Goal: Task Accomplishment & Management: Use online tool/utility

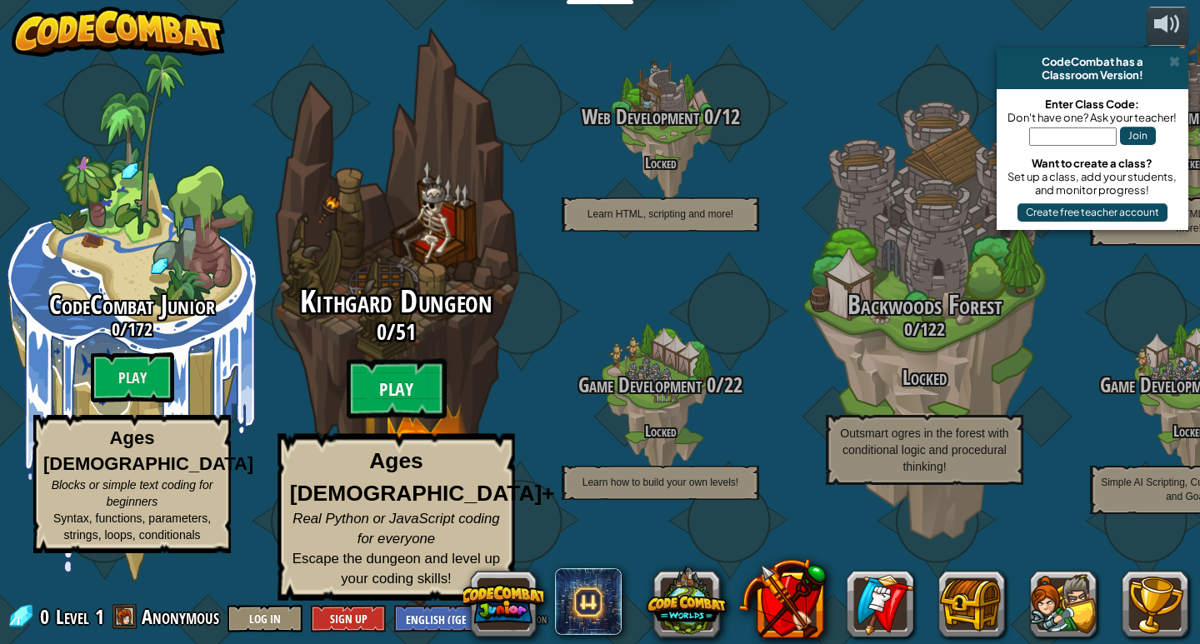
click at [375, 402] on btn "Play" at bounding box center [397, 389] width 100 height 60
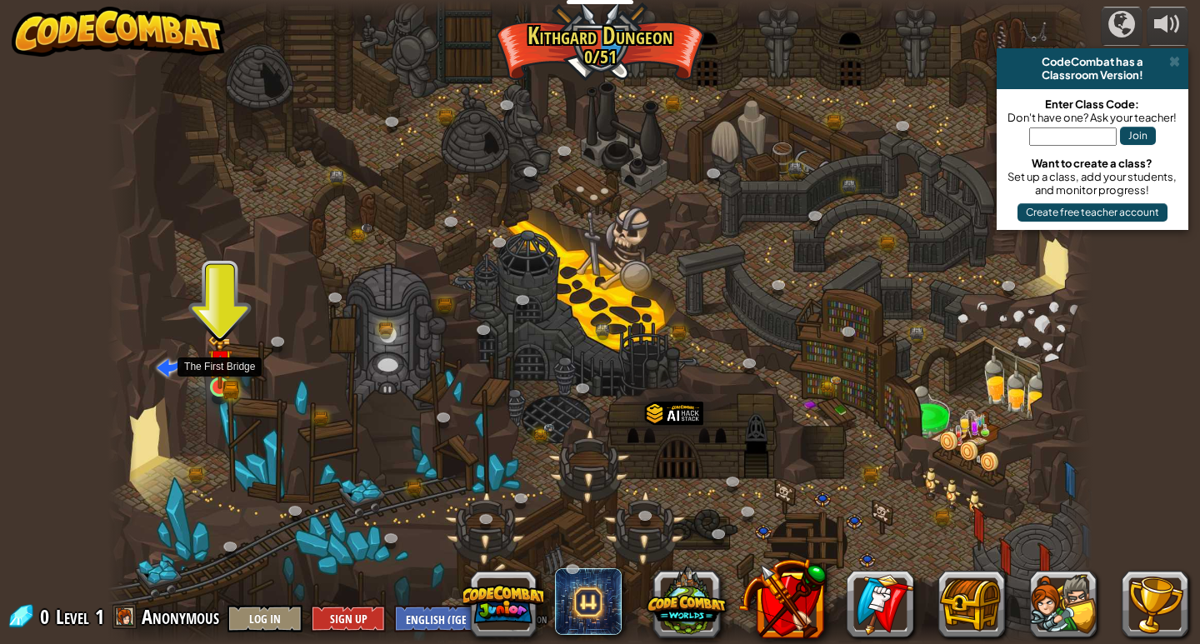
click at [224, 377] on img at bounding box center [219, 361] width 25 height 55
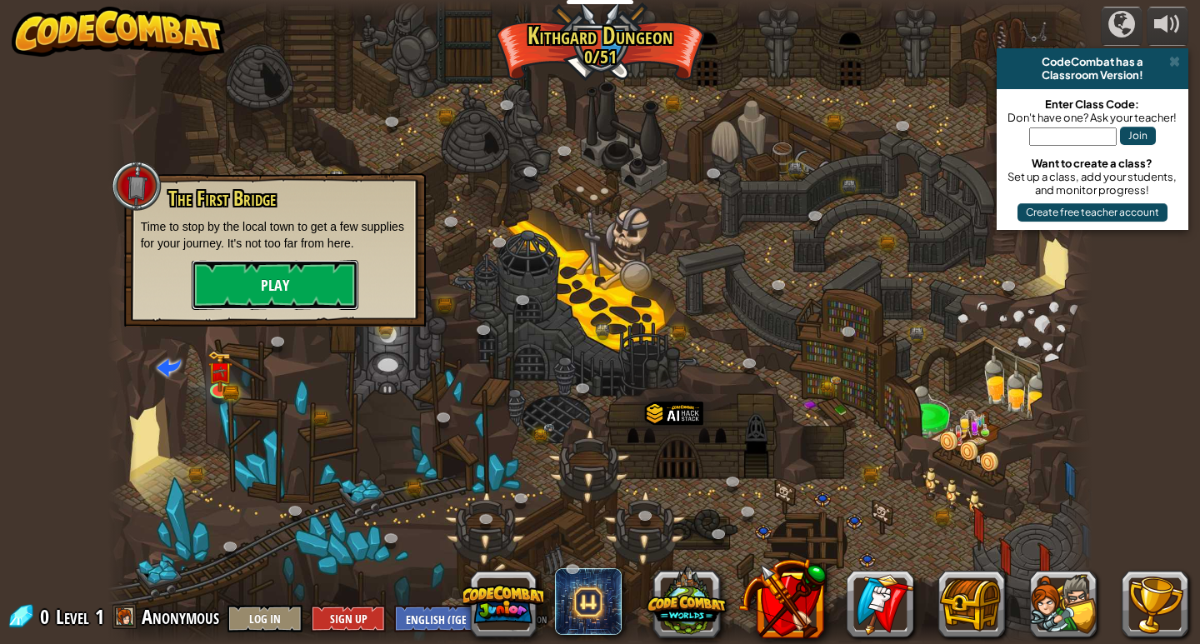
click at [265, 296] on button "Play" at bounding box center [275, 285] width 167 height 50
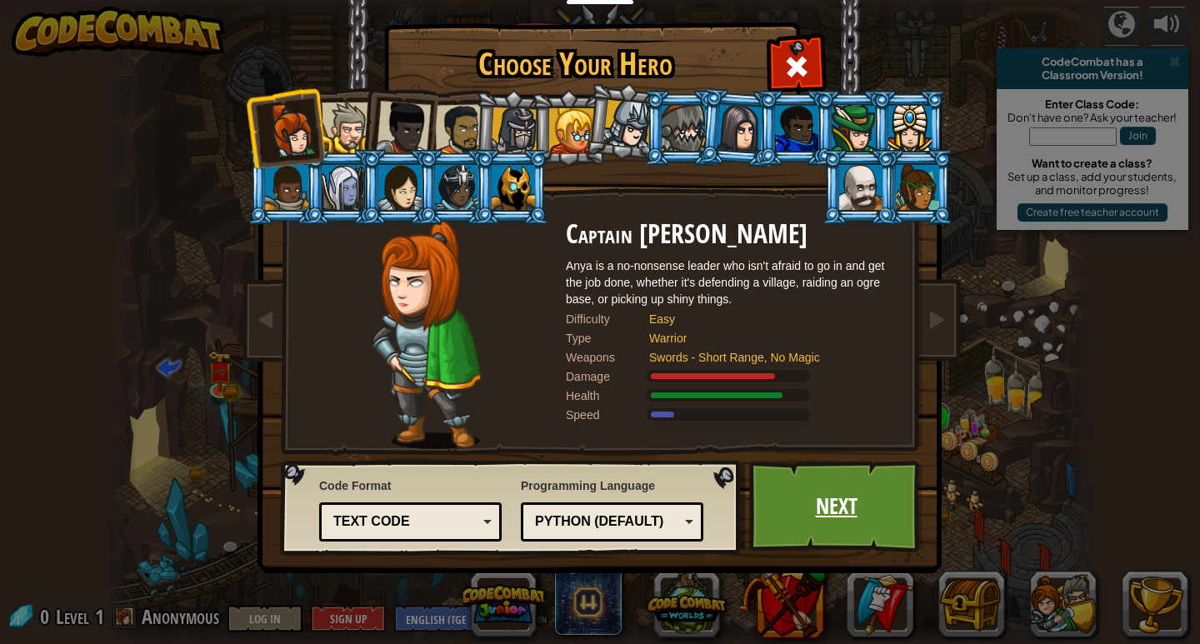
click at [841, 490] on link "Next" at bounding box center [836, 507] width 174 height 92
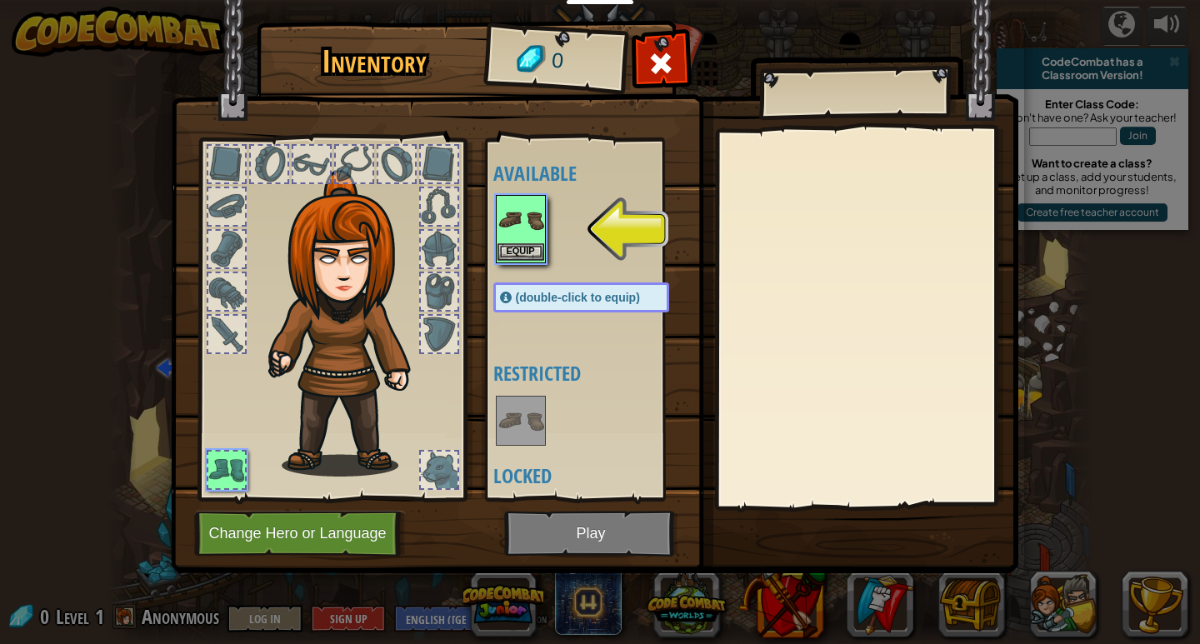
click at [497, 239] on img at bounding box center [520, 220] width 47 height 47
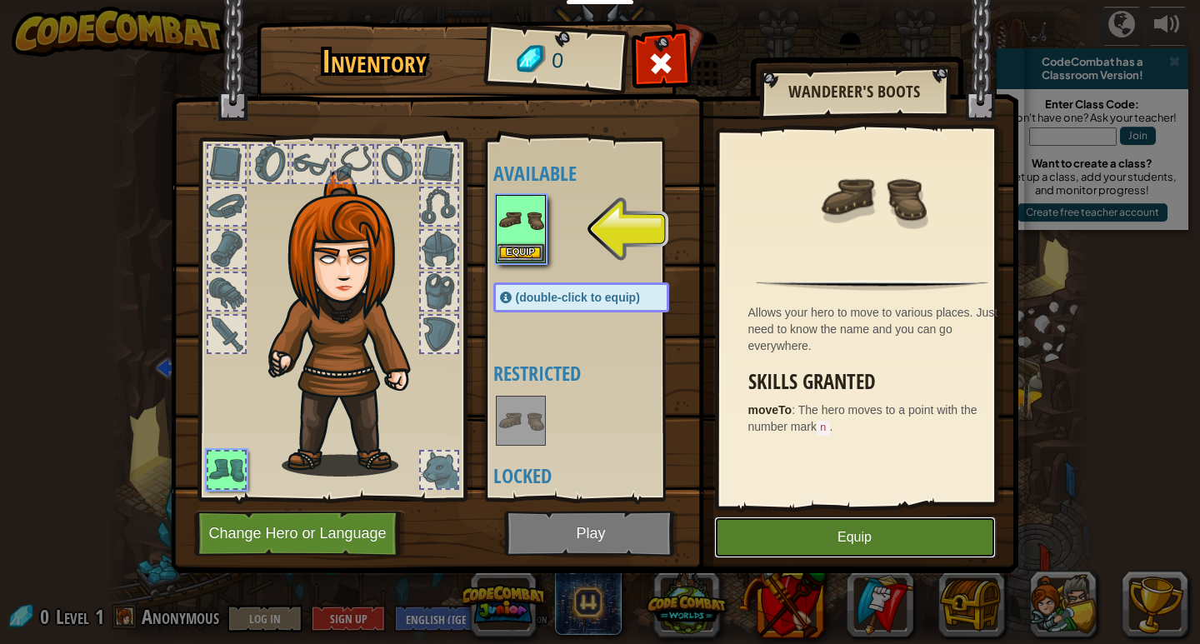
click at [919, 550] on button "Equip" at bounding box center [855, 538] width 282 height 42
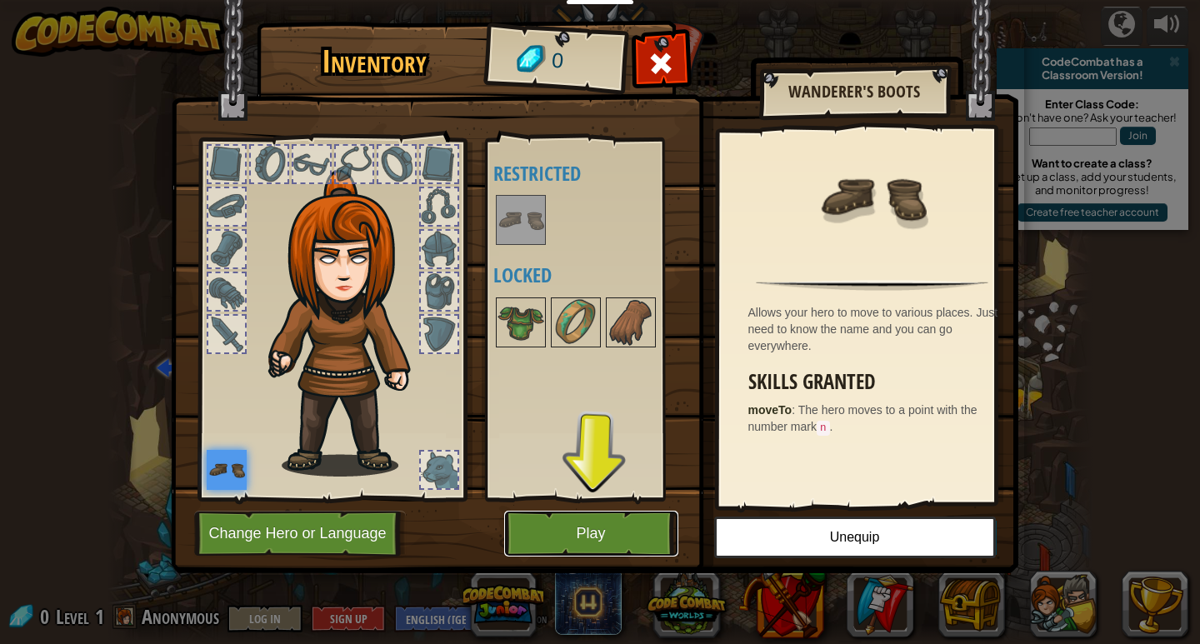
click at [608, 535] on button "Play" at bounding box center [591, 534] width 174 height 46
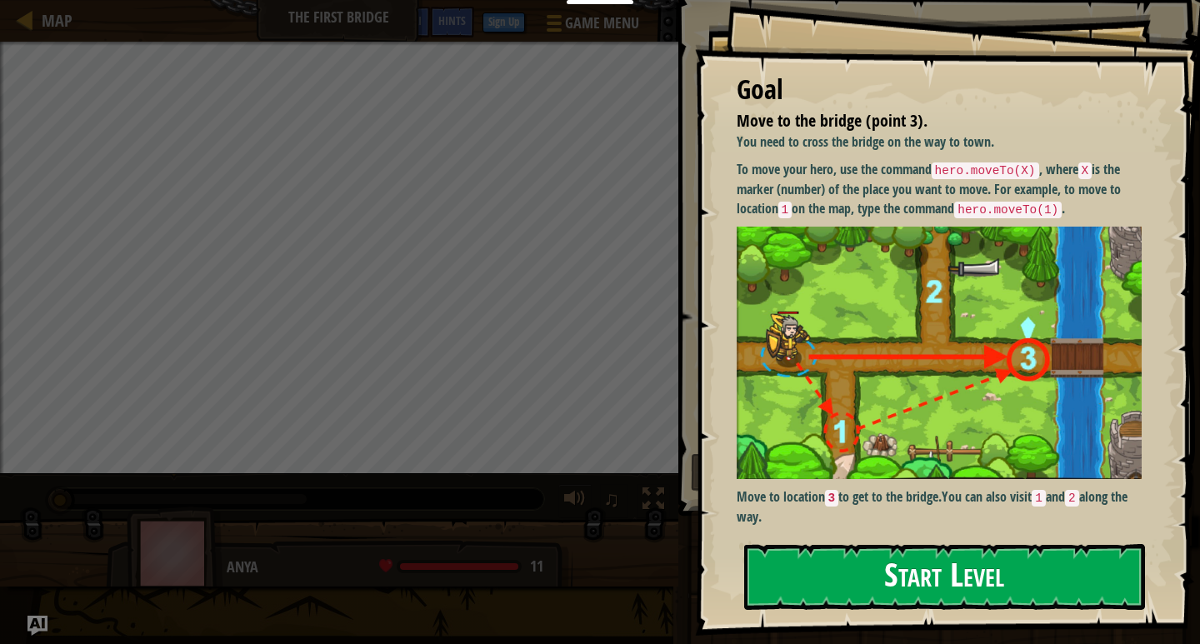
click at [787, 605] on button "Start Level" at bounding box center [944, 577] width 401 height 66
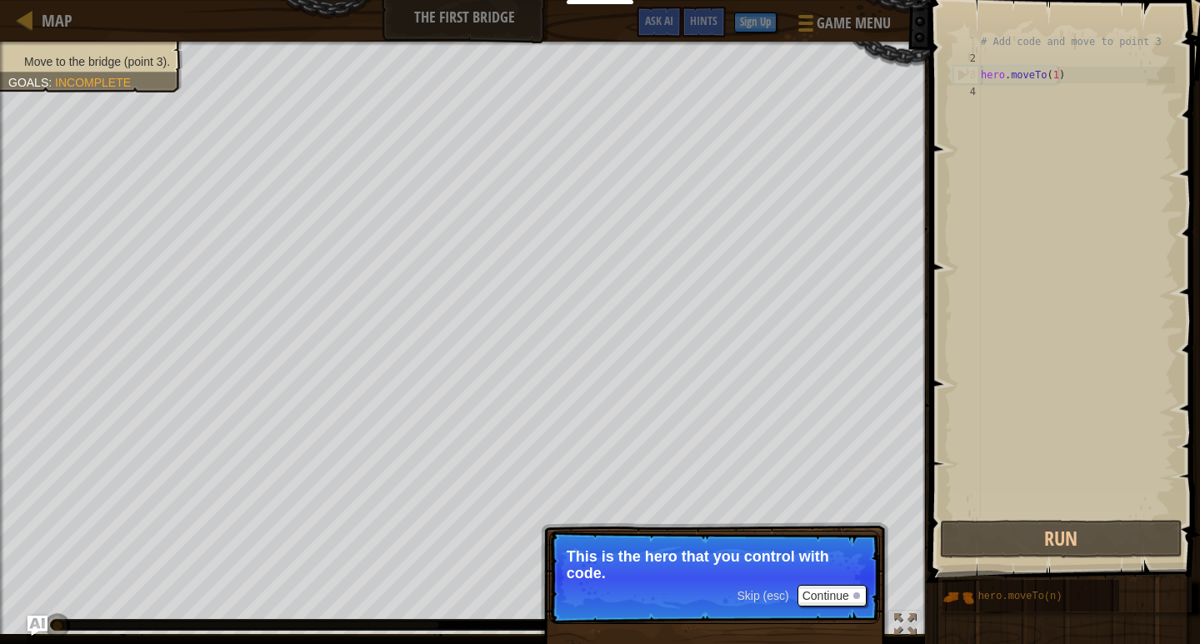
click at [1076, 46] on div "# Add code and move to point 3 hero . moveTo ( 1 )" at bounding box center [1075, 291] width 197 height 517
click at [1067, 77] on div "# Add code and move to point 3 hero . moveTo ( 1 )" at bounding box center [1075, 291] width 197 height 517
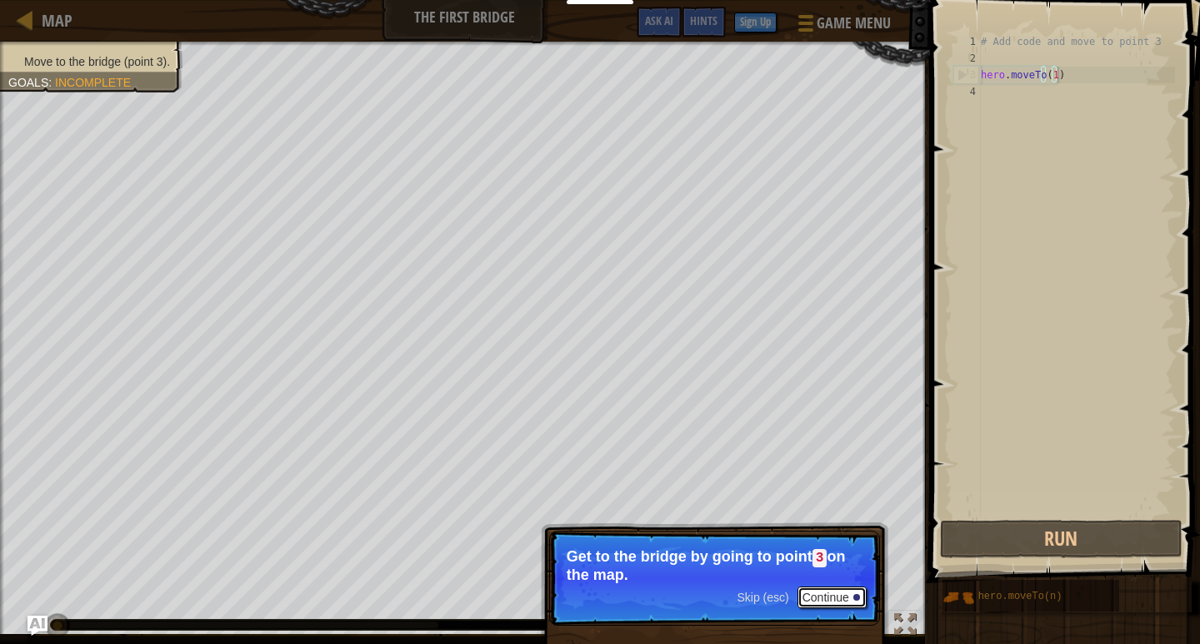
click at [831, 589] on button "Continue" at bounding box center [831, 598] width 69 height 22
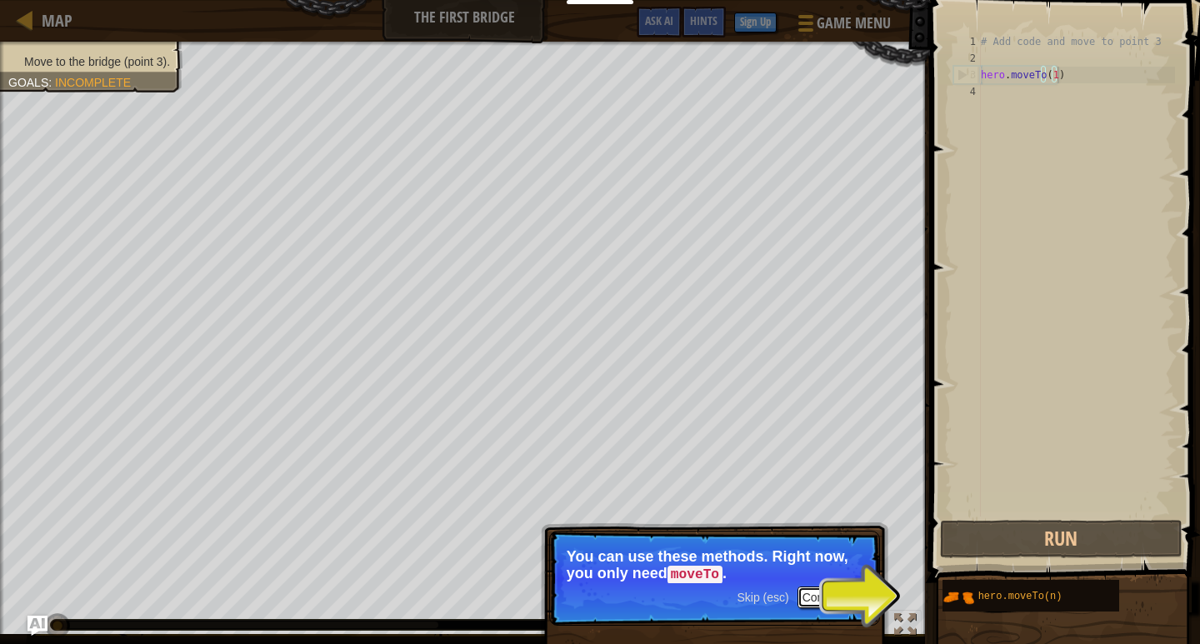
click at [824, 587] on button "Continue" at bounding box center [831, 598] width 69 height 22
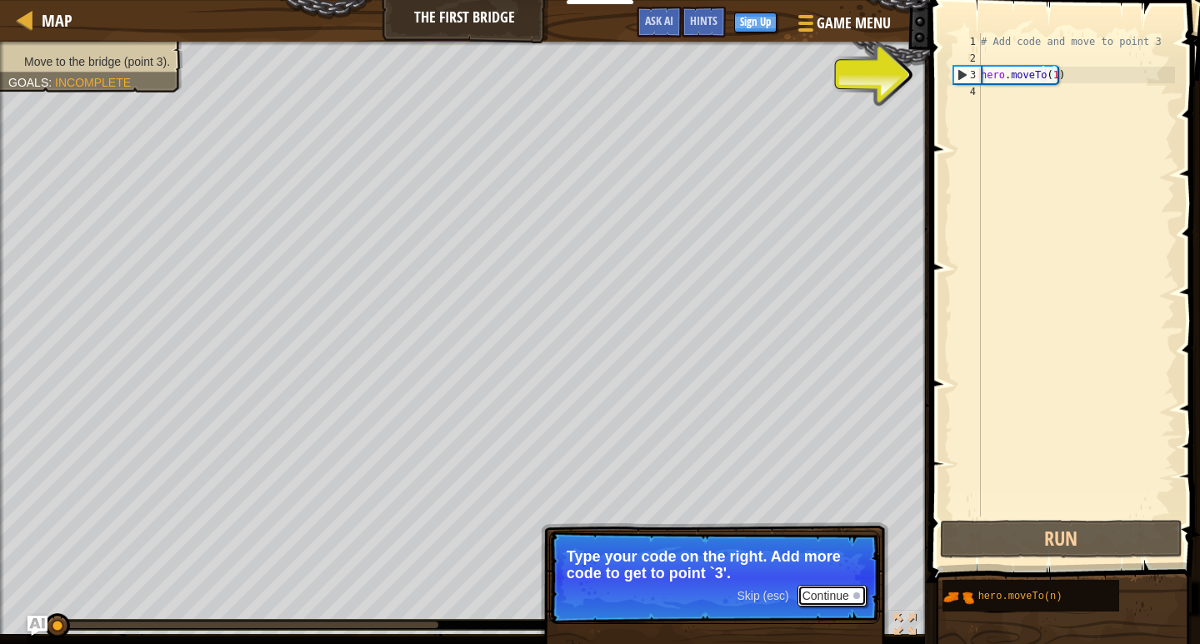
click at [831, 593] on button "Continue" at bounding box center [831, 596] width 69 height 22
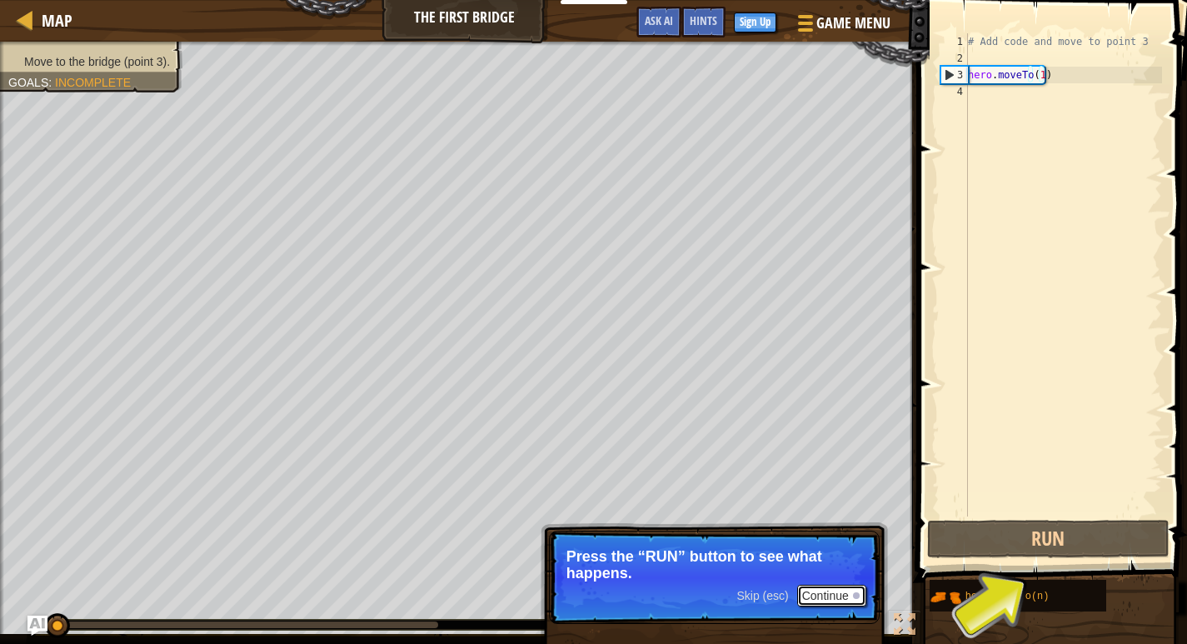
click at [831, 593] on button "Continue" at bounding box center [831, 596] width 69 height 22
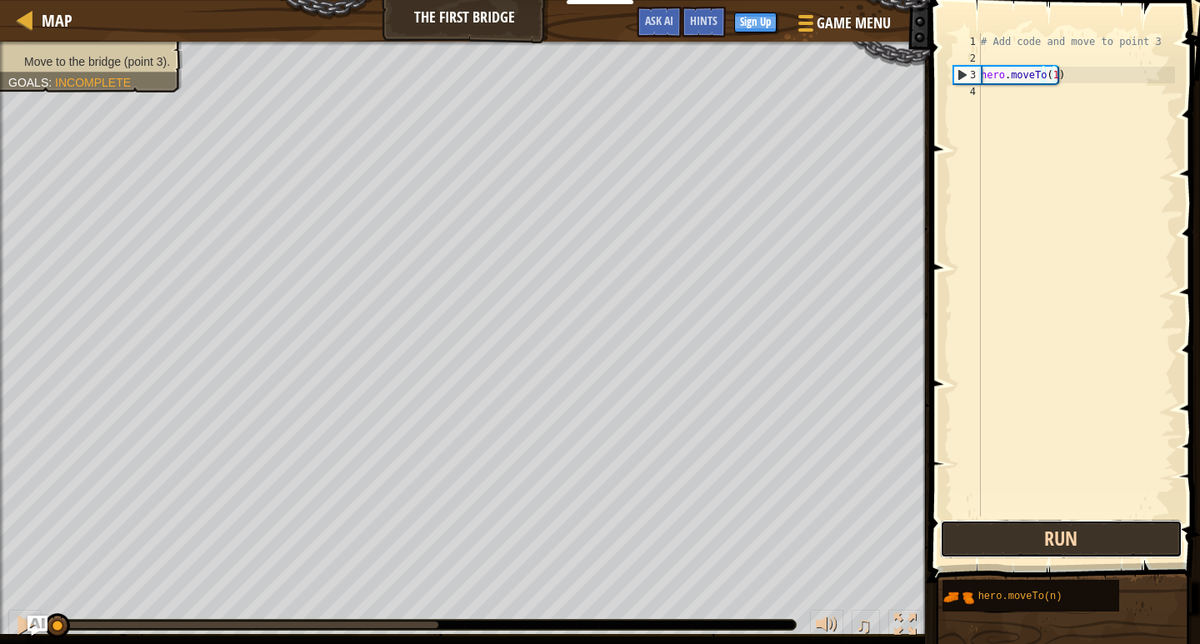
click at [1075, 535] on button "Run" at bounding box center [1061, 539] width 242 height 38
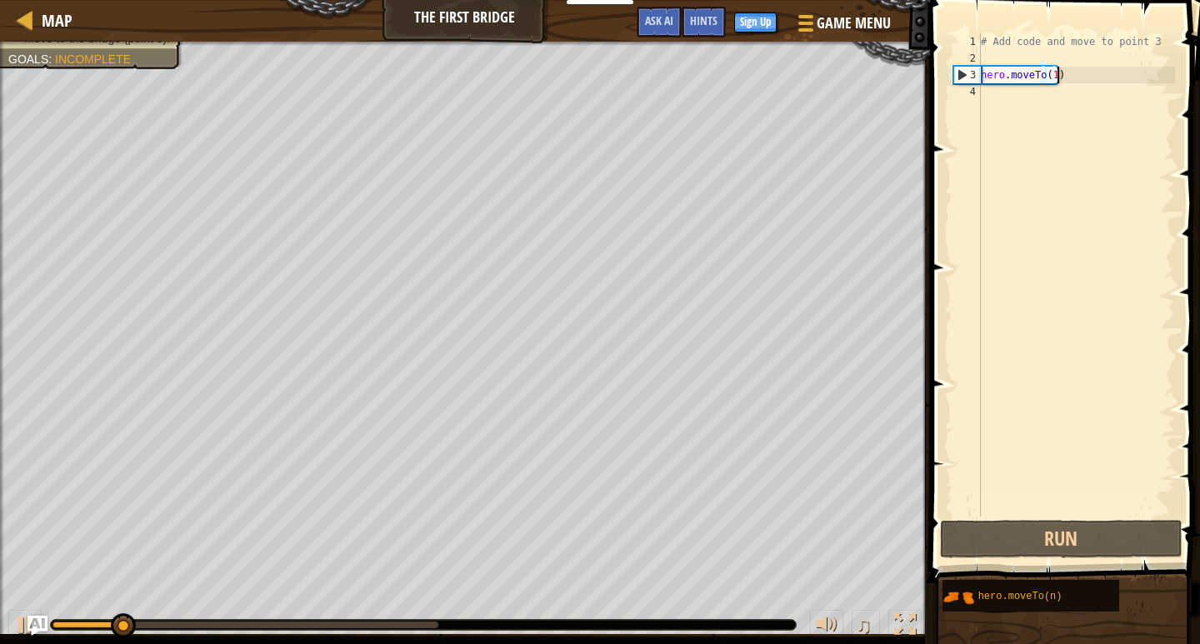
click at [1066, 76] on div "# Add code and move to point 3 hero . moveTo ( 1 )" at bounding box center [1075, 291] width 197 height 517
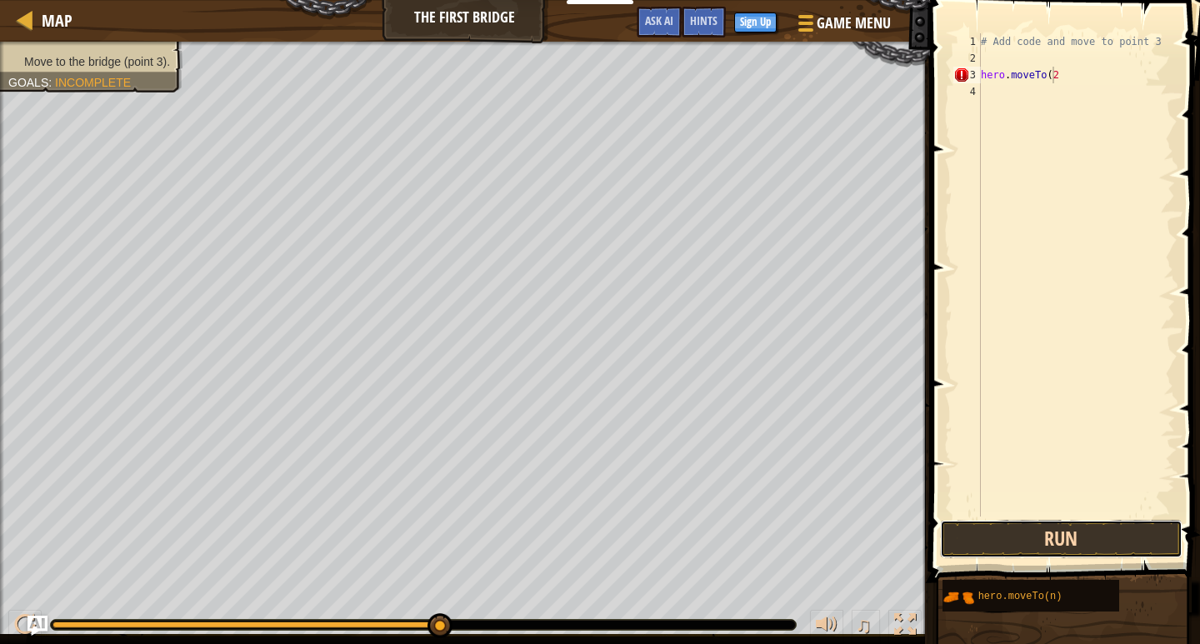
click at [1011, 531] on button "Run" at bounding box center [1061, 539] width 242 height 38
type textarea "hero.moveTo(1)"
click at [1033, 527] on button "Run" at bounding box center [1061, 539] width 242 height 38
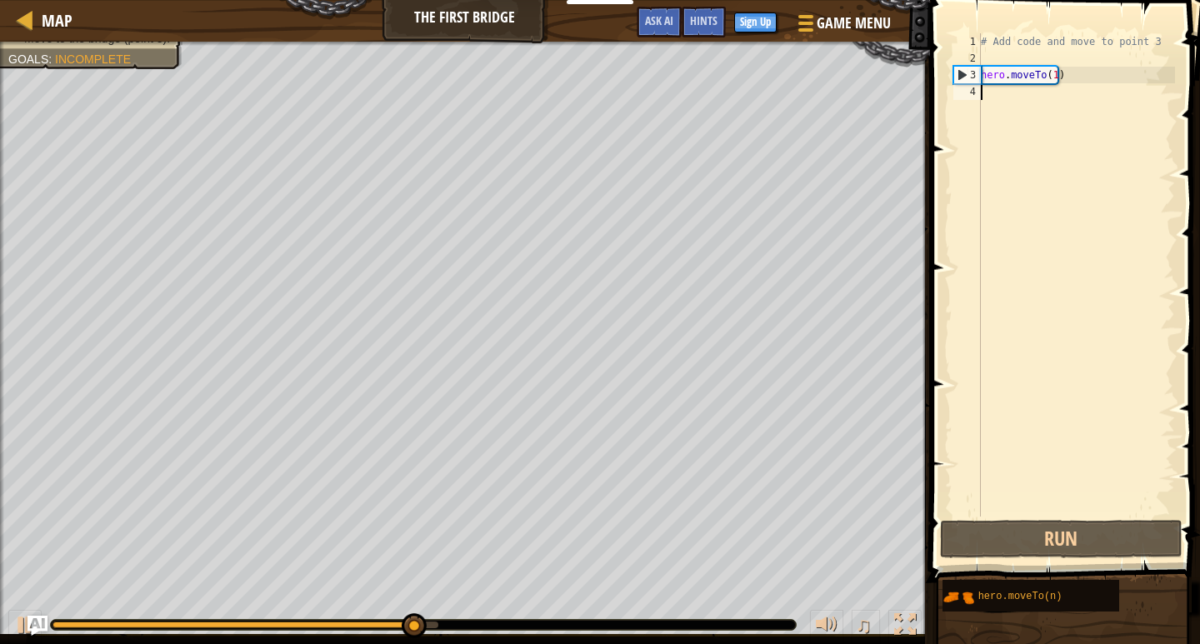
click at [999, 87] on div "# Add code and move to point 3 hero . moveTo ( 1 )" at bounding box center [1075, 291] width 197 height 517
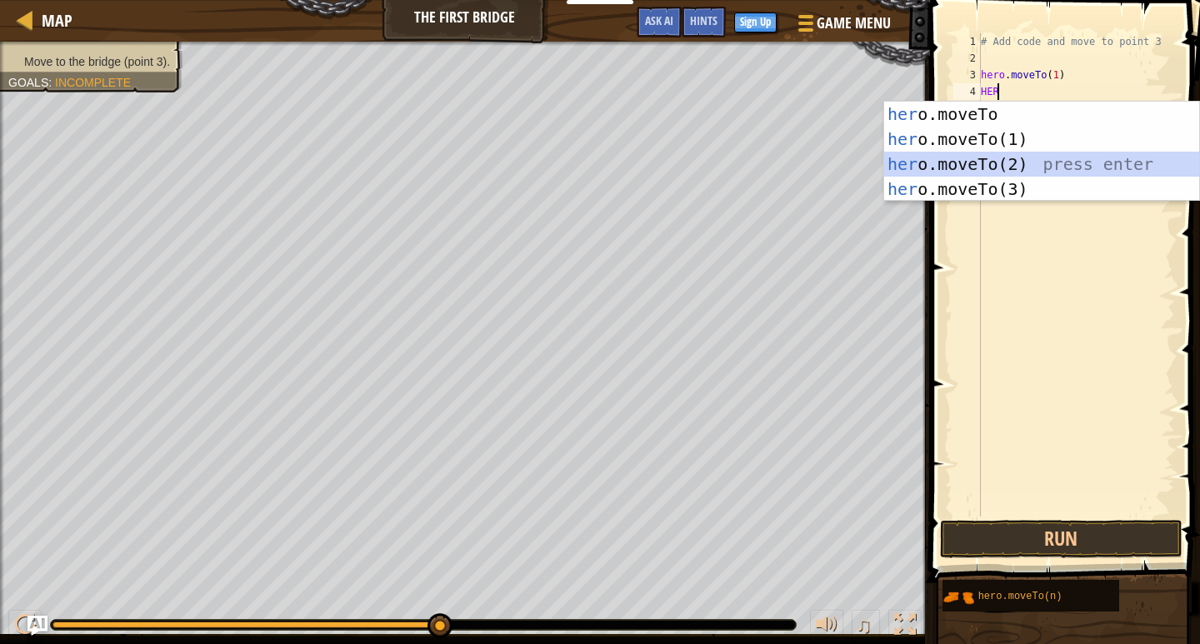
click at [1060, 172] on div "her o.moveTo press enter her o.moveTo(1) press enter her o.moveTo(2) press ente…" at bounding box center [1041, 177] width 315 height 150
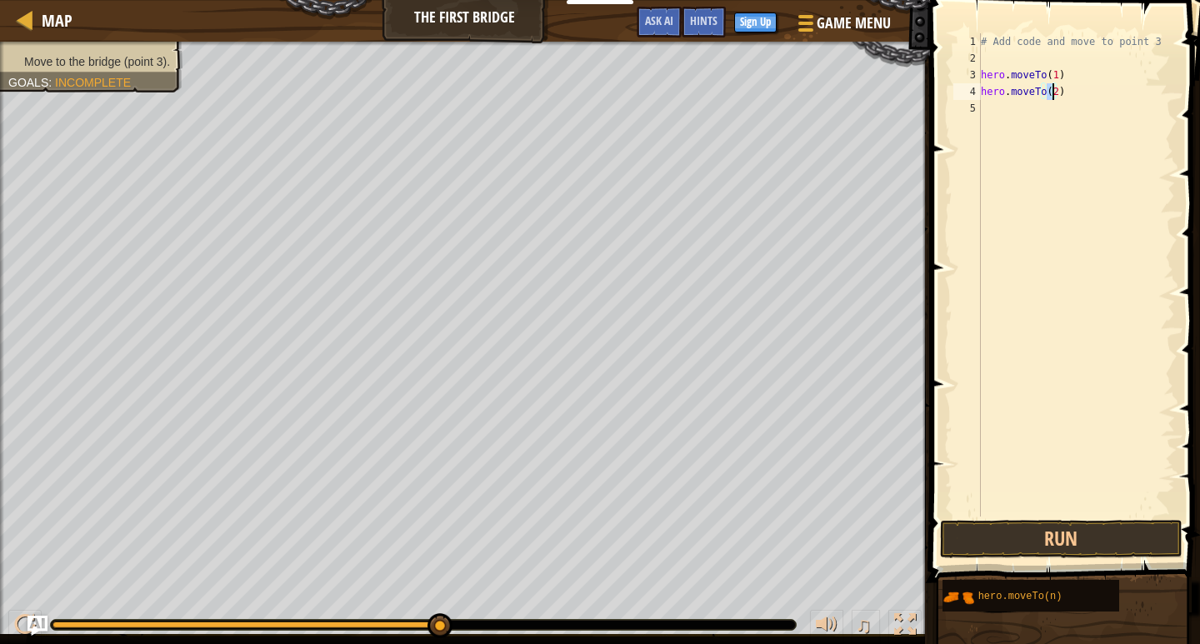
type textarea "hero.moveTo(2)"
click at [1036, 545] on button "Run" at bounding box center [1061, 539] width 242 height 38
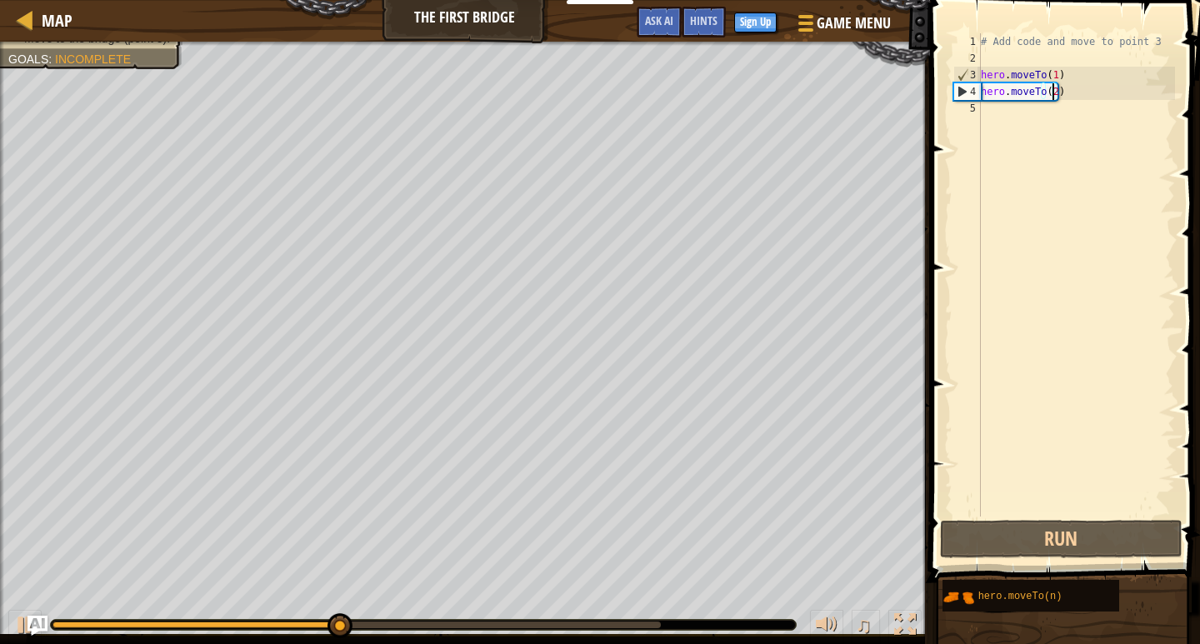
click at [1021, 113] on div "# Add code and move to point 3 hero . moveTo ( 1 ) hero . moveTo ( 2 )" at bounding box center [1075, 291] width 197 height 517
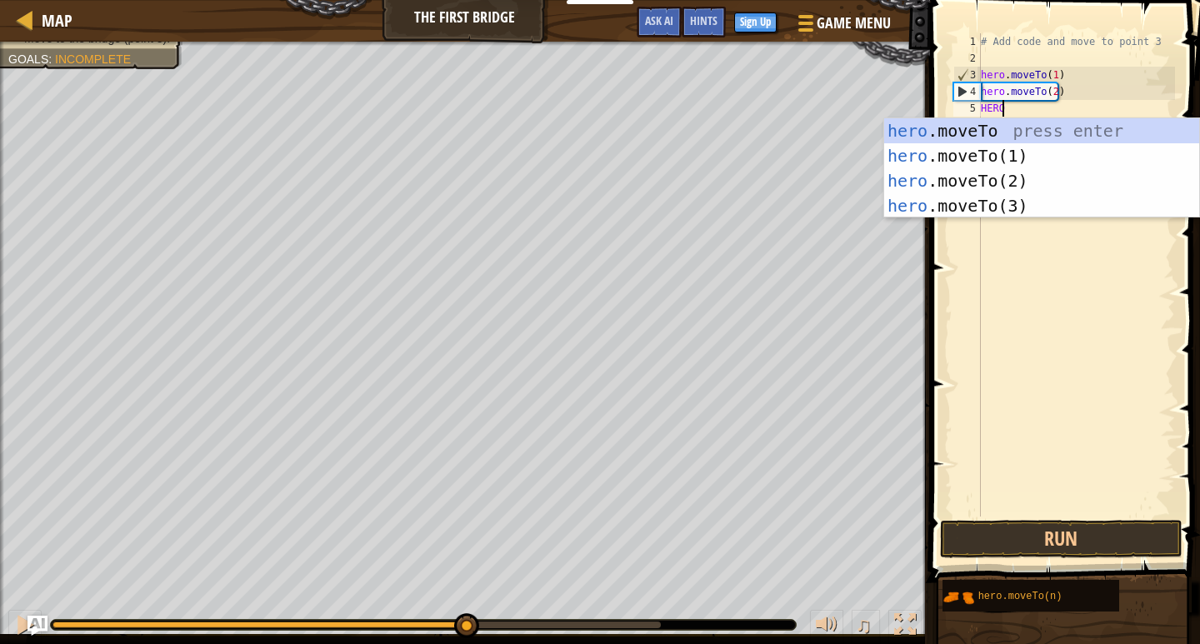
scroll to position [7, 1]
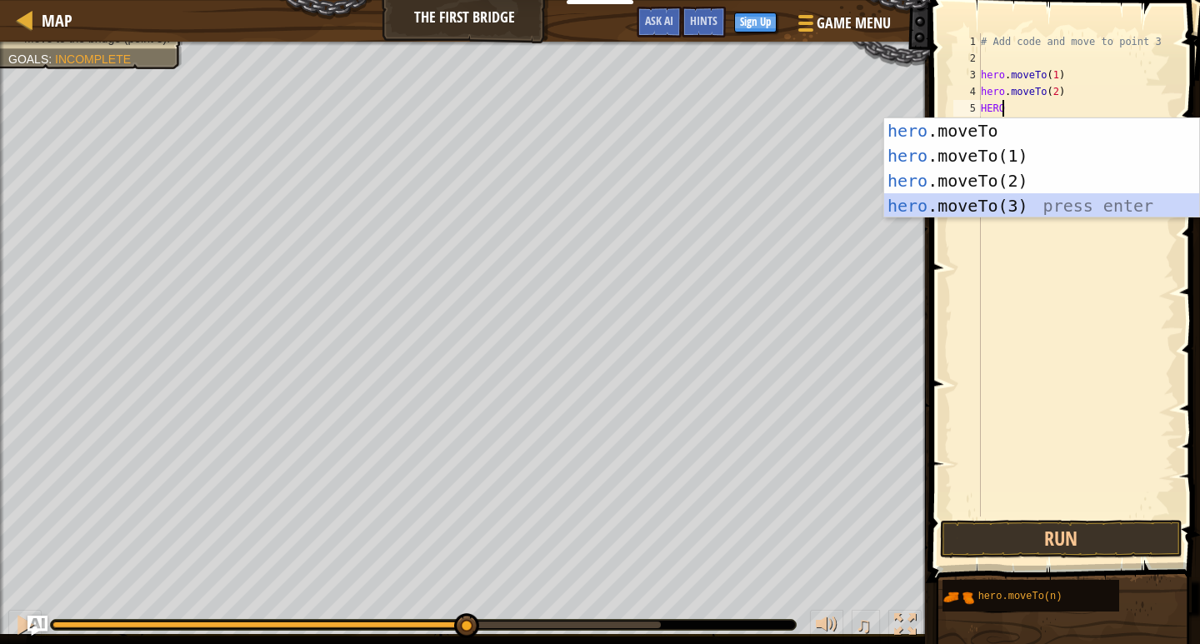
click at [955, 207] on div "hero .moveTo press enter hero .moveTo(1) press enter hero .moveTo(2) press ente…" at bounding box center [1041, 193] width 315 height 150
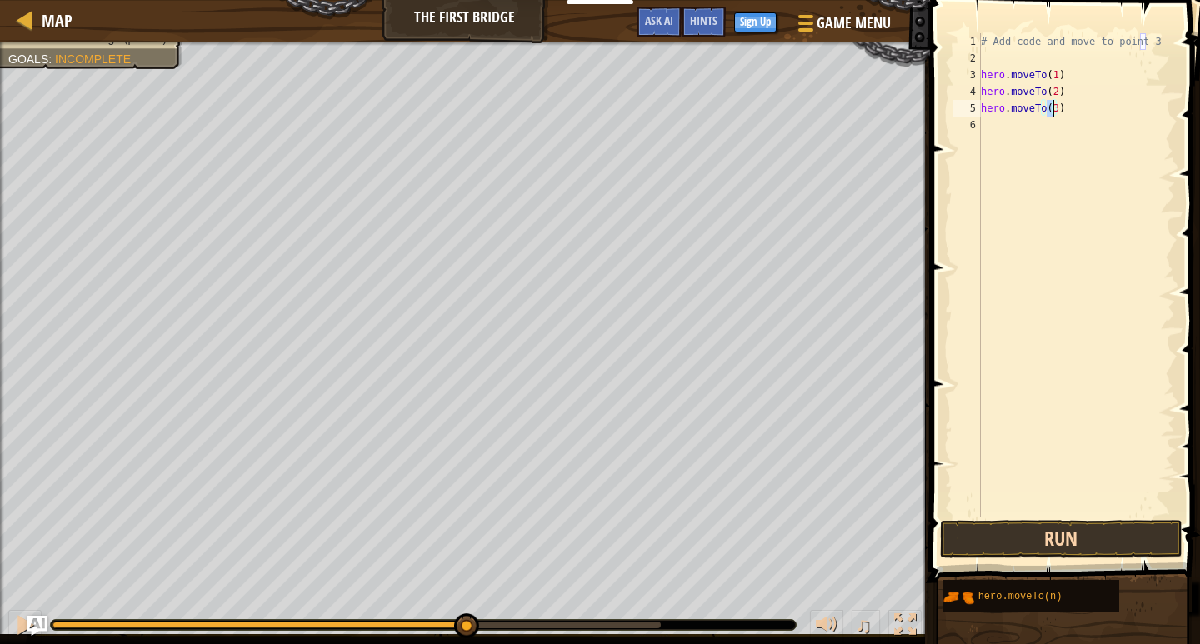
type textarea "hero.moveTo(3)"
click at [1063, 532] on button "Run" at bounding box center [1061, 539] width 242 height 38
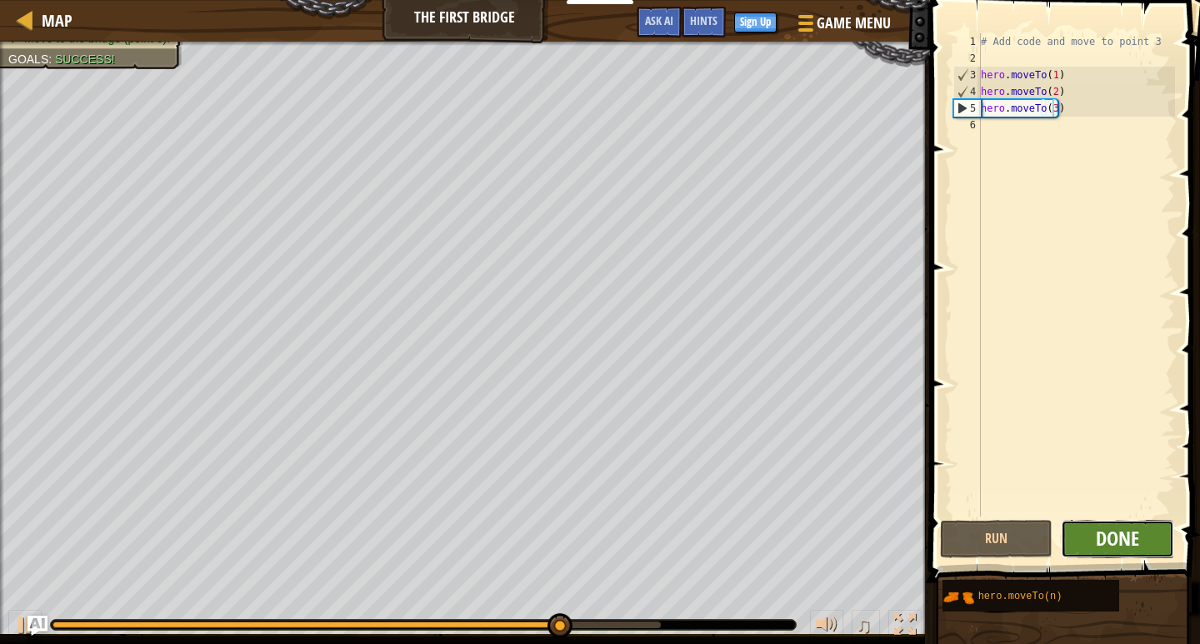
click at [1102, 531] on span "Done" at bounding box center [1117, 538] width 43 height 27
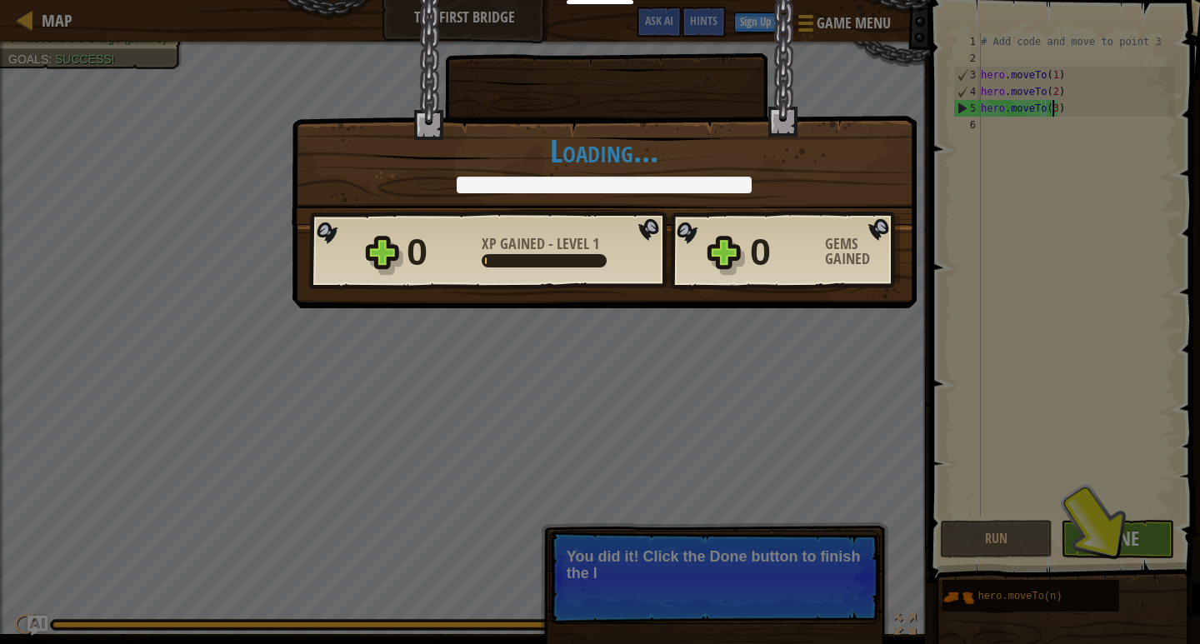
click at [1102, 531] on div "× Those people are careless and forget that the Great Forest can be dangerous. …" at bounding box center [600, 322] width 1200 height 644
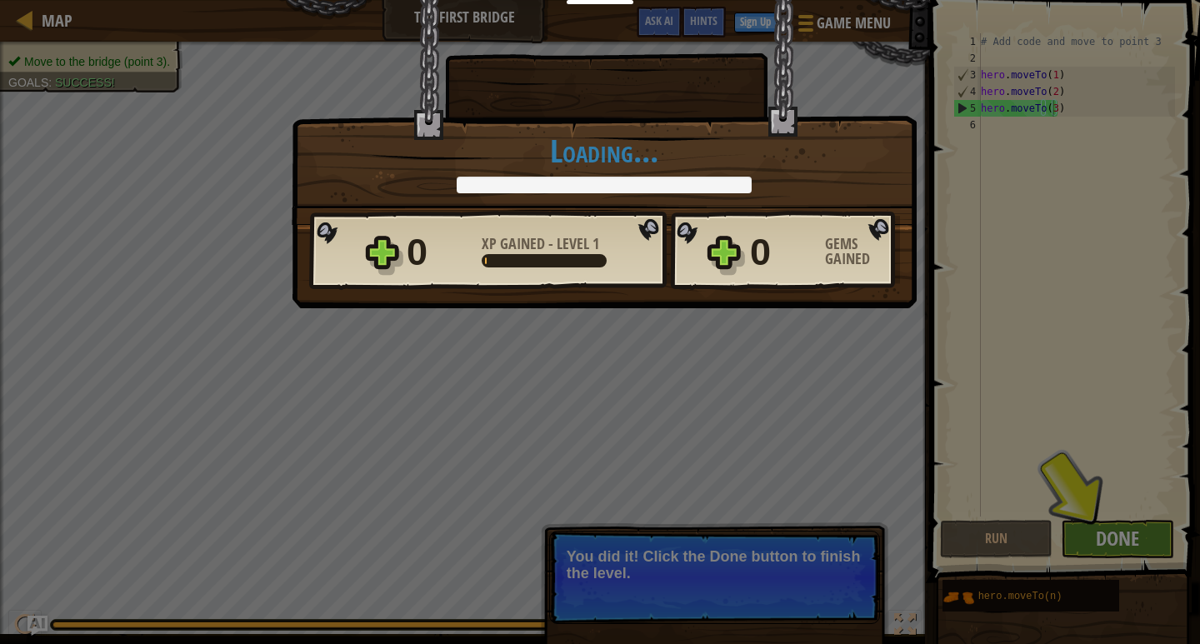
click at [1102, 531] on div "× Those people are careless and forget that the Great Forest can be dangerous. …" at bounding box center [600, 322] width 1200 height 644
click at [1097, 537] on div "× Those people are careless and forget that the Great Forest can be dangerous. …" at bounding box center [600, 322] width 1200 height 644
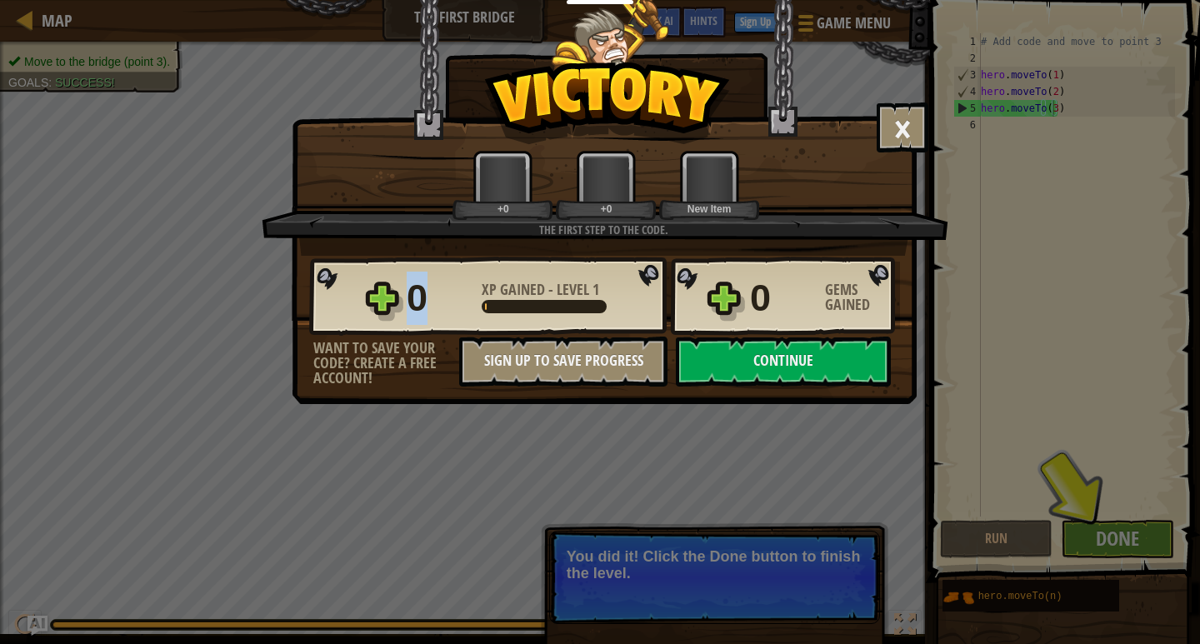
click at [1097, 537] on div "× Those people are careless and forget that the Great Forest can be dangerous. …" at bounding box center [600, 322] width 1200 height 644
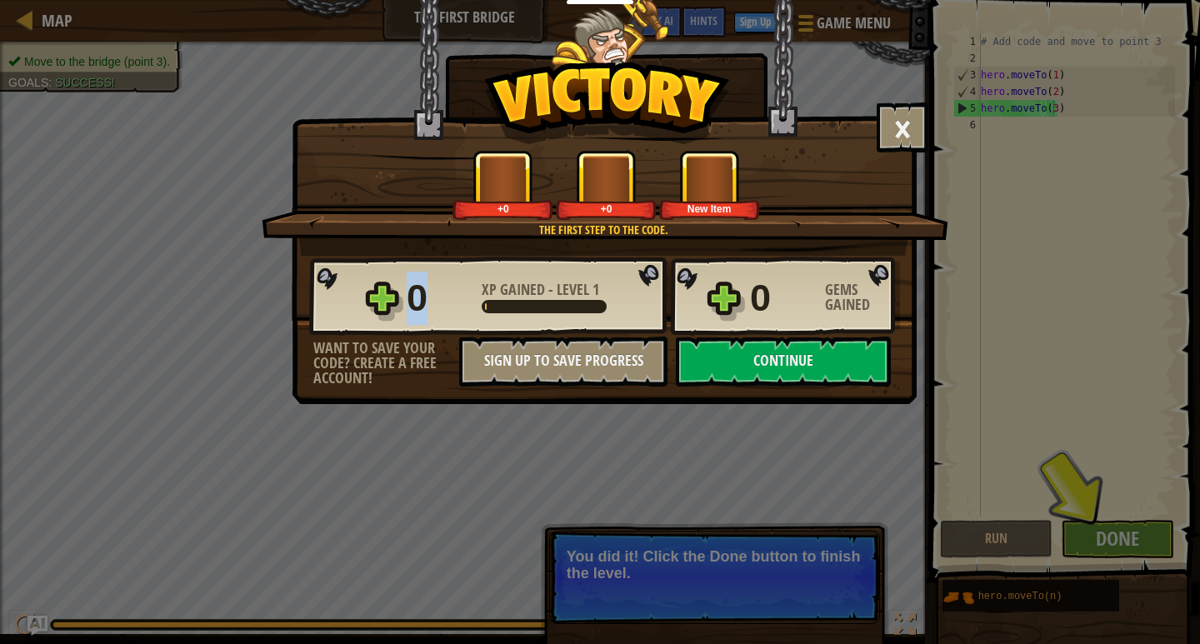
click at [1097, 537] on div "× Those people are careless and forget that the Great Forest can be dangerous. …" at bounding box center [600, 322] width 1200 height 644
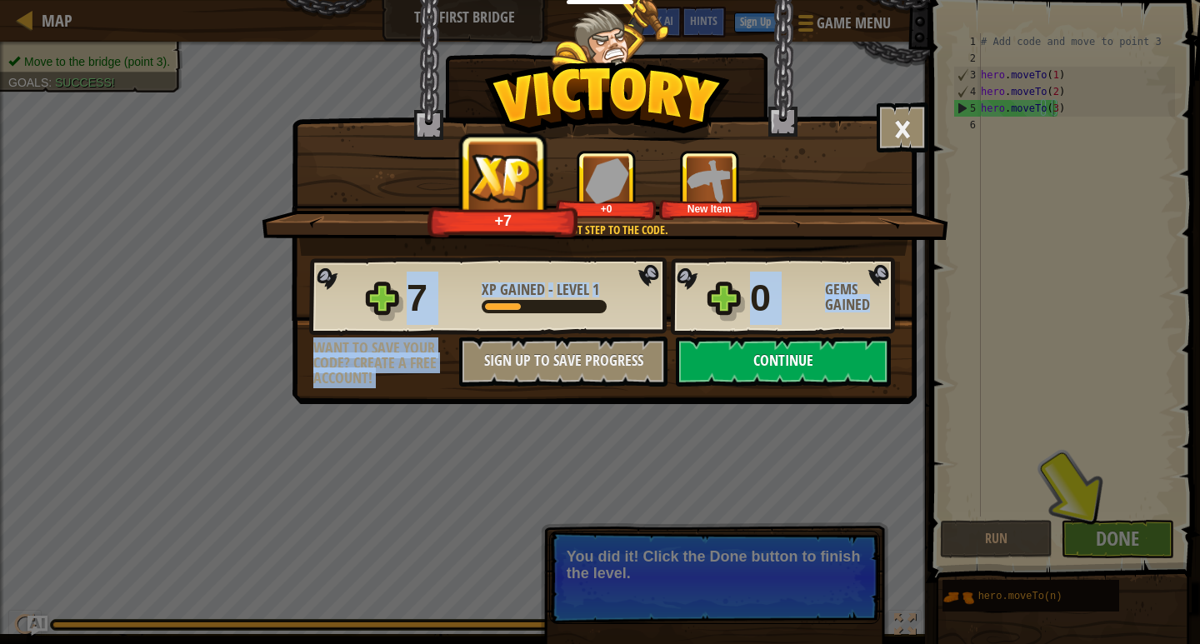
drag, startPoint x: 814, startPoint y: 334, endPoint x: 821, endPoint y: 351, distance: 17.9
click at [821, 350] on div "7 XP Gained - Level 1 0 Gems Gained Want to save your code? Create a free accou…" at bounding box center [603, 321] width 623 height 131
click at [821, 351] on button "Continue" at bounding box center [783, 362] width 215 height 50
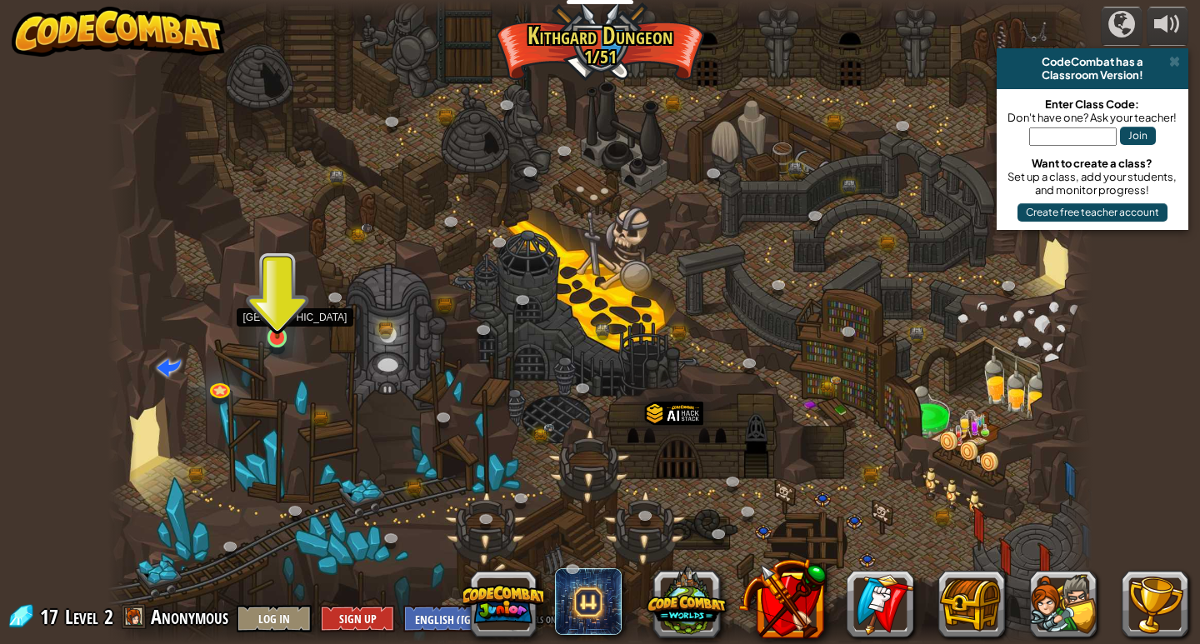
click at [278, 302] on img at bounding box center [277, 310] width 25 height 57
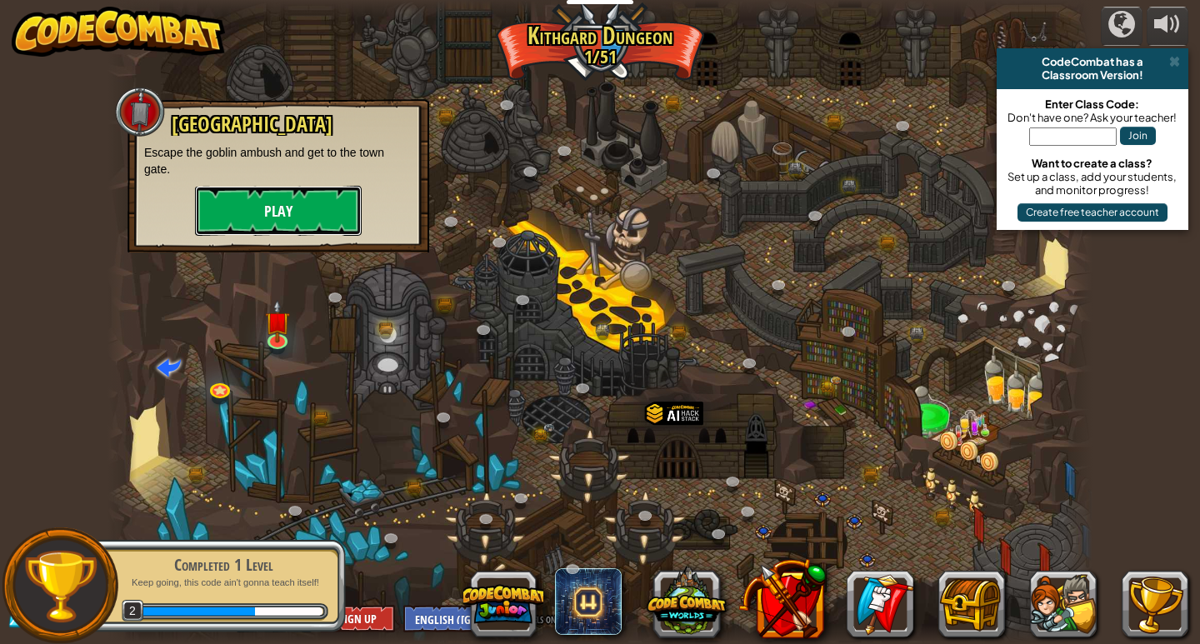
click at [272, 231] on button "Play" at bounding box center [278, 211] width 167 height 50
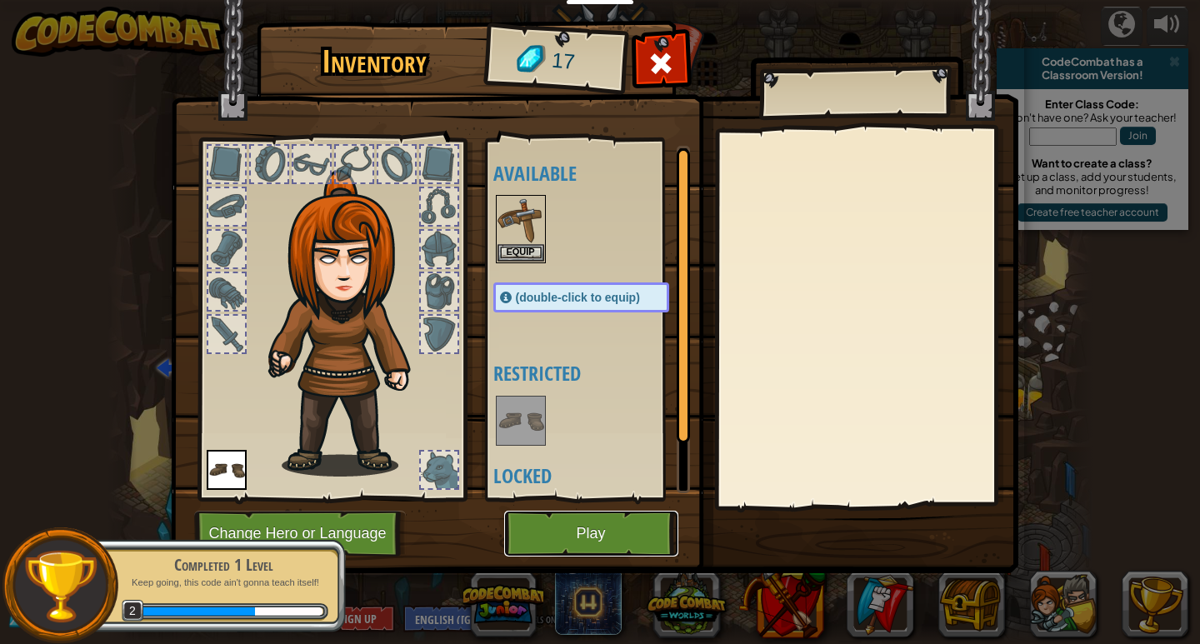
click at [581, 541] on button "Play" at bounding box center [591, 534] width 174 height 46
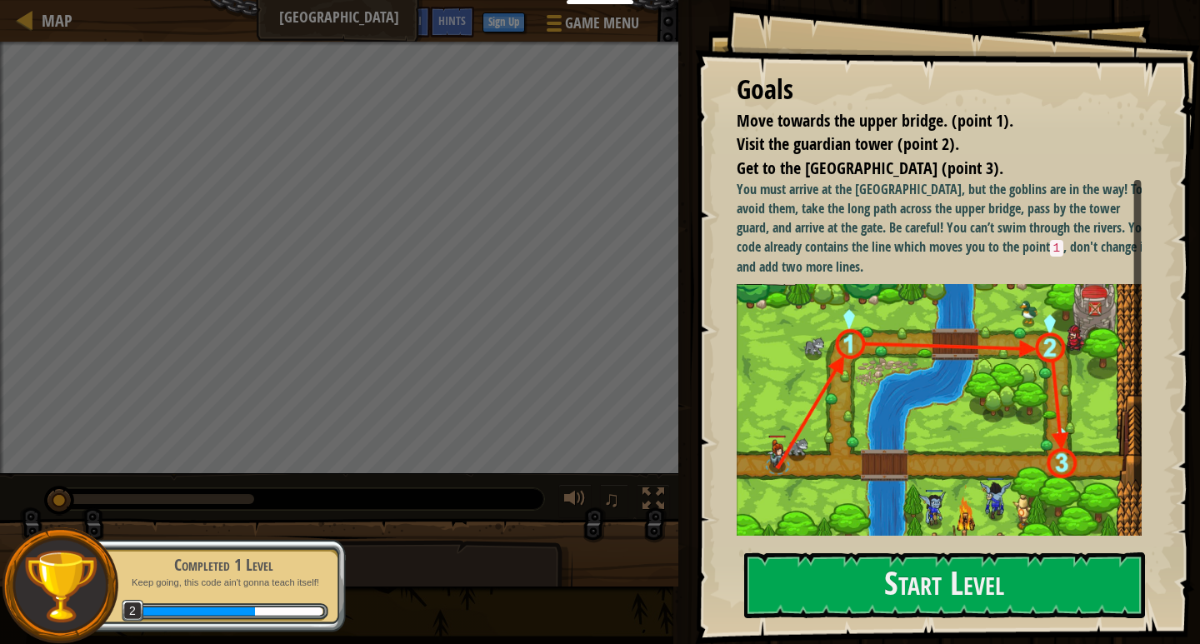
drag, startPoint x: 1199, startPoint y: 327, endPoint x: 1189, endPoint y: 399, distance: 73.2
click at [1189, 397] on div "Goals Move towards the upper bridge. (point 1). Visit the [GEOGRAPHIC_DATA] (po…" at bounding box center [947, 322] width 505 height 644
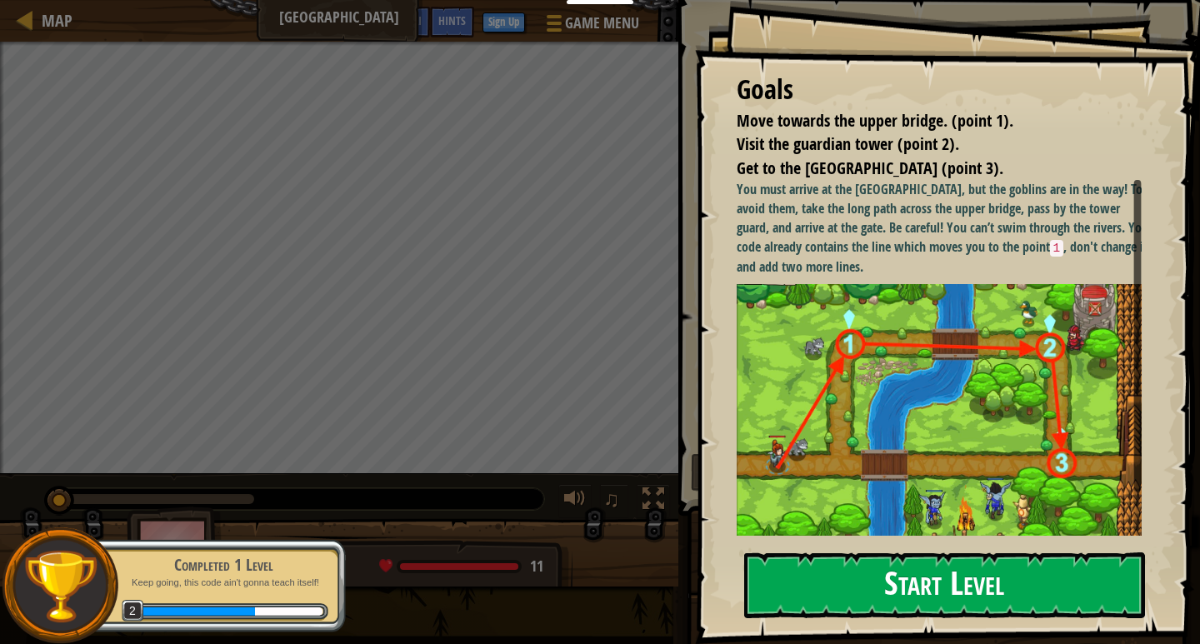
click at [894, 583] on button "Start Level" at bounding box center [944, 585] width 401 height 66
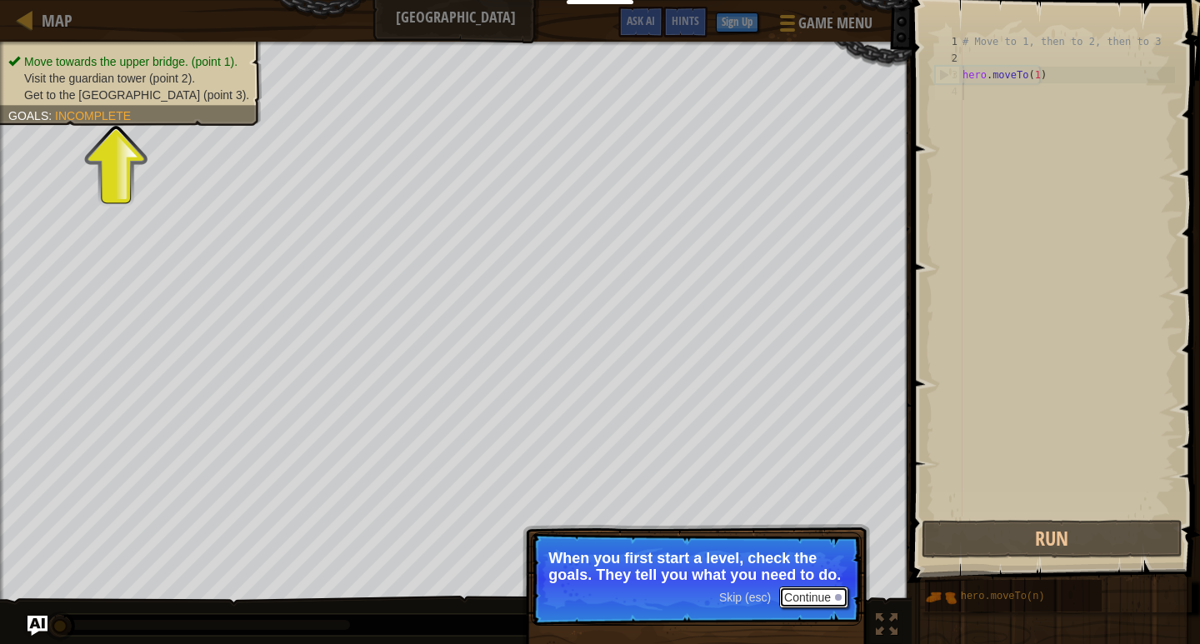
click at [825, 592] on button "Continue" at bounding box center [813, 598] width 69 height 22
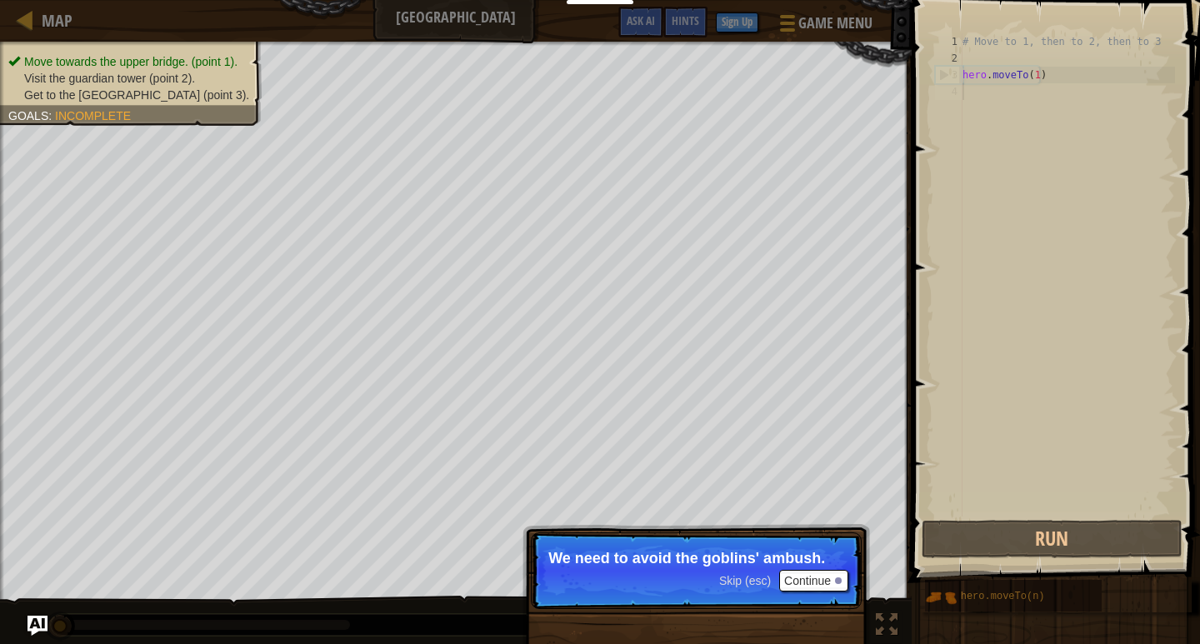
click at [825, 589] on p "Skip (esc) Continue We need to avoid the goblins' ambush." at bounding box center [696, 570] width 331 height 77
click at [824, 584] on button "Continue" at bounding box center [813, 581] width 69 height 22
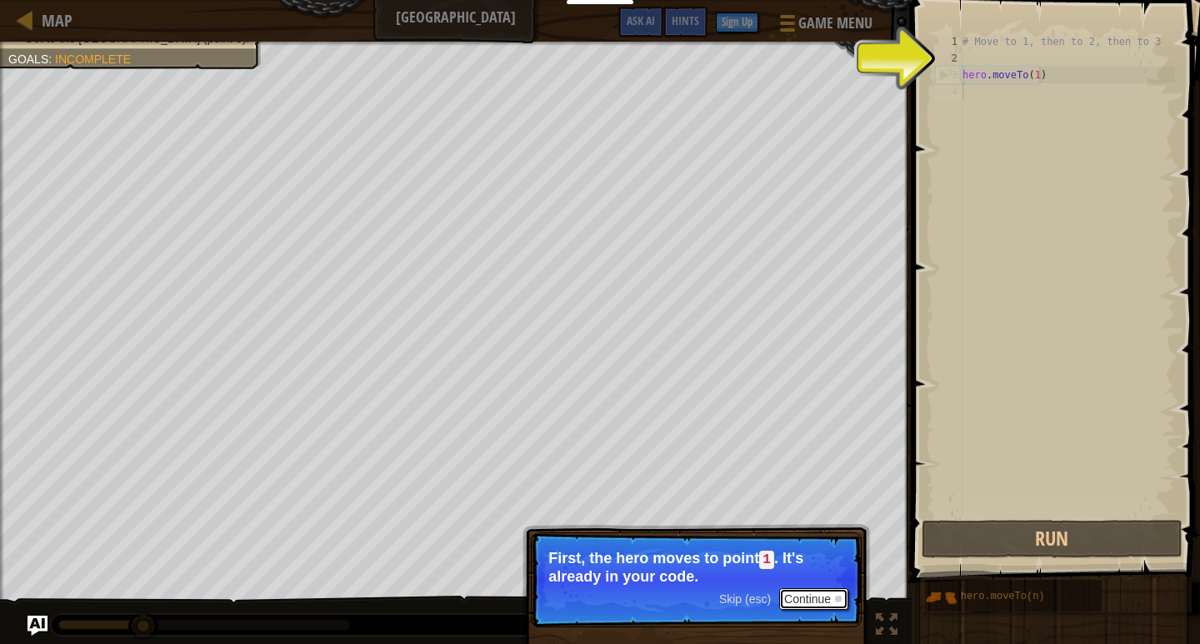
click at [819, 592] on button "Continue" at bounding box center [813, 599] width 69 height 22
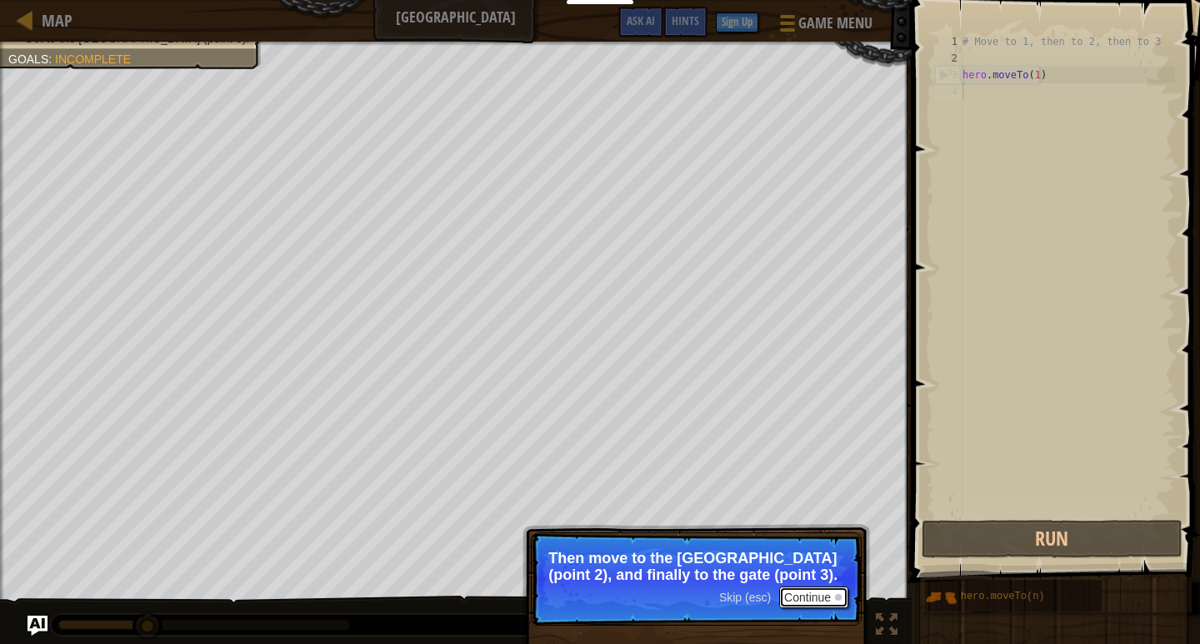
click at [829, 603] on button "Continue" at bounding box center [813, 598] width 69 height 22
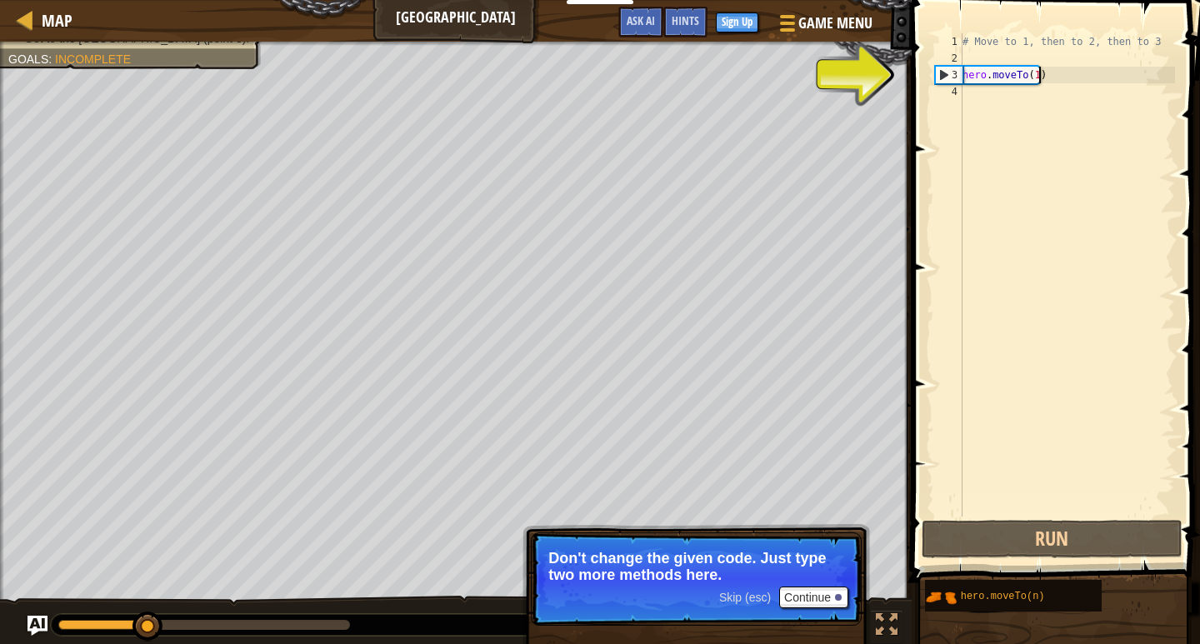
click at [1044, 75] on div "# Move to 1, then to 2, then to 3 hero . moveTo ( 1 )" at bounding box center [1067, 291] width 216 height 517
type textarea "hero.moveTo(1)"
click at [1005, 101] on div "# Move to 1, then to 2, then to 3 hero . moveTo ( 1 )" at bounding box center [1067, 291] width 216 height 517
click at [991, 101] on div "# Move to 1, then to 2, then to 3 hero . moveTo ( 1 )" at bounding box center [1067, 291] width 216 height 517
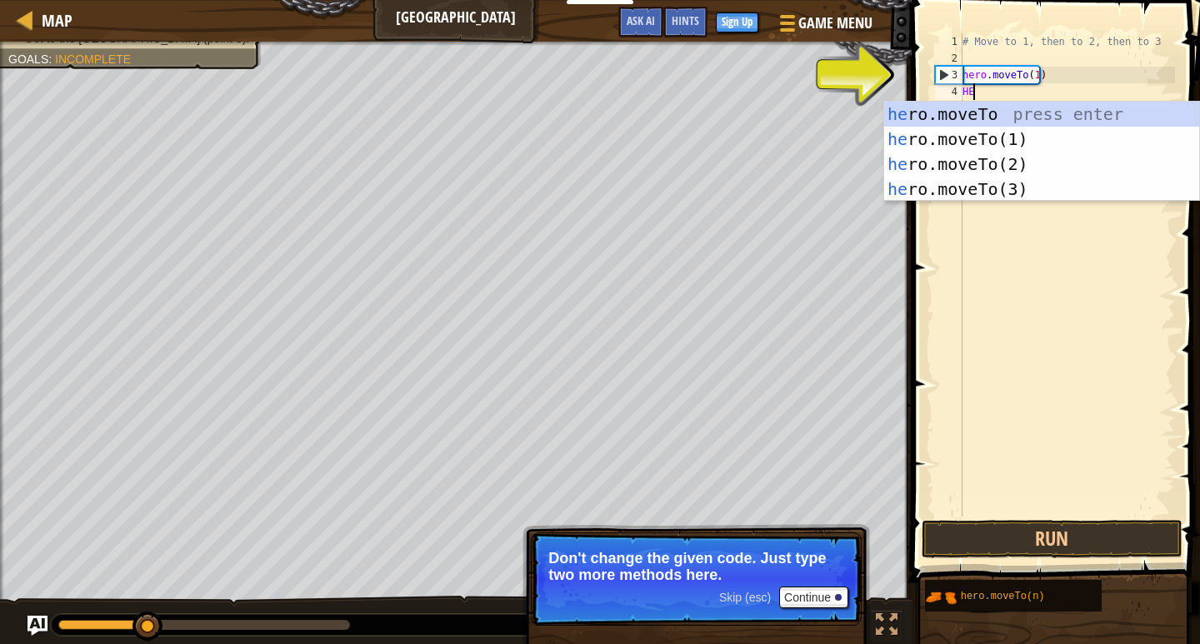
scroll to position [7, 1]
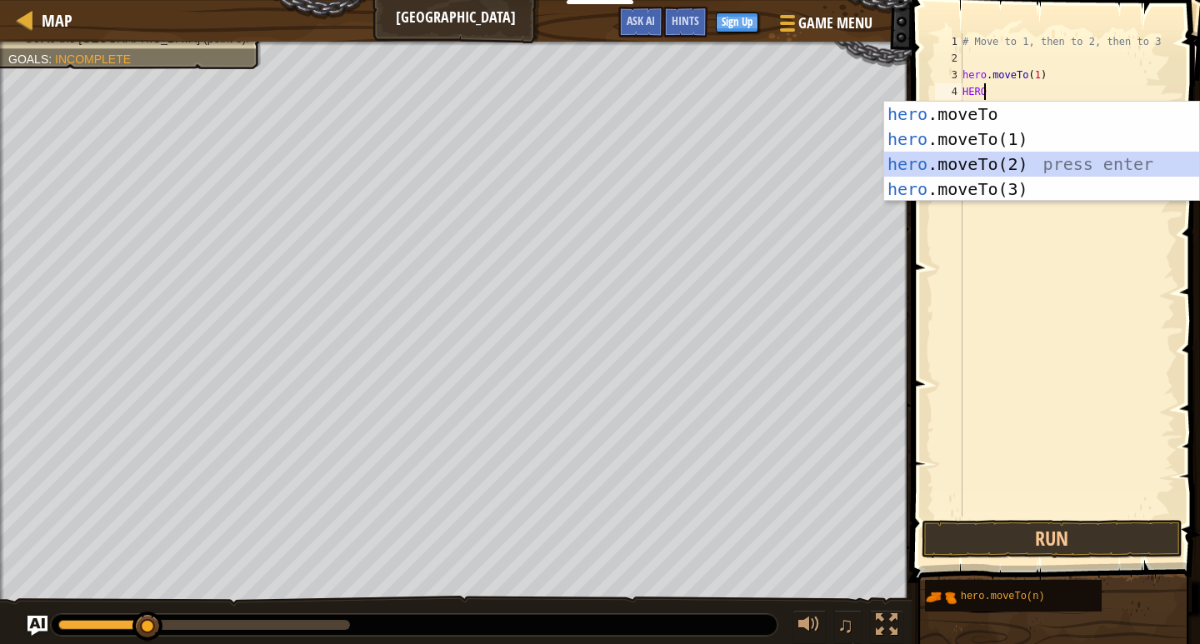
click at [984, 158] on div "hero .moveTo press enter hero .moveTo(1) press enter hero .moveTo(2) press ente…" at bounding box center [1041, 177] width 315 height 150
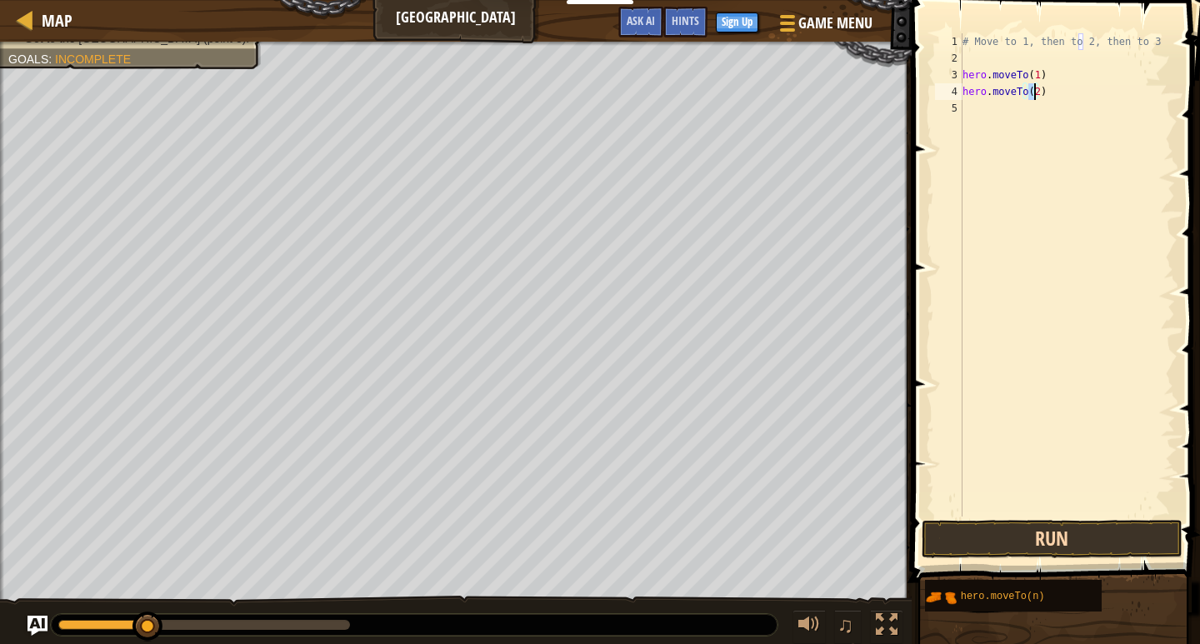
type textarea "hero.moveTo(2)"
drag, startPoint x: 987, startPoint y: 533, endPoint x: 987, endPoint y: 524, distance: 9.2
click at [987, 525] on button "Run" at bounding box center [1051, 539] width 260 height 38
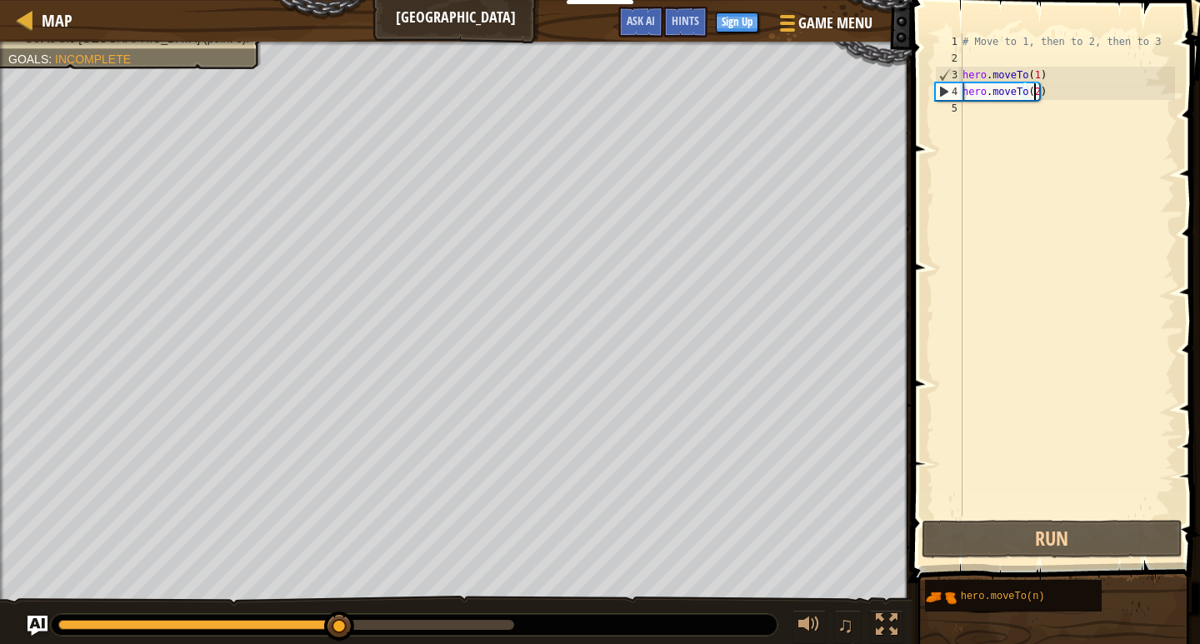
click at [964, 121] on div "# Move to 1, then to 2, then to 3 hero . moveTo ( 1 ) hero . moveTo ( 2 )" at bounding box center [1067, 291] width 216 height 517
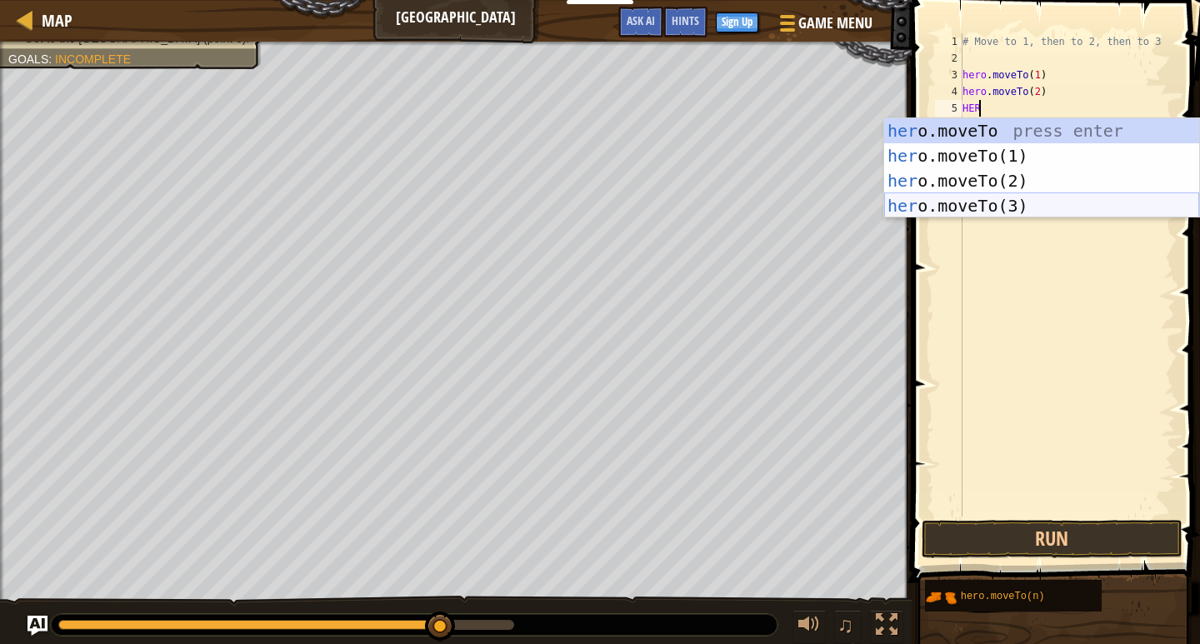
click at [990, 202] on div "her o.moveTo press enter her o.moveTo(1) press enter her o.moveTo(2) press ente…" at bounding box center [1041, 193] width 315 height 150
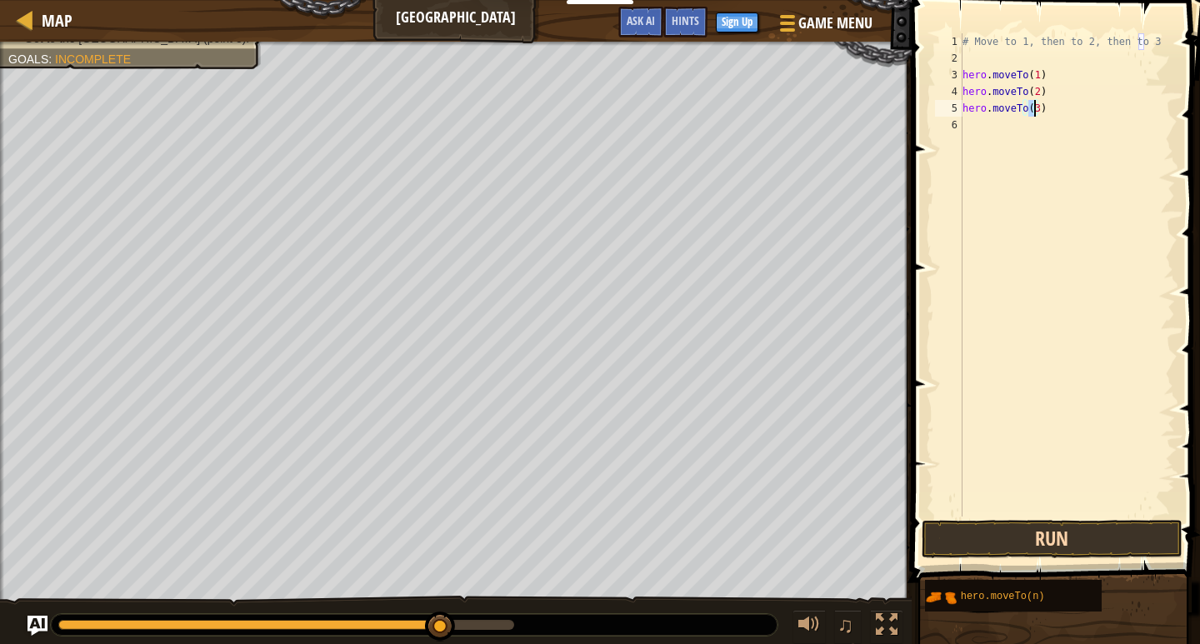
type textarea "hero.moveTo(3)"
click at [1021, 544] on button "Run" at bounding box center [1051, 539] width 260 height 38
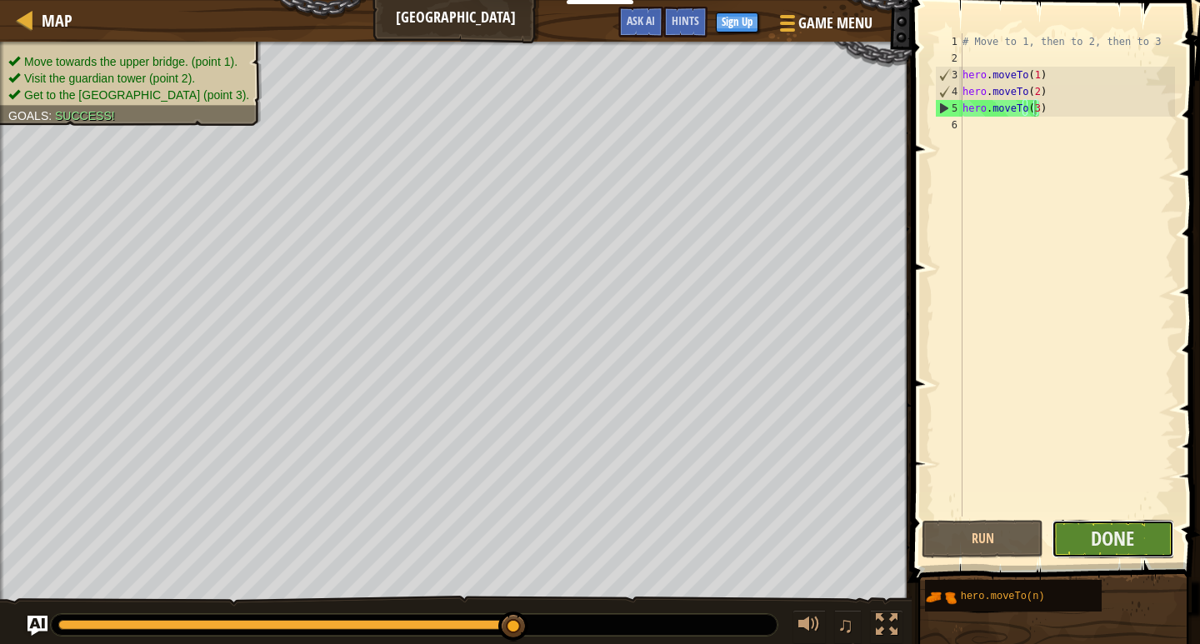
click at [1064, 533] on button "Done" at bounding box center [1112, 539] width 122 height 38
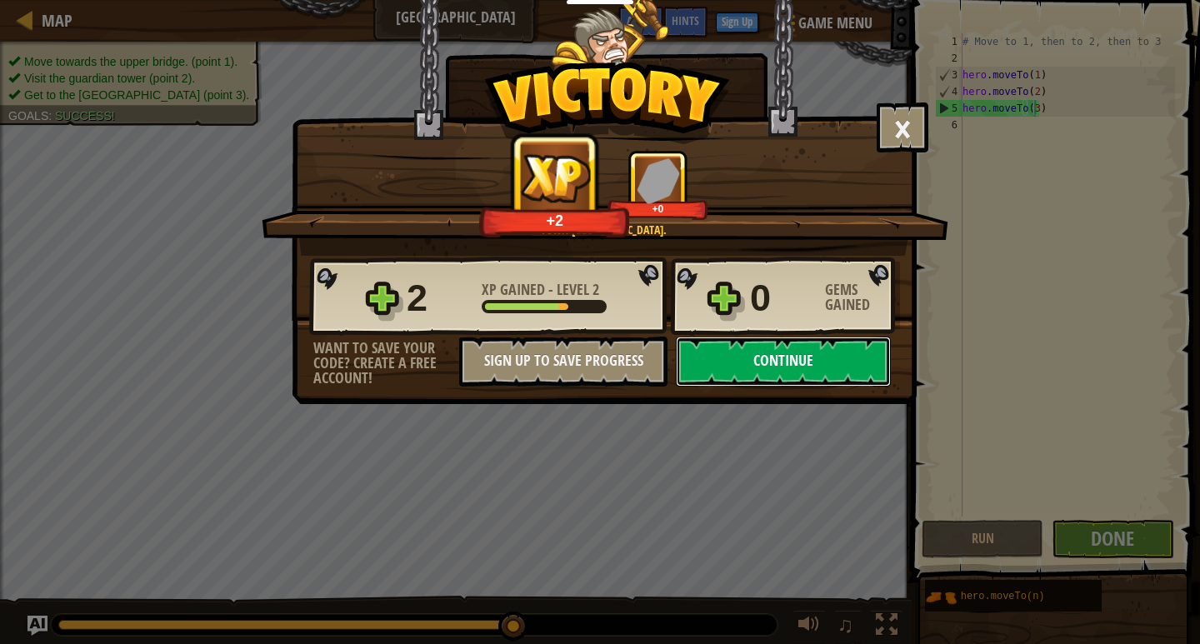
click at [776, 343] on button "Continue" at bounding box center [783, 362] width 215 height 50
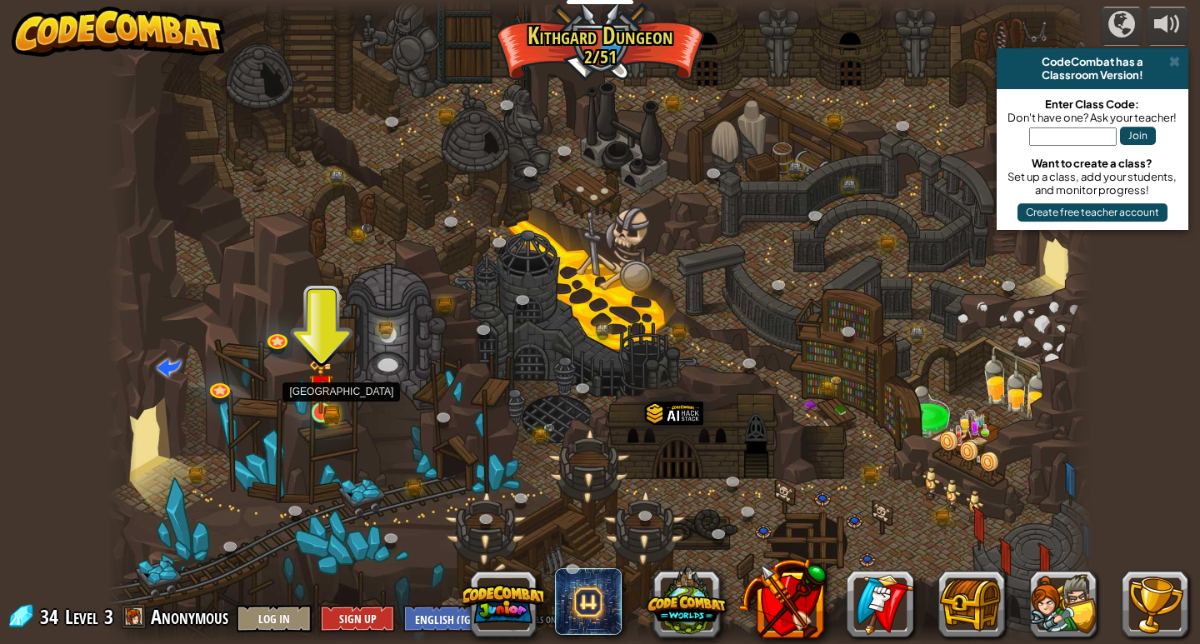
click at [322, 407] on img at bounding box center [320, 386] width 25 height 55
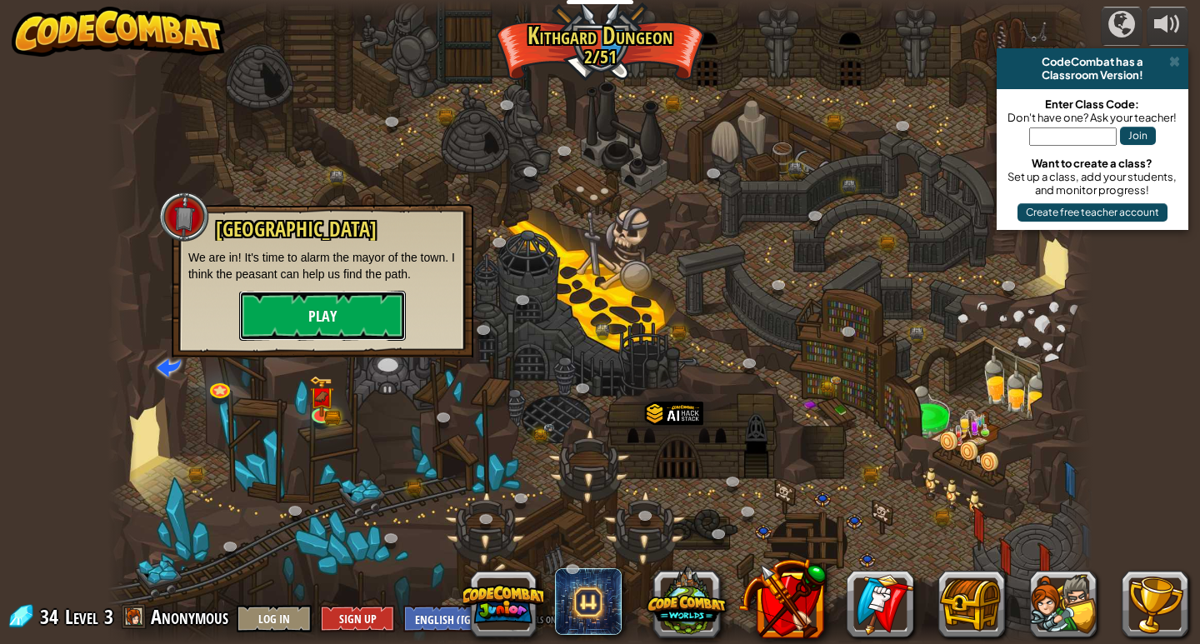
click at [347, 318] on button "Play" at bounding box center [322, 316] width 167 height 50
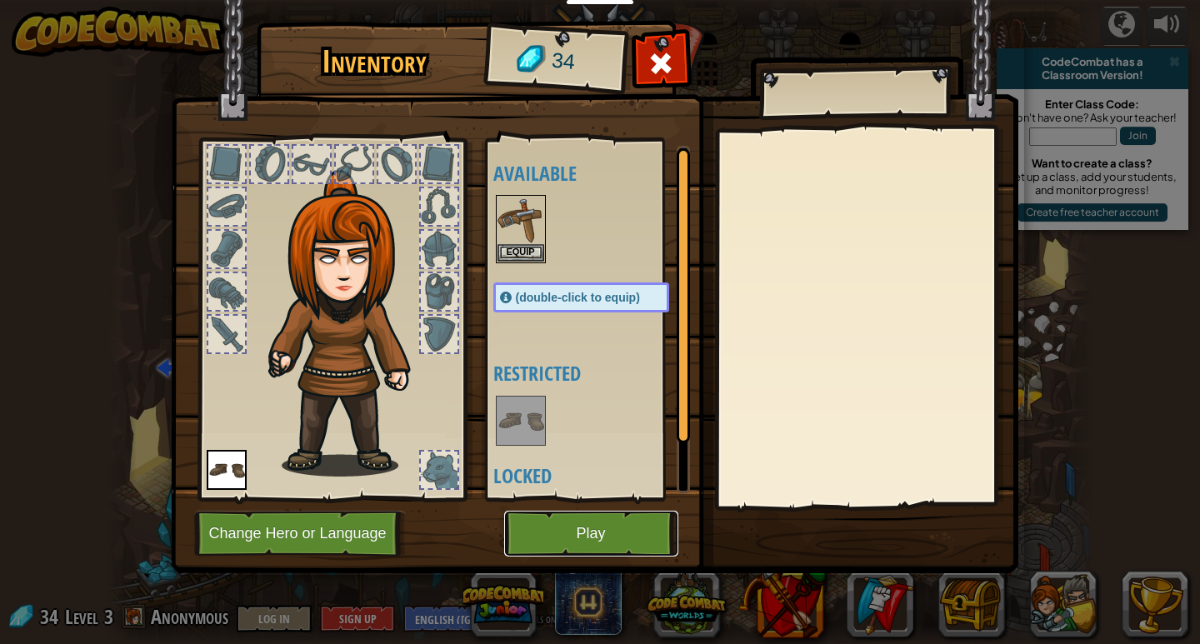
click at [549, 528] on button "Play" at bounding box center [591, 534] width 174 height 46
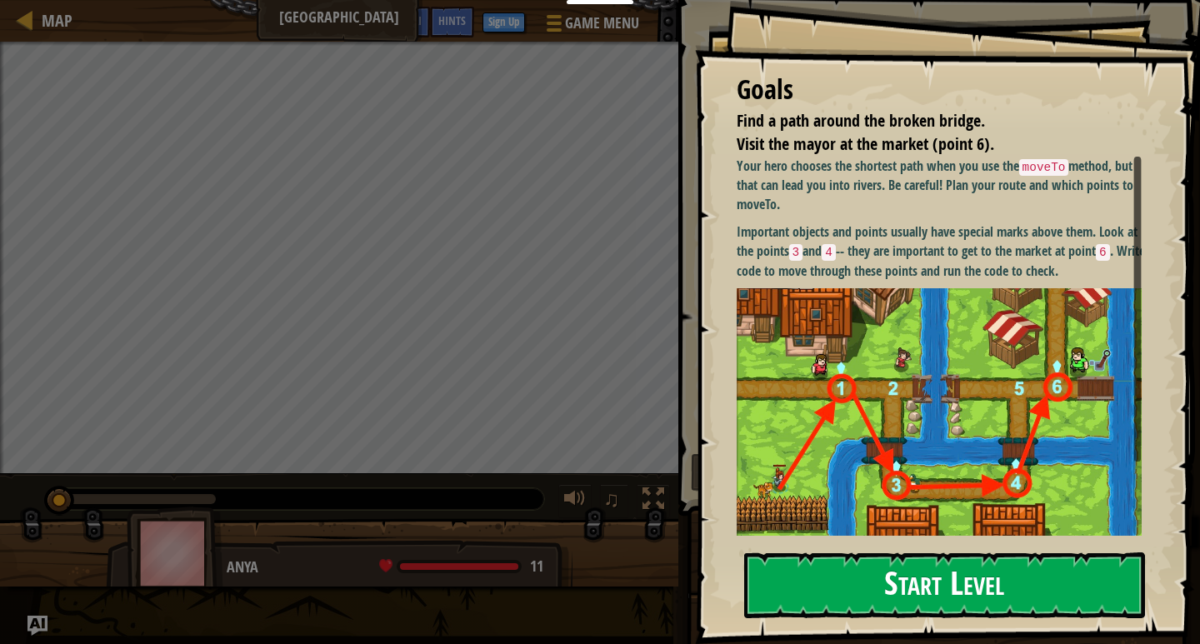
click at [878, 584] on button "Start Level" at bounding box center [944, 585] width 401 height 66
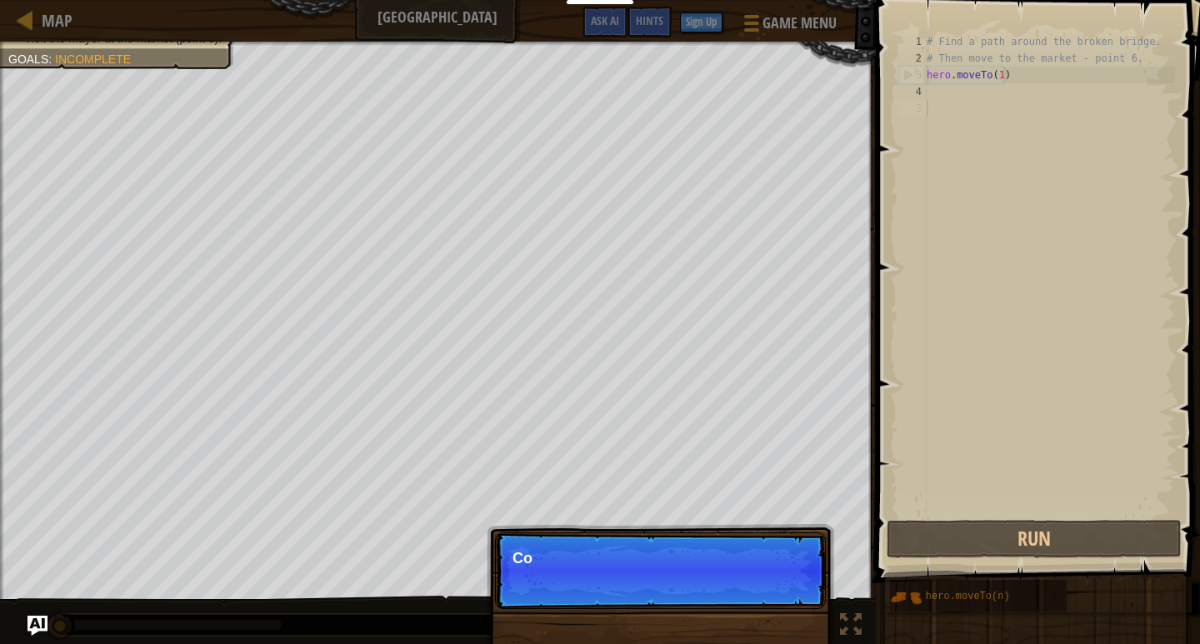
click at [785, 599] on p "Skip (esc) Continue Co" at bounding box center [660, 570] width 331 height 77
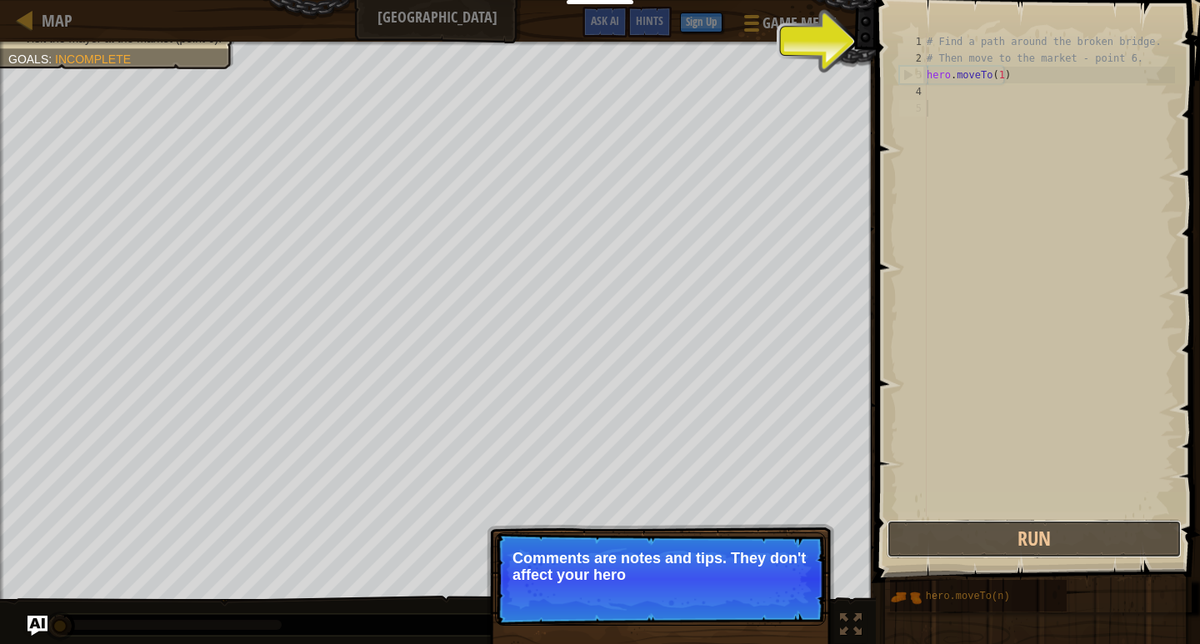
drag, startPoint x: 991, startPoint y: 542, endPoint x: 941, endPoint y: 561, distance: 53.2
click at [989, 542] on button "Run" at bounding box center [1033, 539] width 295 height 38
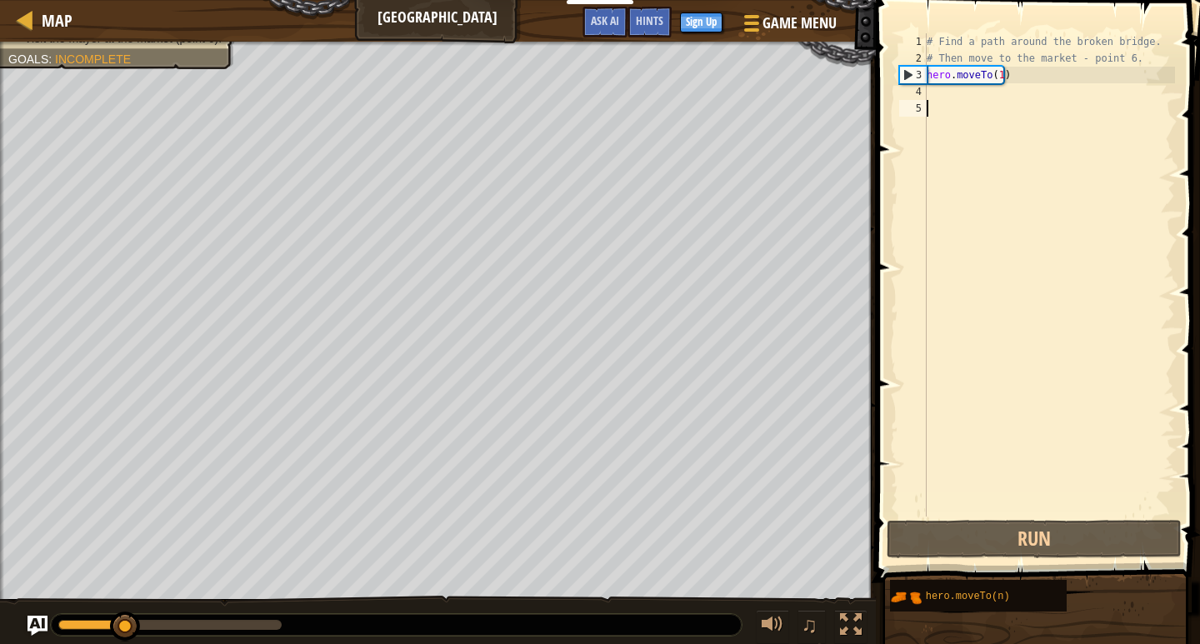
click at [938, 97] on div "# Find a path around the broken bridge. # Then move to the market - point 6. he…" at bounding box center [1049, 291] width 252 height 517
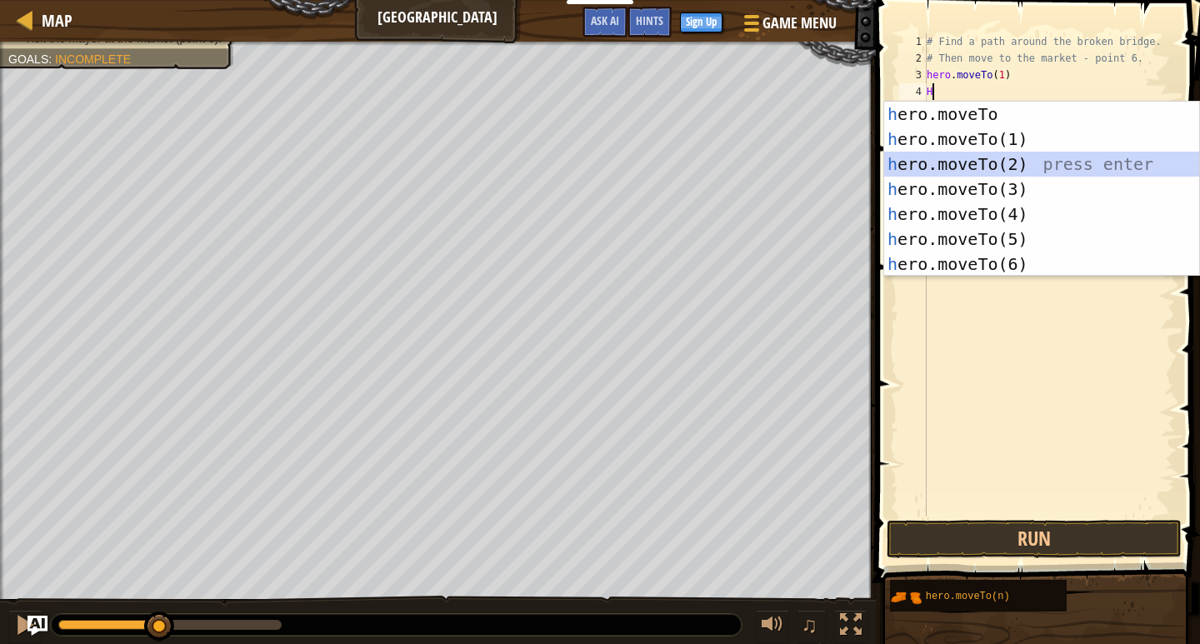
click at [949, 161] on div "h ero.moveTo press enter h ero.moveTo(1) press enter h ero.moveTo(2) press ente…" at bounding box center [1041, 214] width 315 height 225
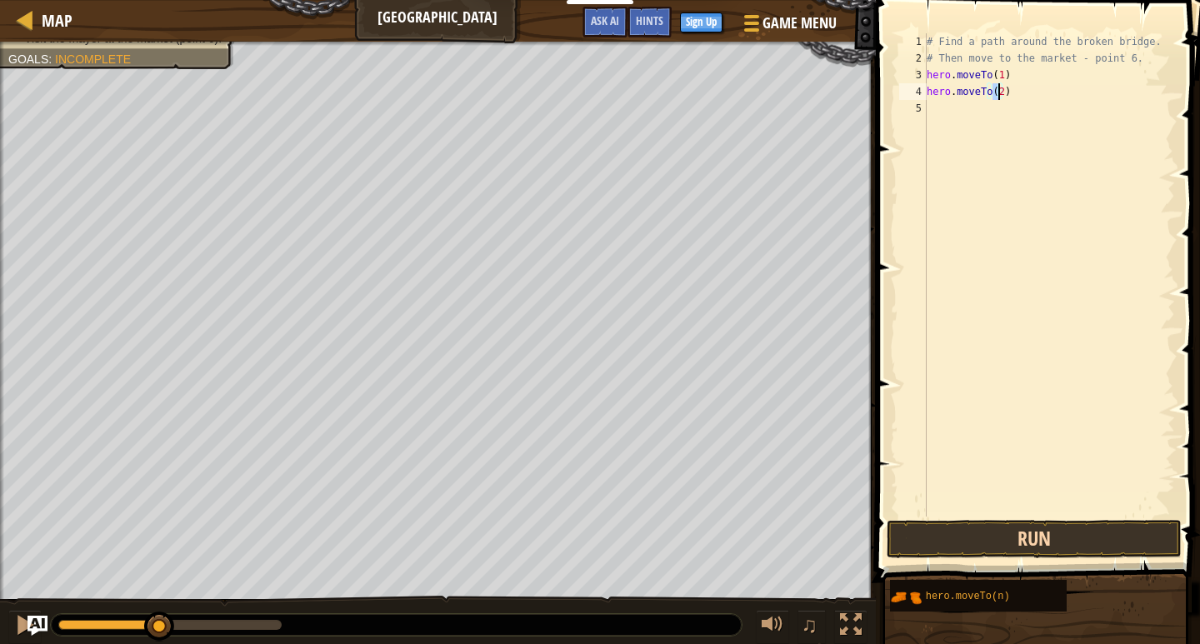
type textarea "hero.moveTo(2)"
click at [973, 538] on button "Run" at bounding box center [1033, 539] width 295 height 38
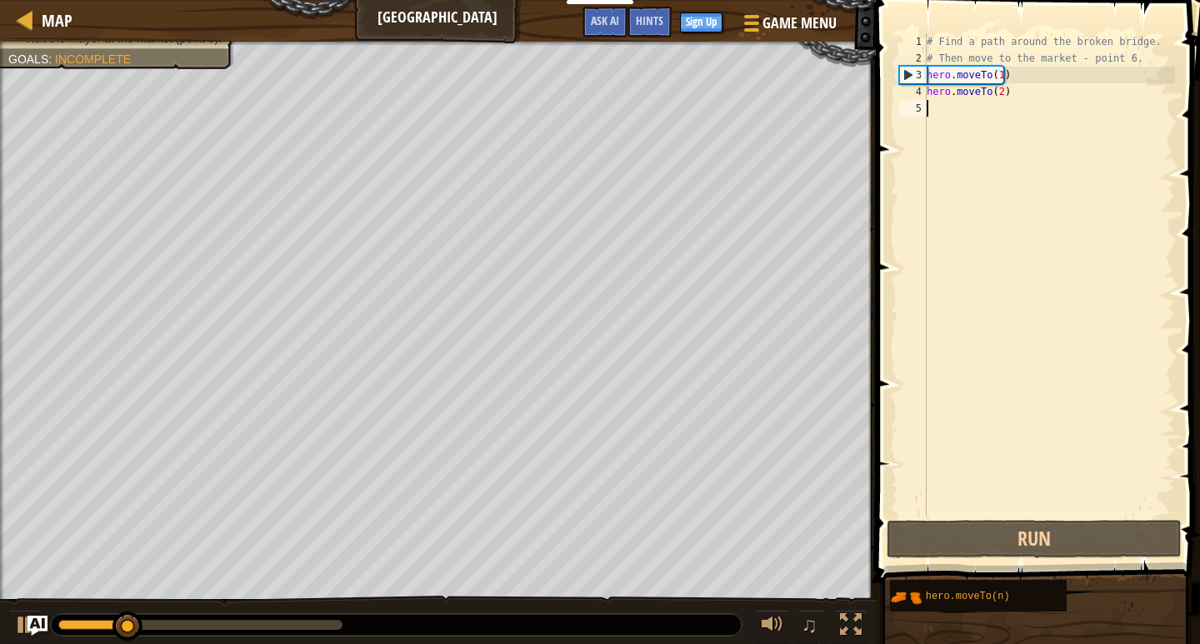
click at [942, 105] on div "# Find a path around the broken bridge. # Then move to the market - point 6. he…" at bounding box center [1049, 291] width 252 height 517
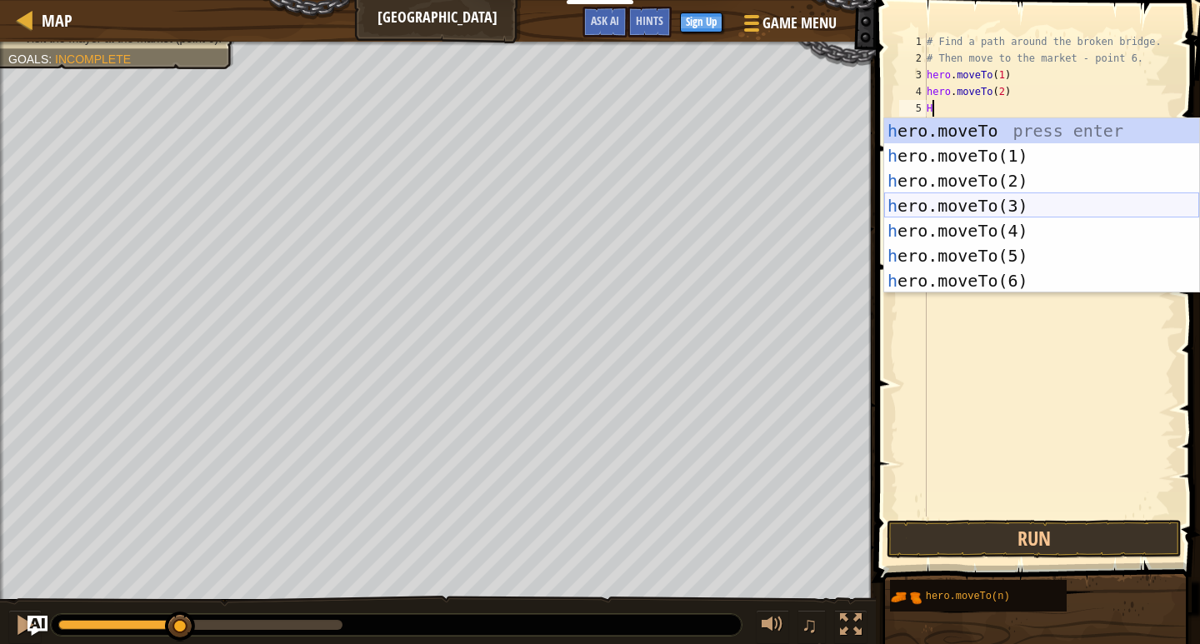
click at [948, 202] on div "h ero.moveTo press enter h ero.moveTo(1) press enter h ero.moveTo(2) press ente…" at bounding box center [1041, 230] width 315 height 225
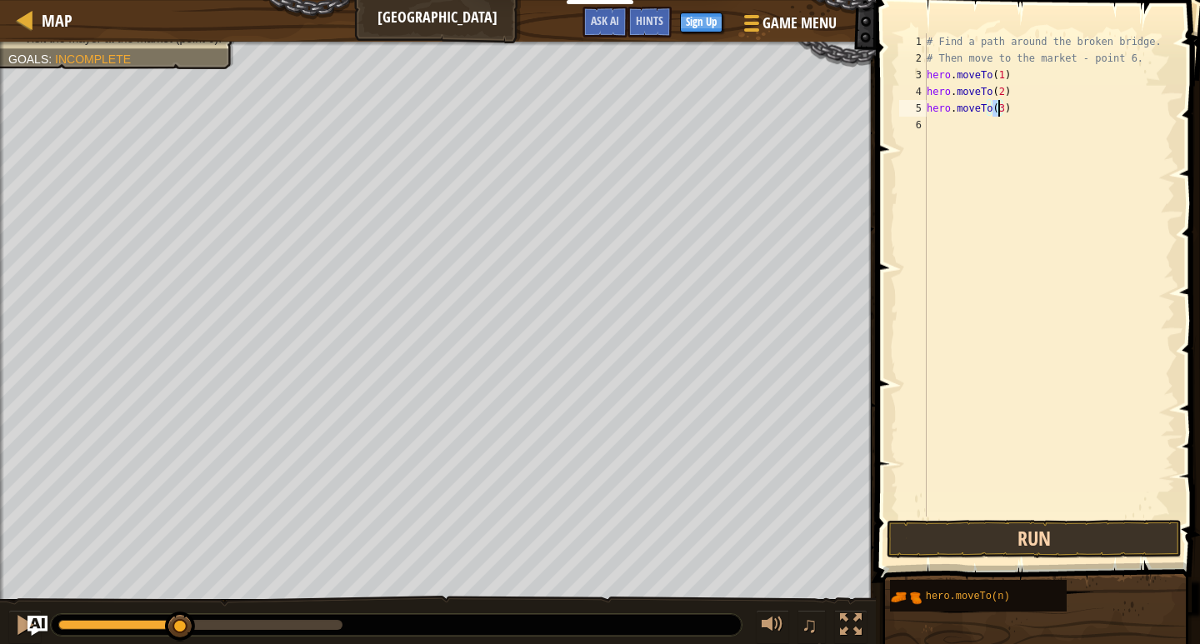
type textarea "hero.moveTo(3)"
drag, startPoint x: 956, startPoint y: 546, endPoint x: 958, endPoint y: 415, distance: 130.8
click at [956, 545] on button "Run" at bounding box center [1033, 539] width 295 height 38
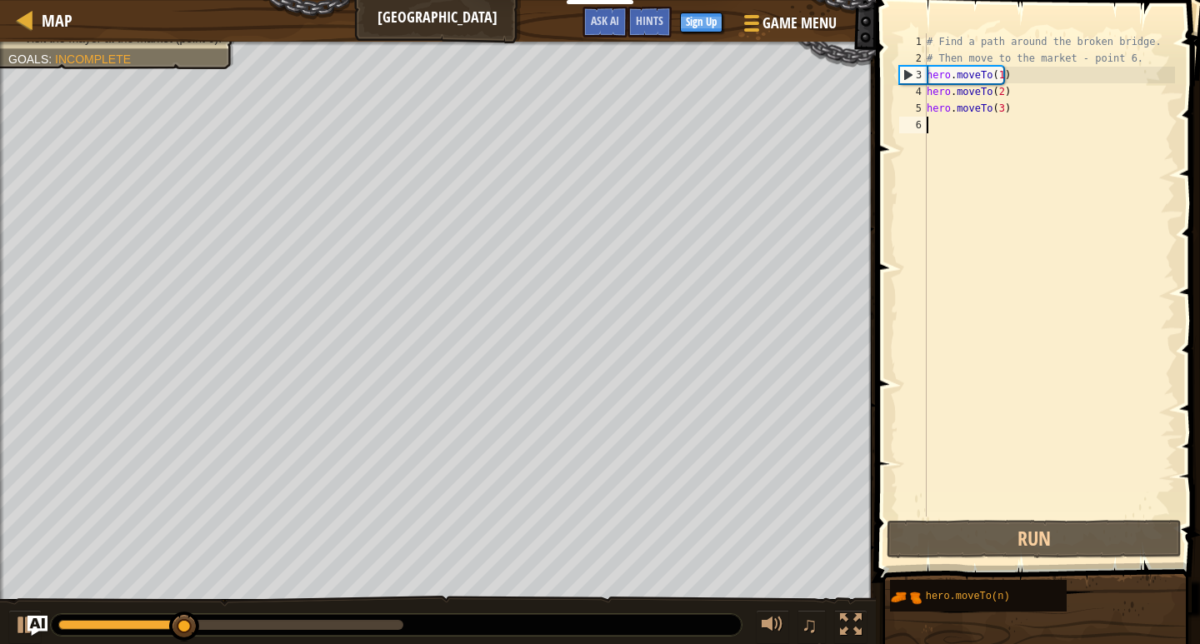
click at [939, 127] on div "# Find a path around the broken bridge. # Then move to the market - point 6. he…" at bounding box center [1049, 291] width 252 height 517
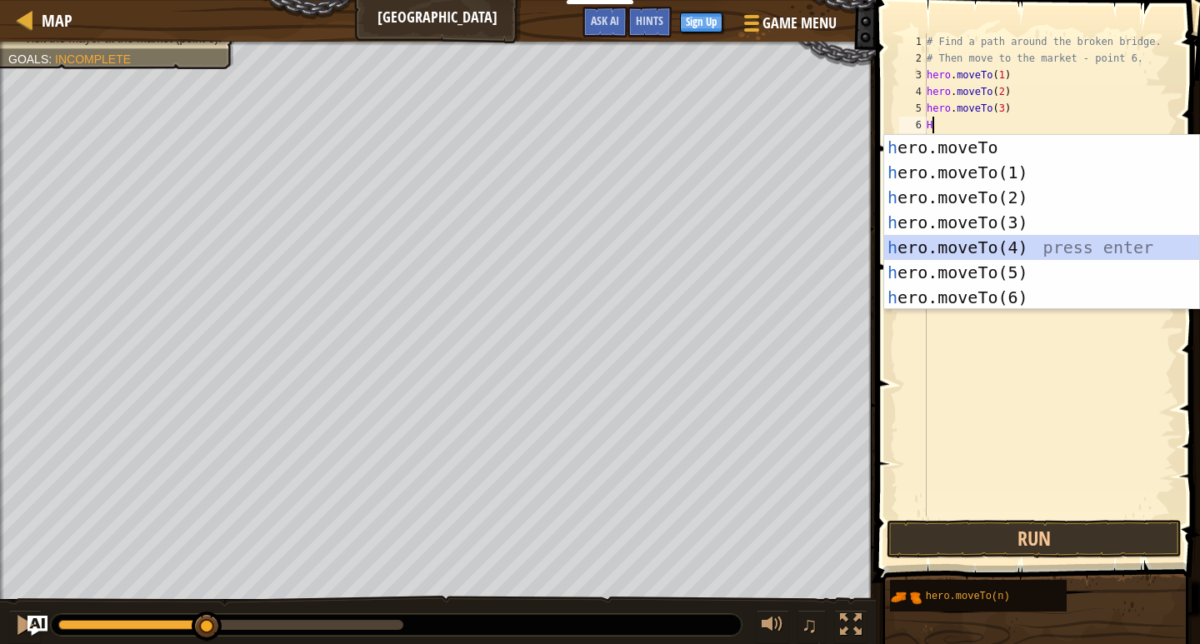
click at [955, 239] on div "h ero.moveTo press enter h ero.moveTo(1) press enter h ero.moveTo(2) press ente…" at bounding box center [1041, 247] width 315 height 225
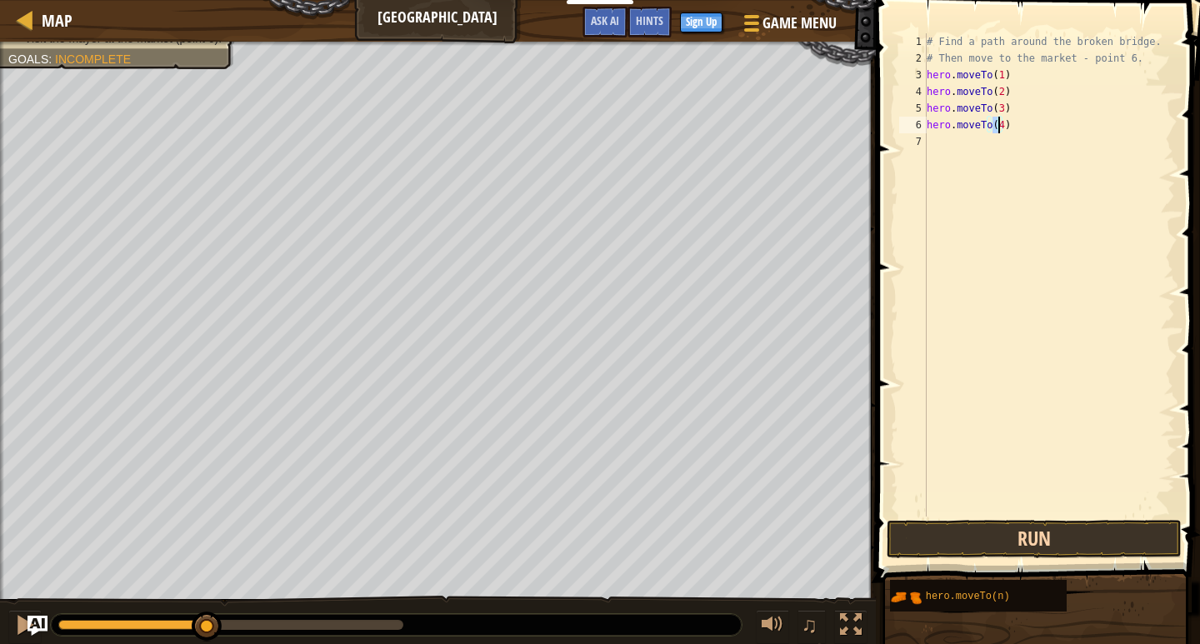
type textarea "hero.moveTo(4)"
click at [976, 545] on button "Run" at bounding box center [1033, 539] width 295 height 38
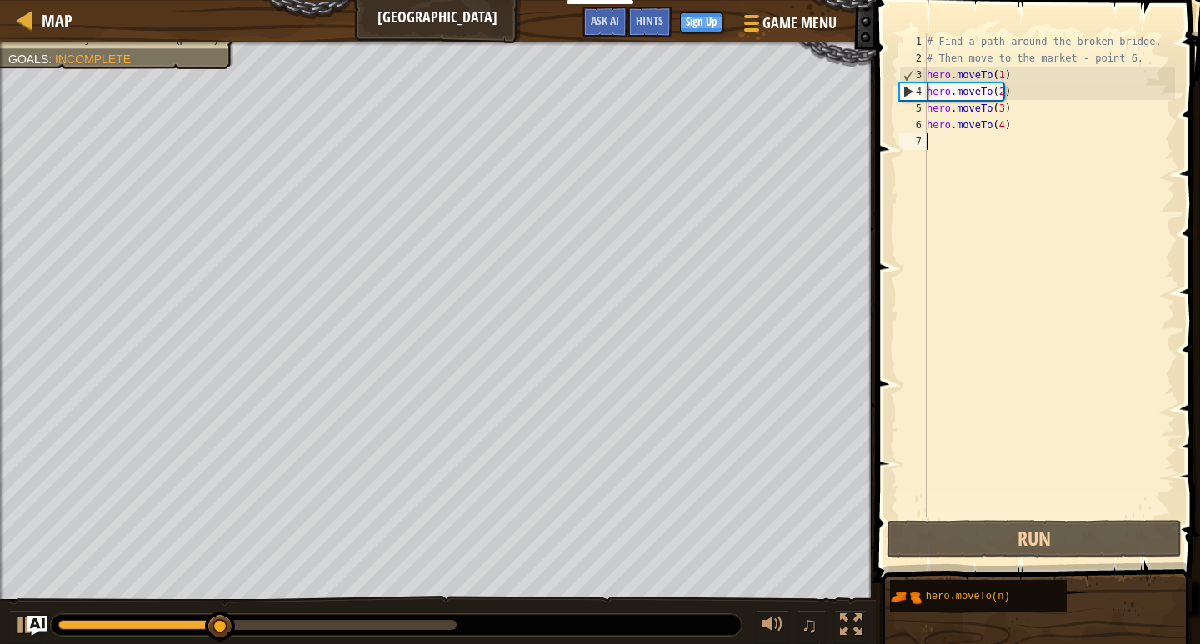
click at [940, 142] on div "# Find a path around the broken bridge. # Then move to the market - point 6. he…" at bounding box center [1049, 291] width 252 height 517
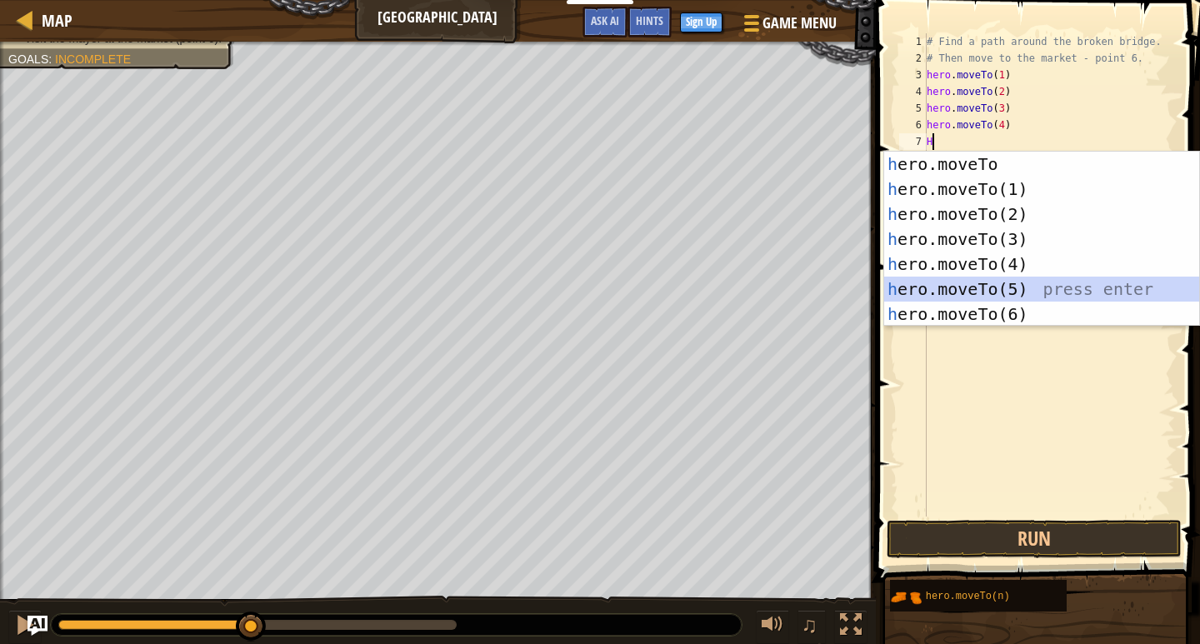
click at [968, 279] on div "h ero.moveTo press enter h ero.moveTo(1) press enter h ero.moveTo(2) press ente…" at bounding box center [1041, 264] width 315 height 225
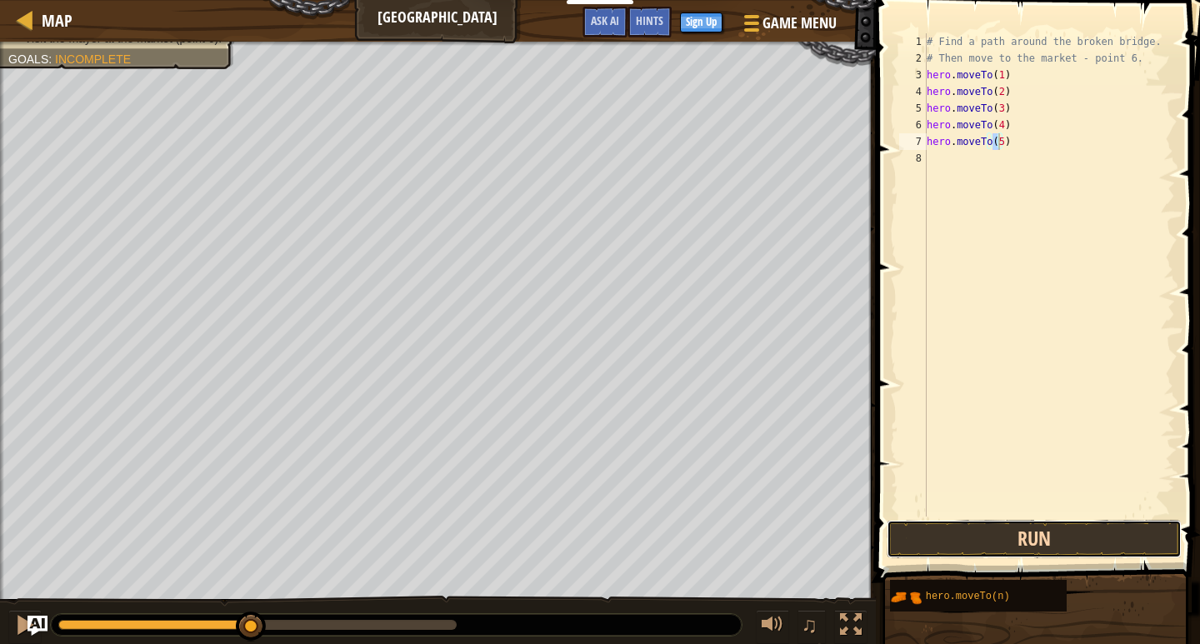
click at [1049, 538] on button "Run" at bounding box center [1033, 539] width 295 height 38
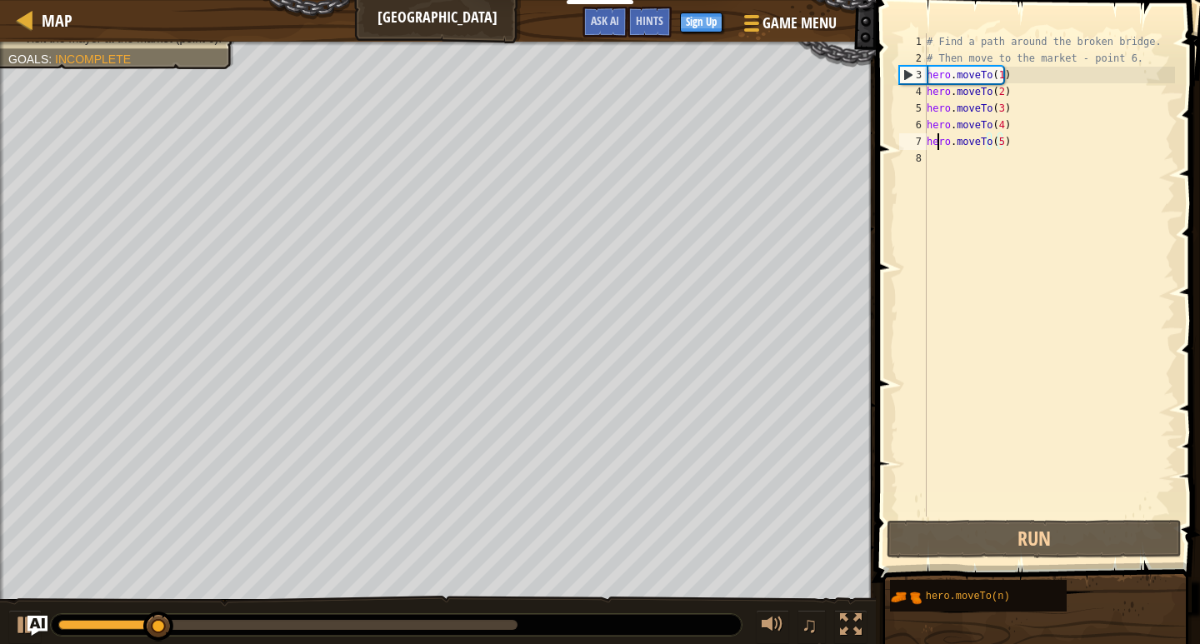
click at [935, 149] on div "# Find a path around the broken bridge. # Then move to the market - point 6. he…" at bounding box center [1049, 291] width 252 height 517
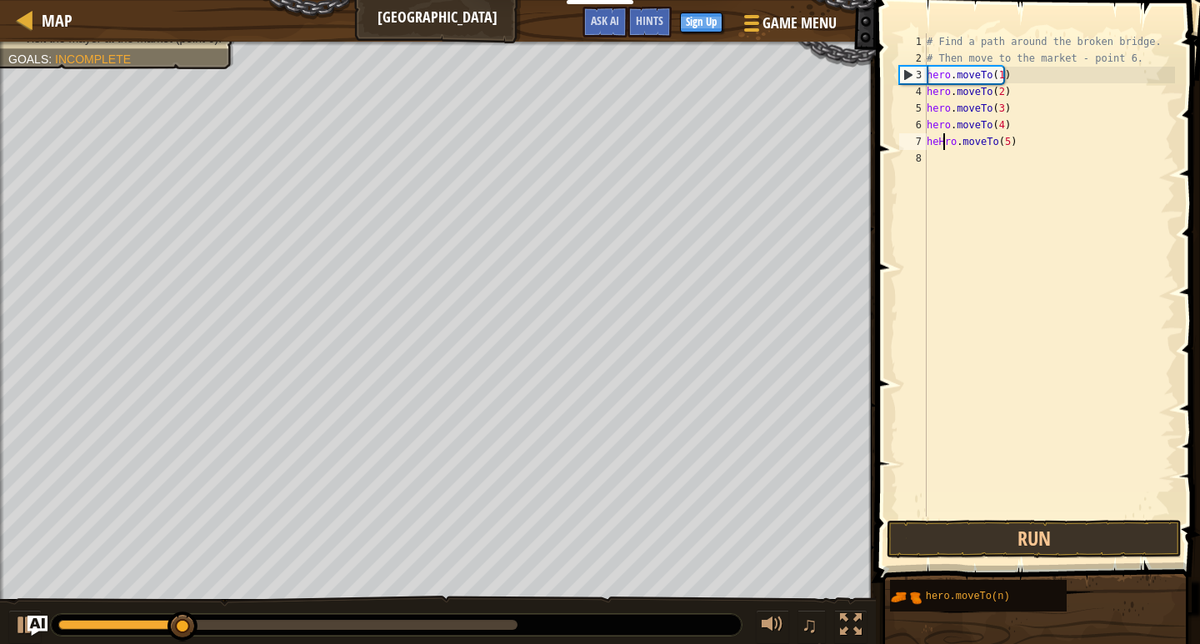
scroll to position [7, 1]
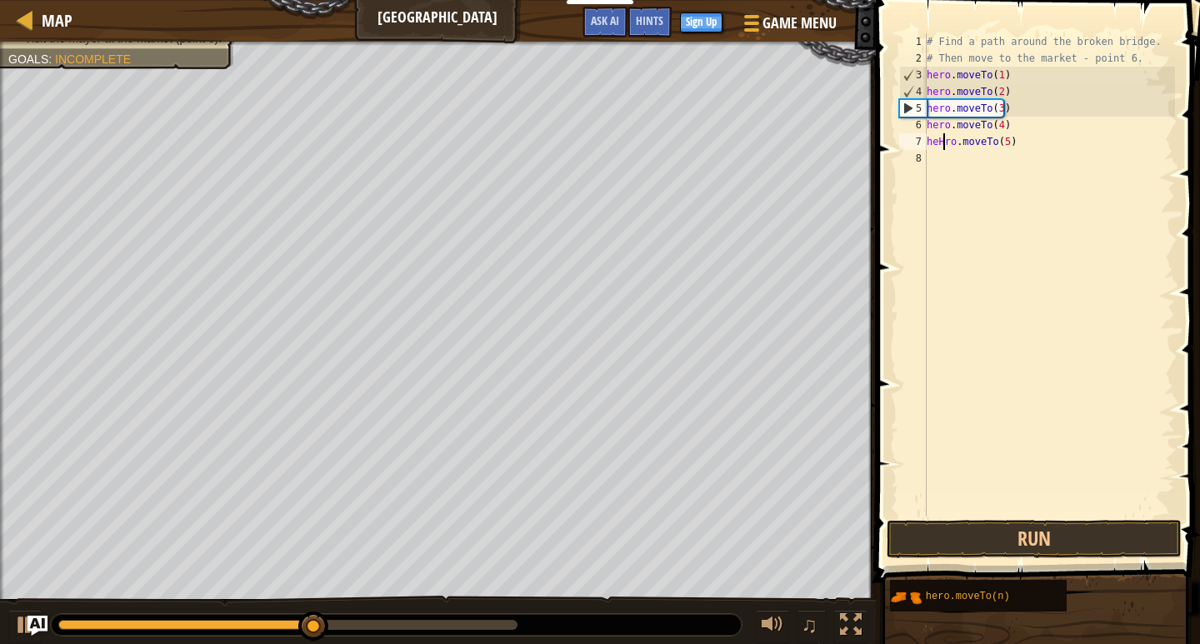
type textarea "hero.moveTo(5)"
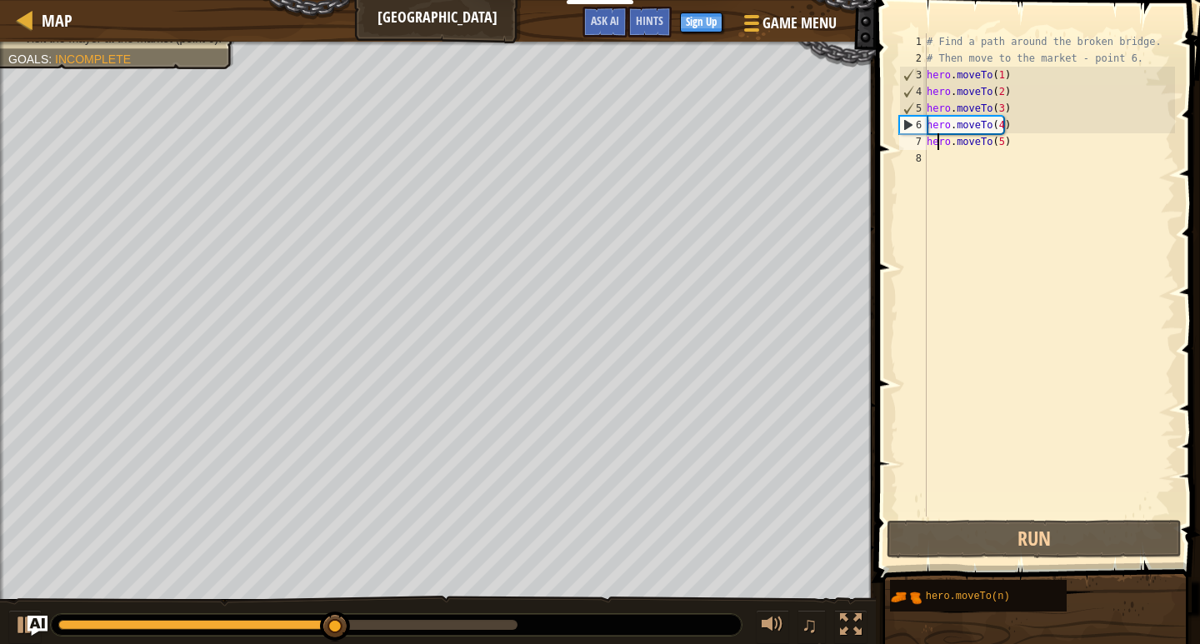
click at [939, 159] on div "# Find a path around the broken bridge. # Then move to the market - point 6. he…" at bounding box center [1049, 291] width 252 height 517
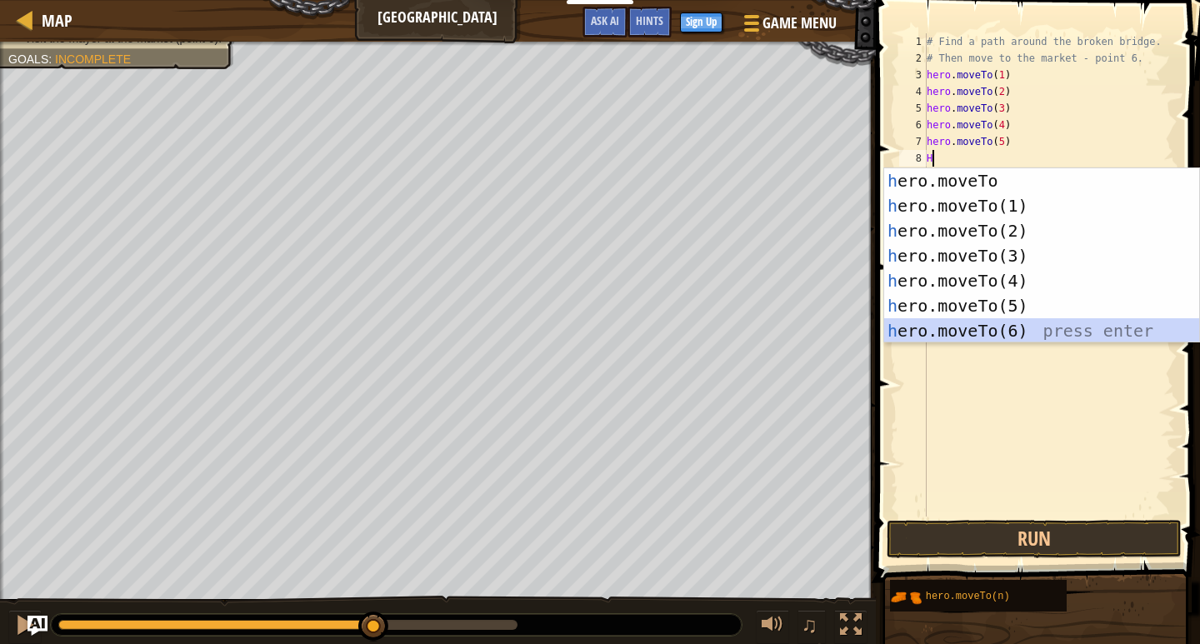
click at [963, 318] on div "h ero.moveTo press enter h ero.moveTo(1) press enter h ero.moveTo(2) press ente…" at bounding box center [1041, 280] width 315 height 225
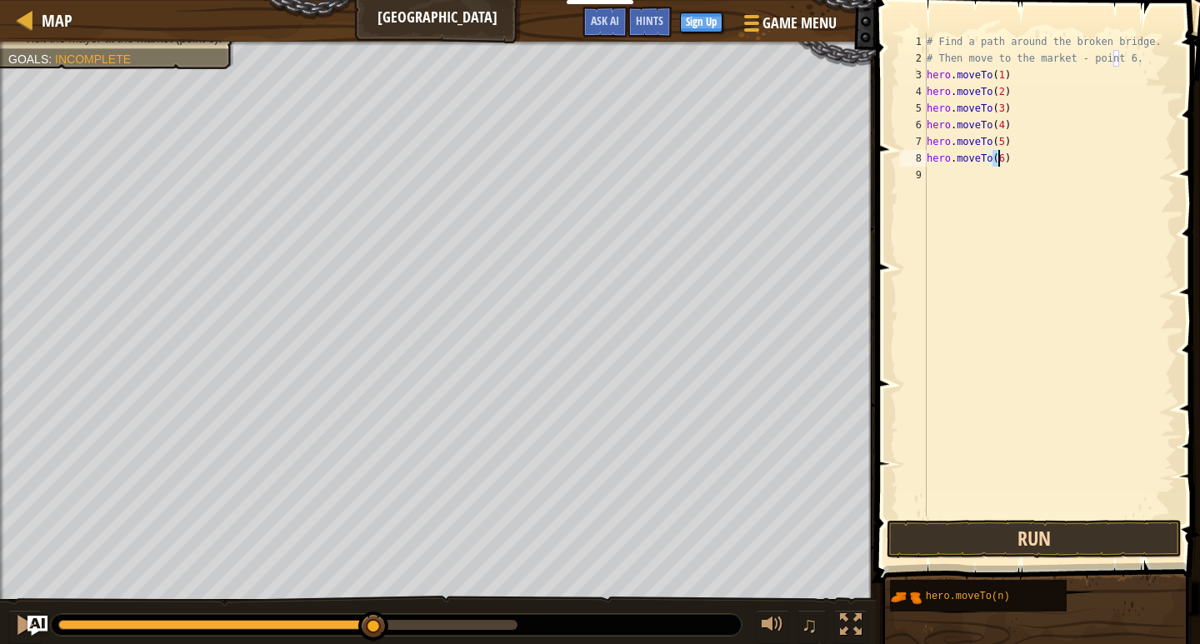
type textarea "hero.moveTo(6)"
click at [956, 534] on button "Run" at bounding box center [1033, 539] width 295 height 38
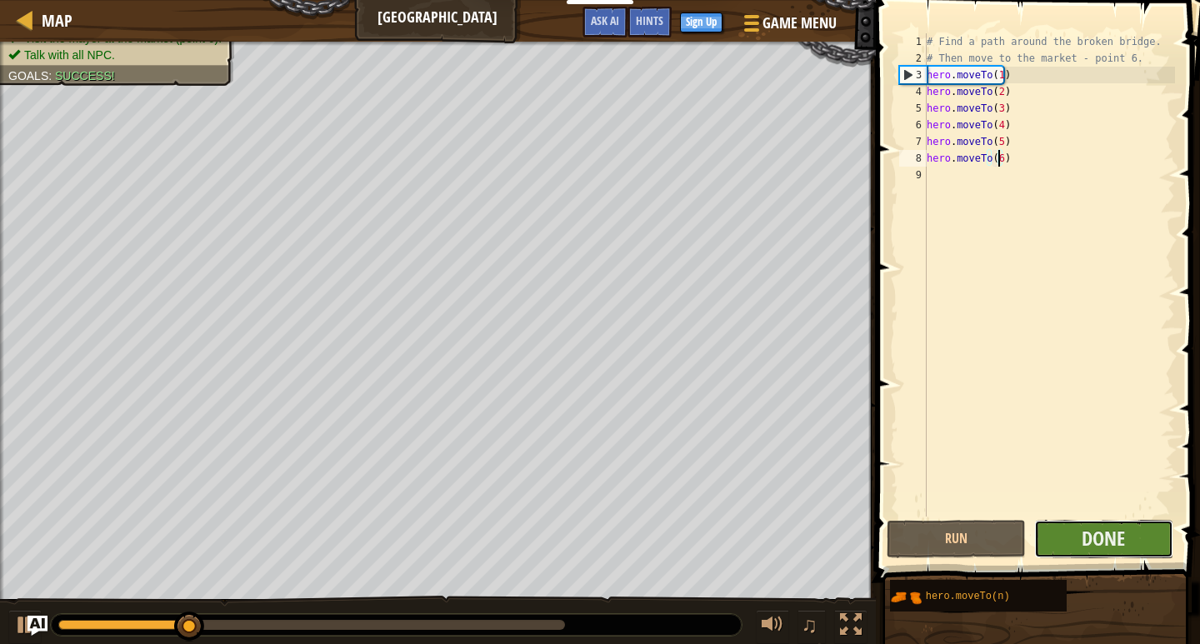
click at [1070, 530] on button "Done" at bounding box center [1103, 539] width 139 height 38
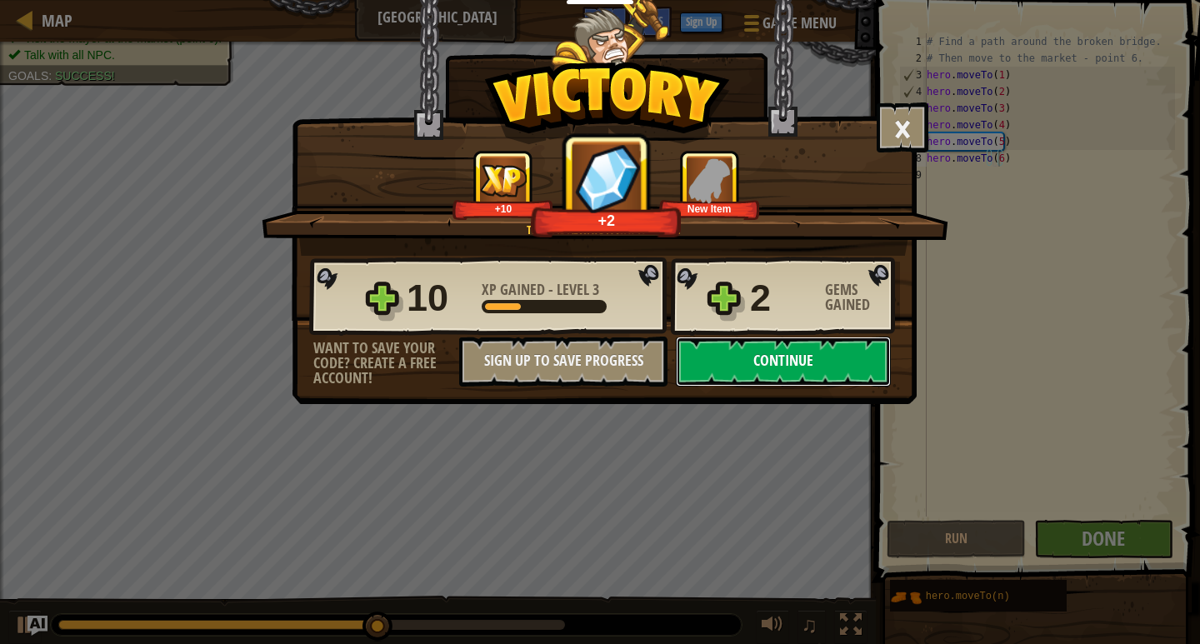
drag, startPoint x: 806, startPoint y: 342, endPoint x: 805, endPoint y: 356, distance: 13.4
click at [805, 356] on button "Continue" at bounding box center [783, 362] width 215 height 50
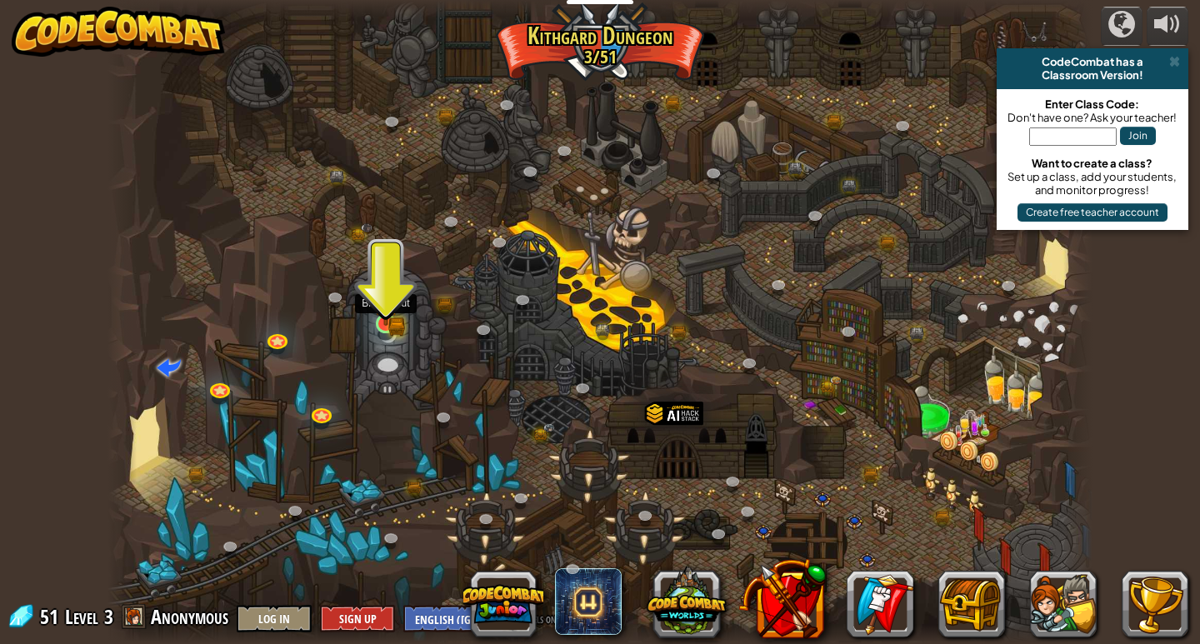
click at [391, 304] on img at bounding box center [385, 299] width 15 height 15
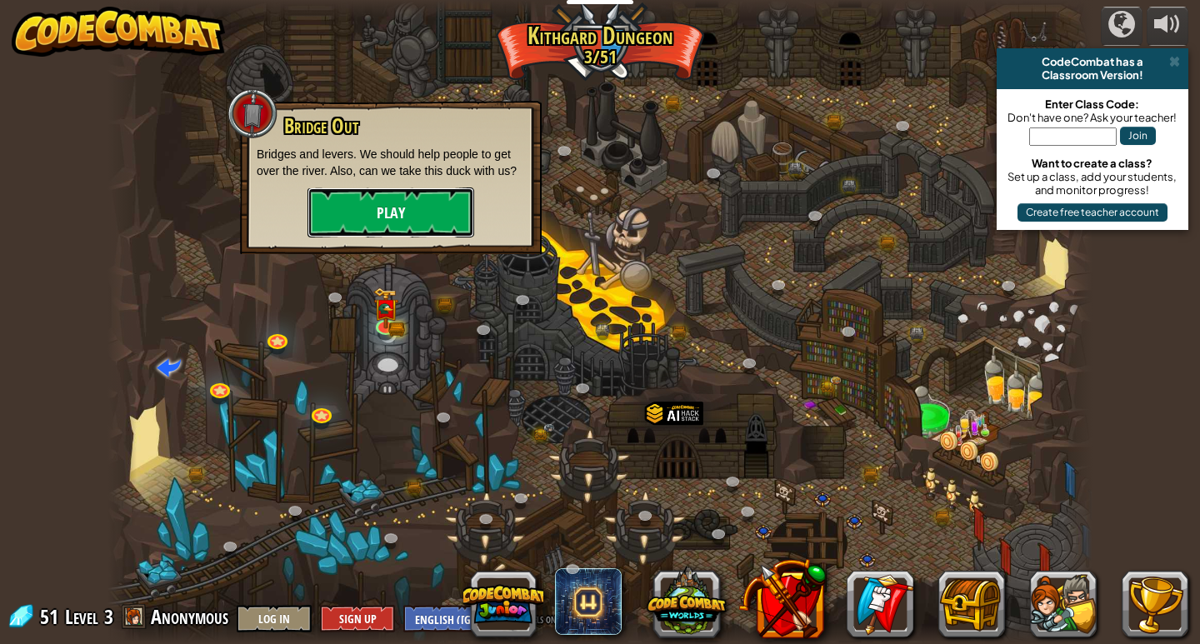
click at [447, 193] on button "Play" at bounding box center [390, 212] width 167 height 50
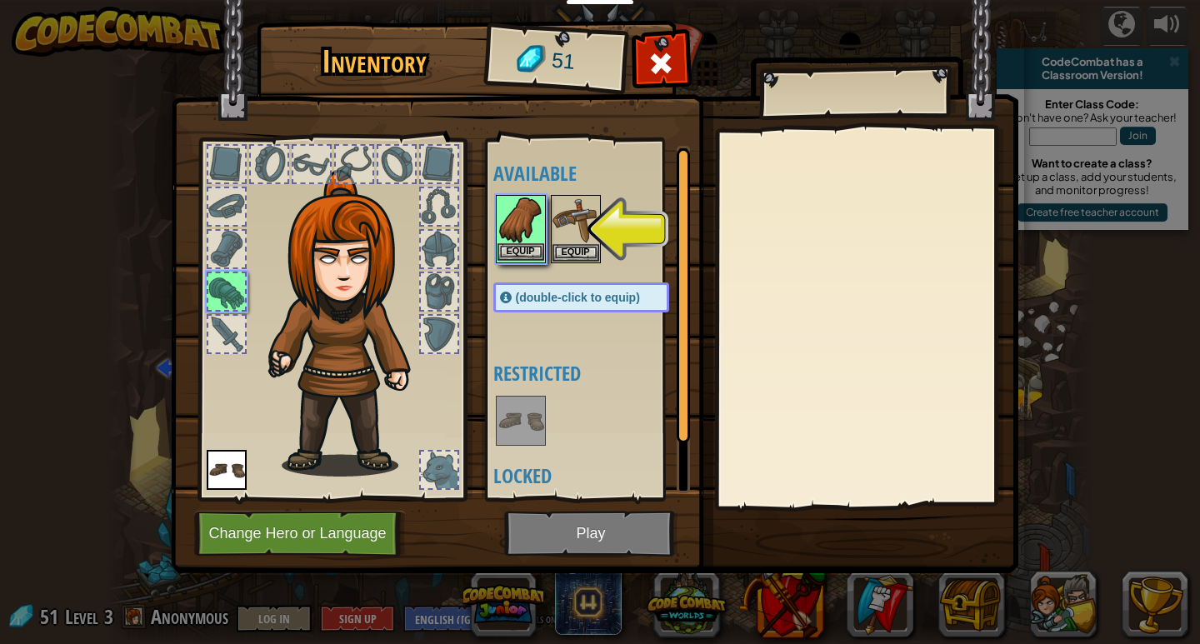
drag, startPoint x: 512, startPoint y: 216, endPoint x: 514, endPoint y: 235, distance: 19.3
click at [512, 217] on img at bounding box center [520, 220] width 47 height 47
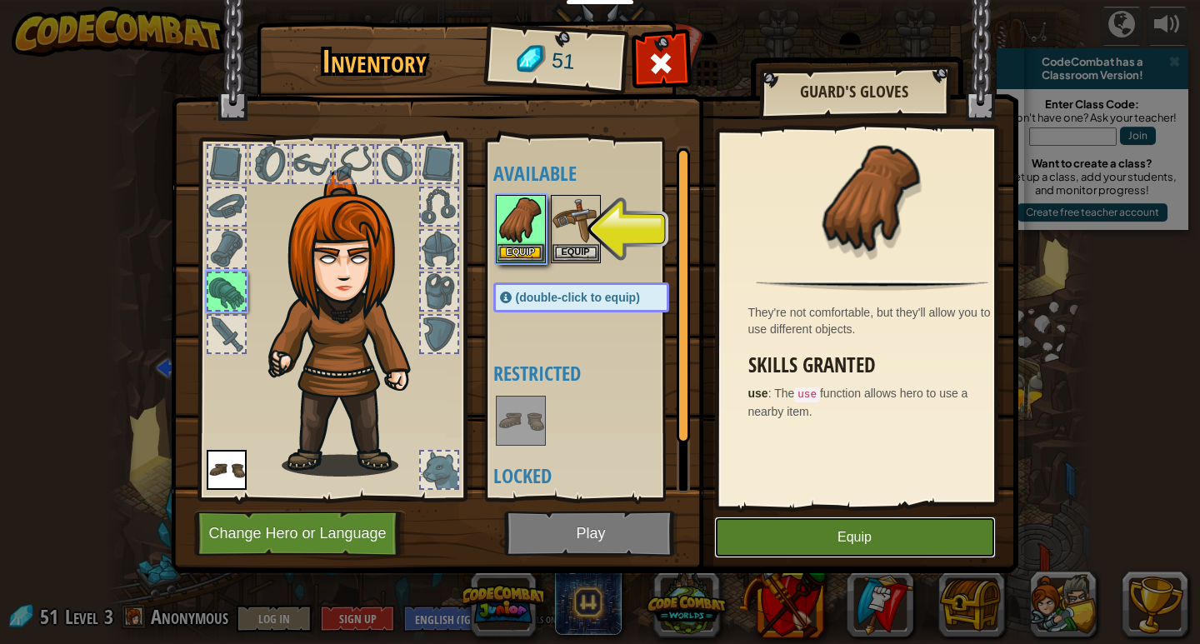
click at [796, 545] on button "Equip" at bounding box center [855, 538] width 282 height 42
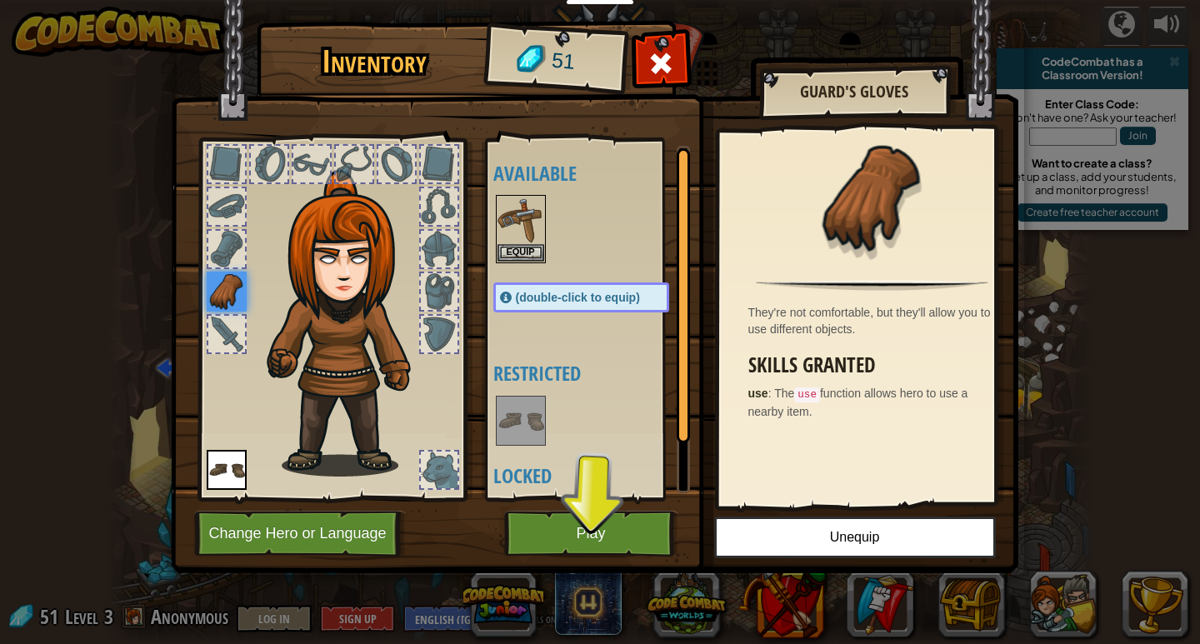
click at [587, 502] on img at bounding box center [594, 270] width 847 height 605
click at [581, 512] on button "Play" at bounding box center [591, 534] width 174 height 46
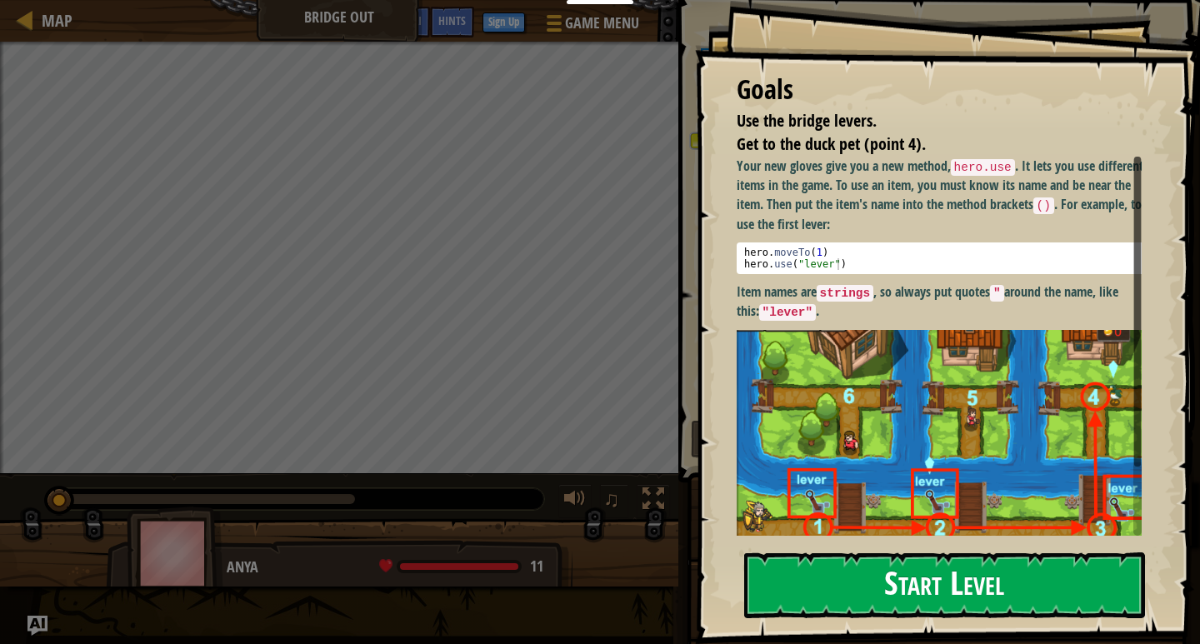
click at [941, 583] on button "Start Level" at bounding box center [944, 585] width 401 height 66
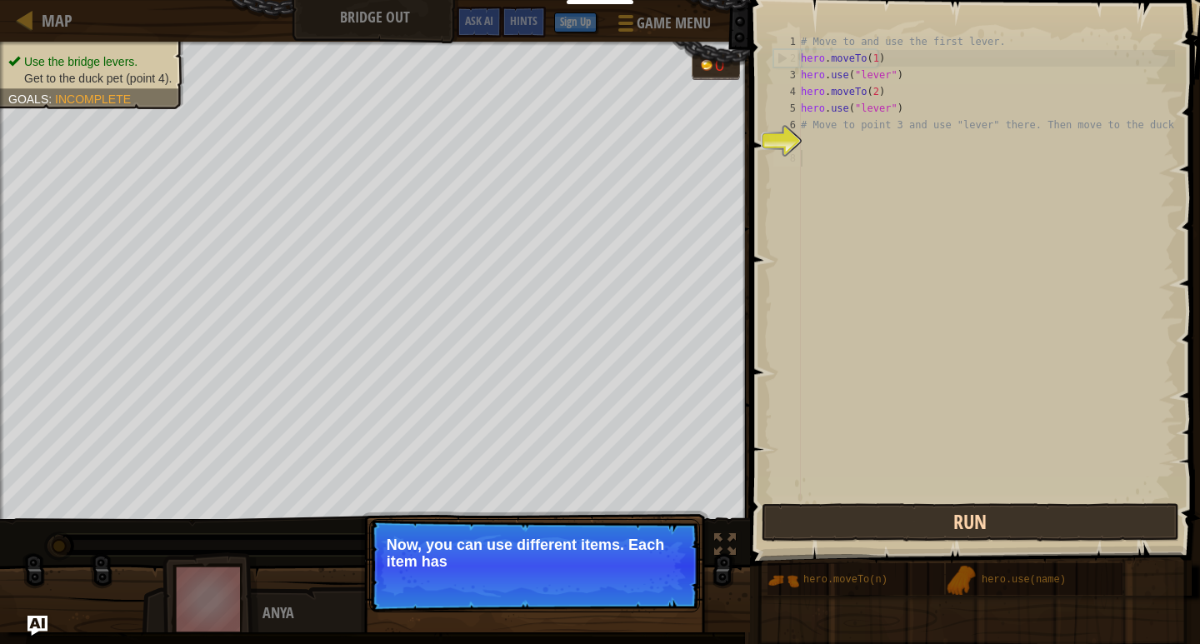
drag, startPoint x: 886, startPoint y: 452, endPoint x: 862, endPoint y: 522, distance: 73.8
click at [875, 487] on div "# Move to and use the first lever. hero . moveTo ( 1 ) hero . use ( "lever" ) h…" at bounding box center [985, 283] width 377 height 500
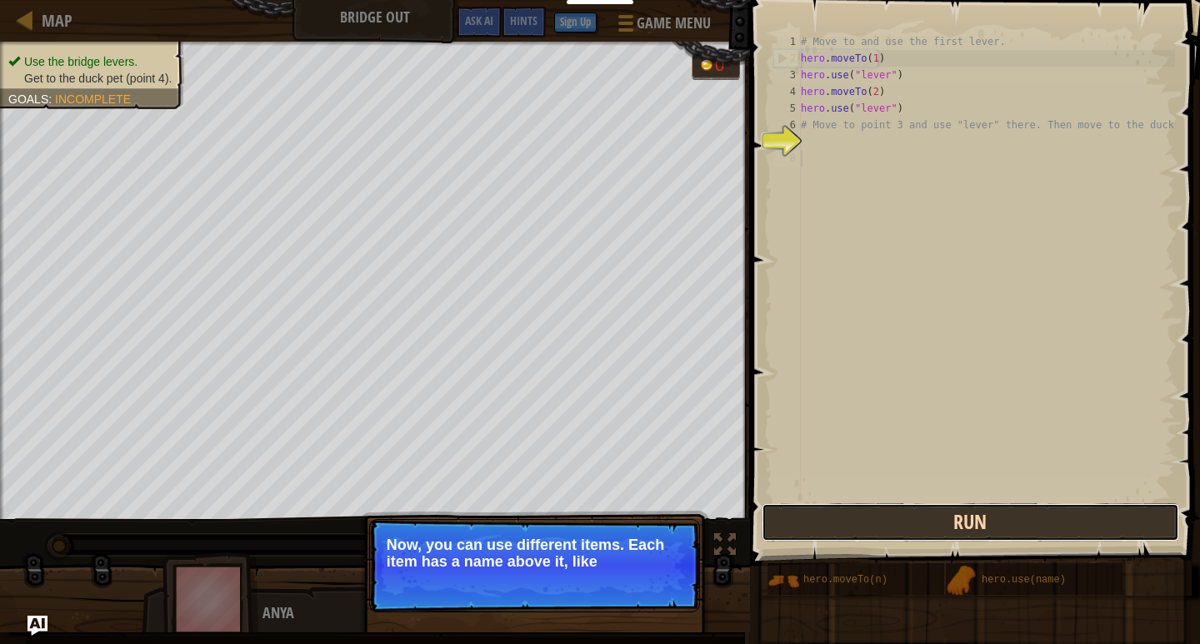
click at [861, 521] on button "Run" at bounding box center [969, 522] width 417 height 38
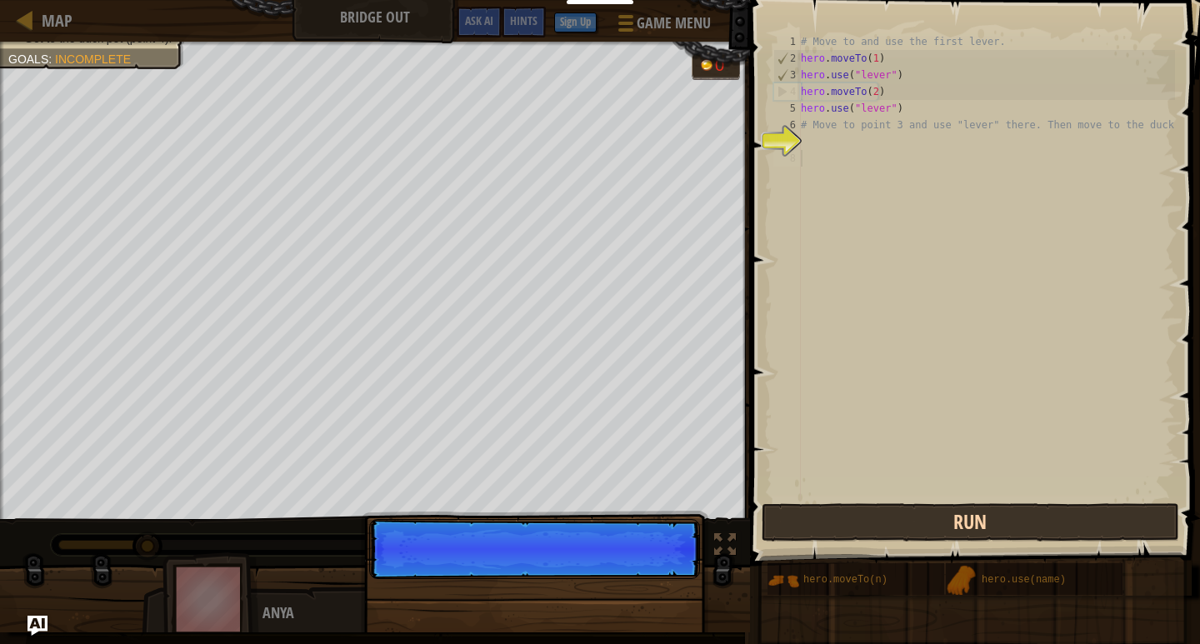
scroll to position [7, 0]
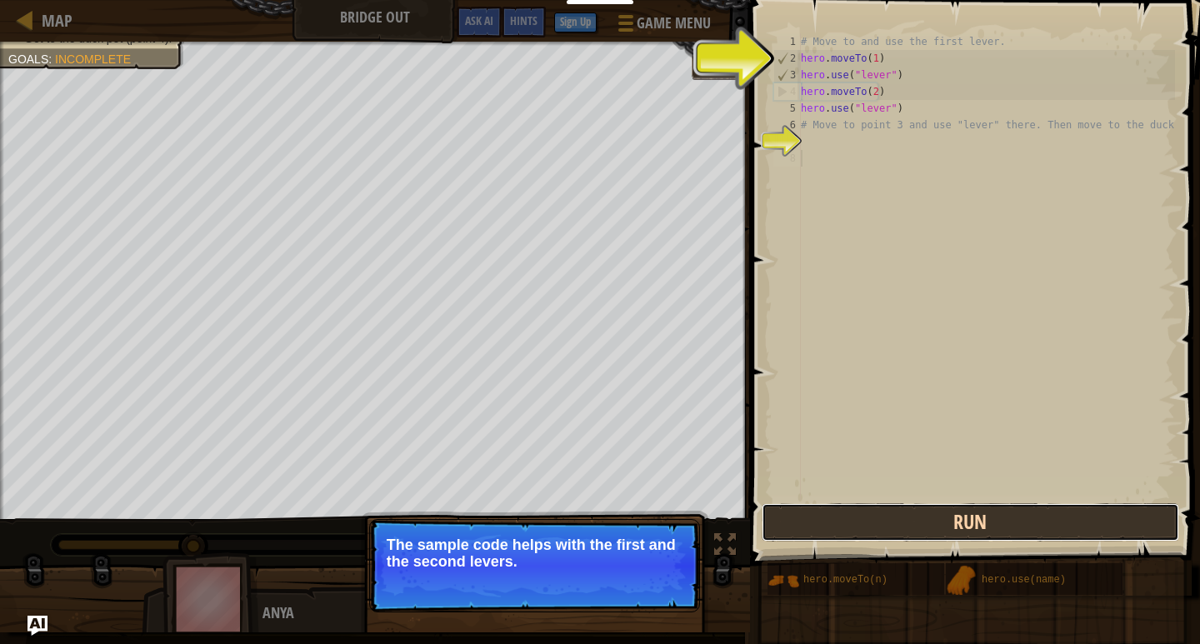
click at [807, 534] on button "Run" at bounding box center [969, 522] width 417 height 38
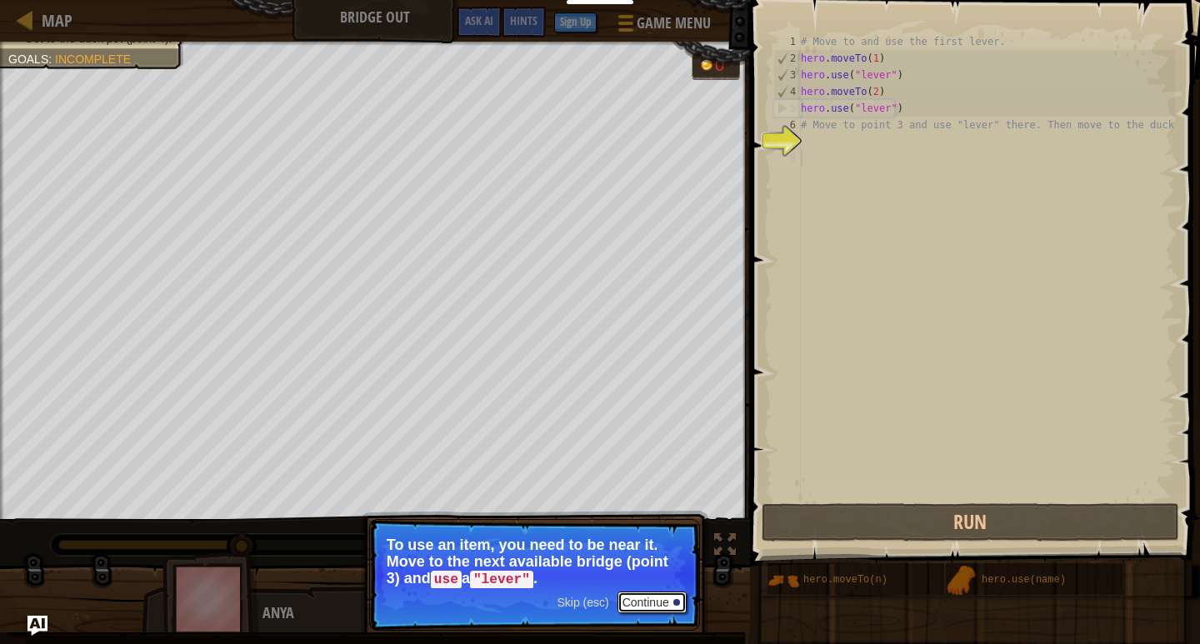
click at [645, 597] on button "Continue" at bounding box center [651, 603] width 69 height 22
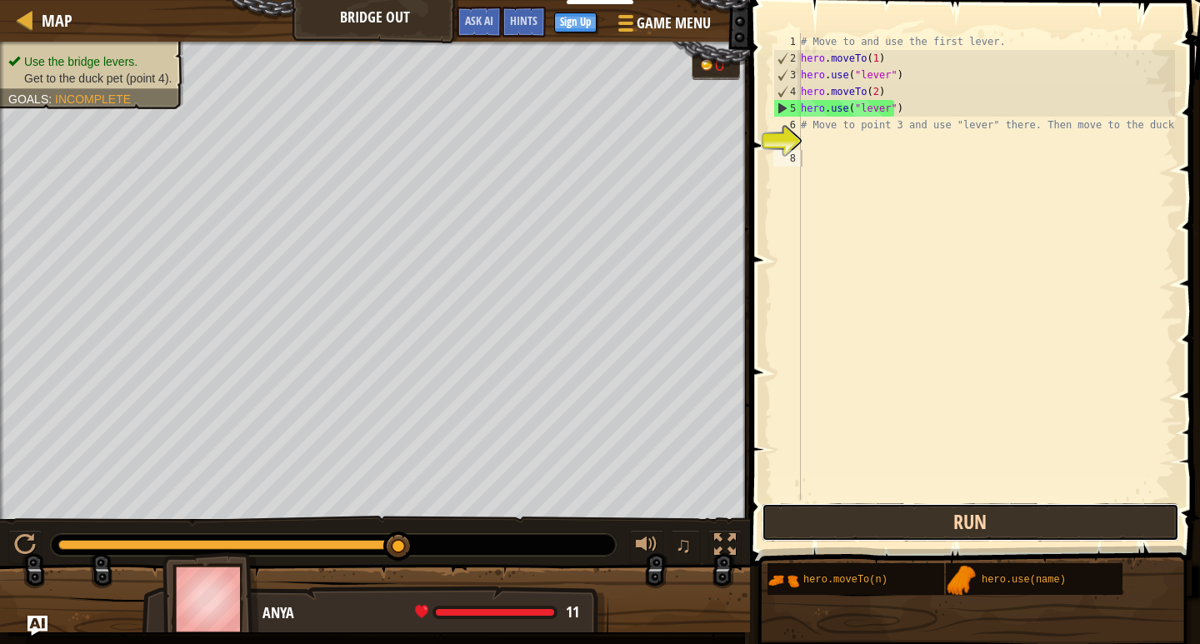
click at [868, 522] on button "Run" at bounding box center [969, 522] width 417 height 38
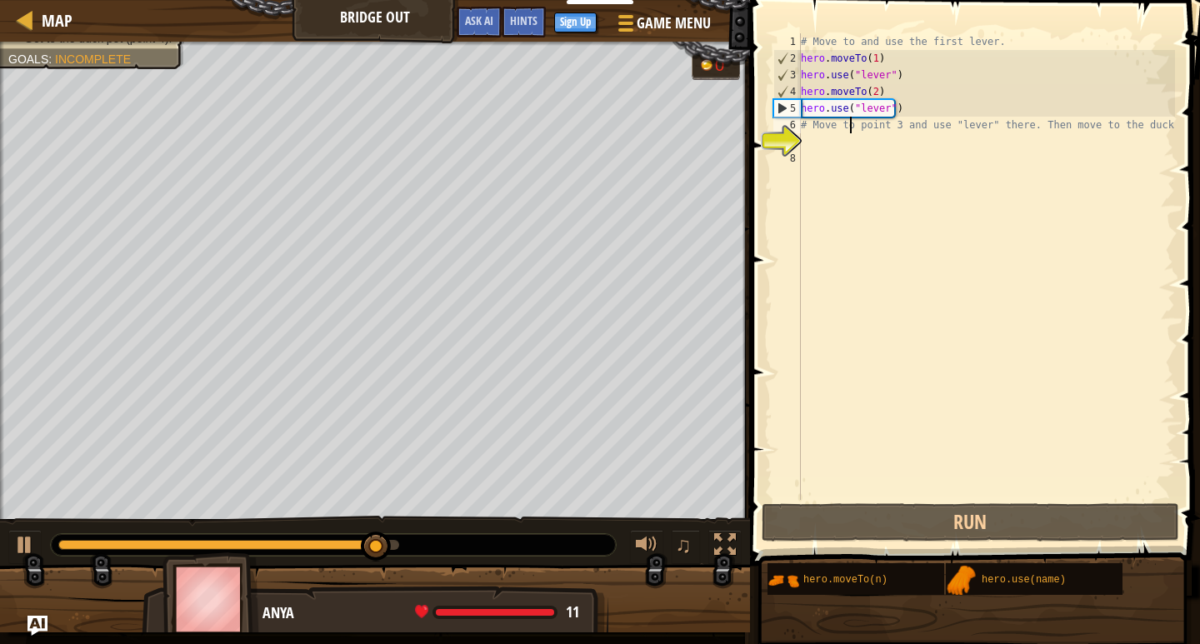
click at [849, 127] on div "# Move to and use the first lever. hero . moveTo ( 1 ) hero . use ( "lever" ) h…" at bounding box center [985, 283] width 377 height 500
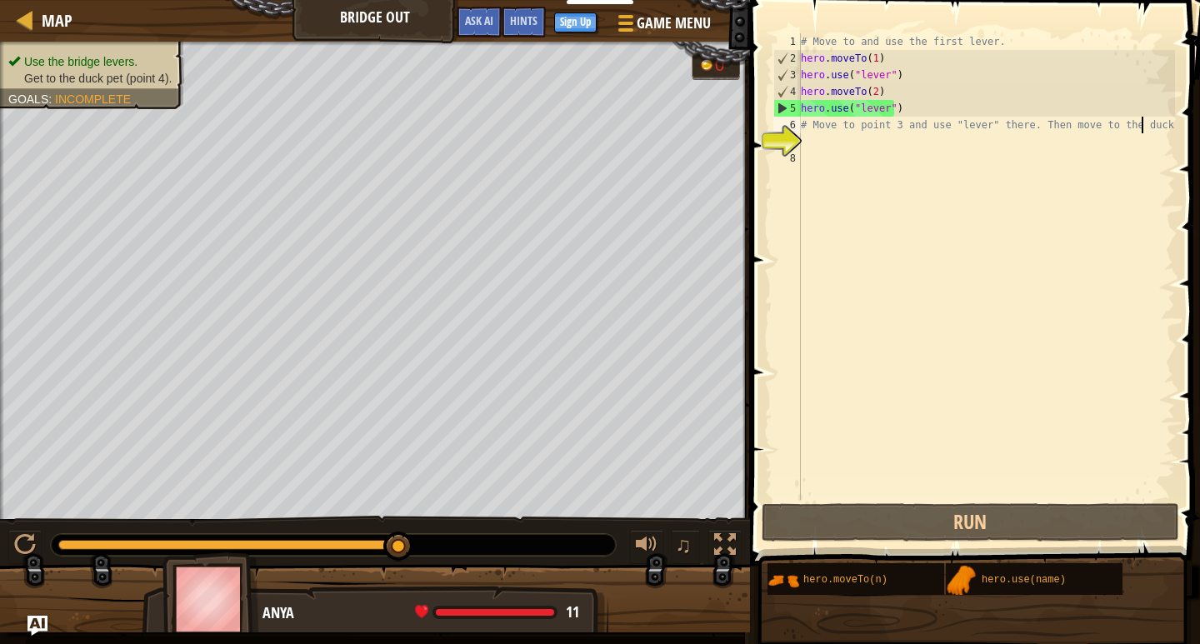
click at [1140, 126] on div "# Move to and use the first lever. hero . moveTo ( 1 ) hero . use ( "lever" ) h…" at bounding box center [985, 283] width 377 height 500
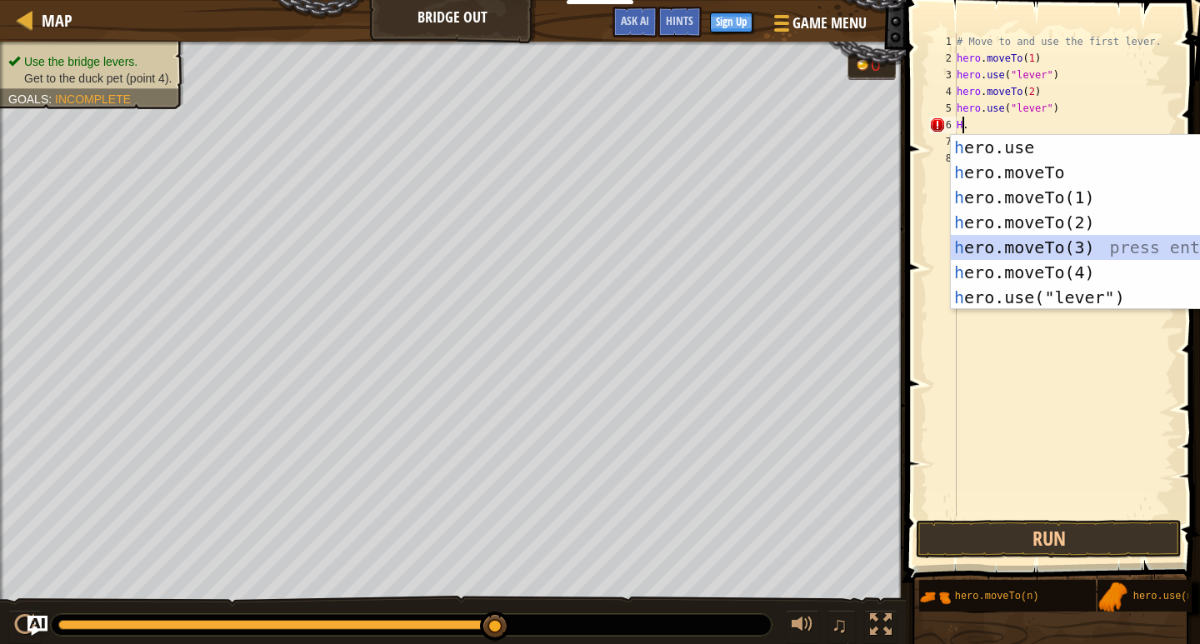
click at [1039, 241] on div "h ero.use press enter h ero.moveTo press enter h ero.moveTo(1) press enter h er…" at bounding box center [1108, 247] width 315 height 225
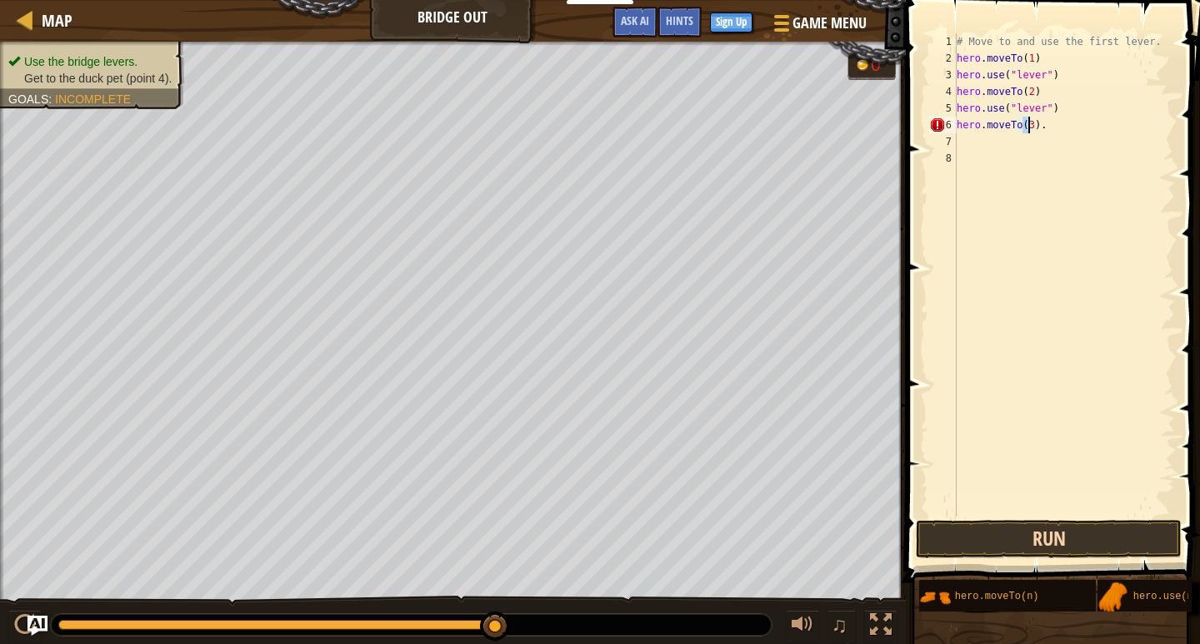
type textarea "hero.moveTo(3)."
drag, startPoint x: 1011, startPoint y: 537, endPoint x: 991, endPoint y: 453, distance: 86.5
click at [1011, 537] on button "Run" at bounding box center [1049, 539] width 266 height 38
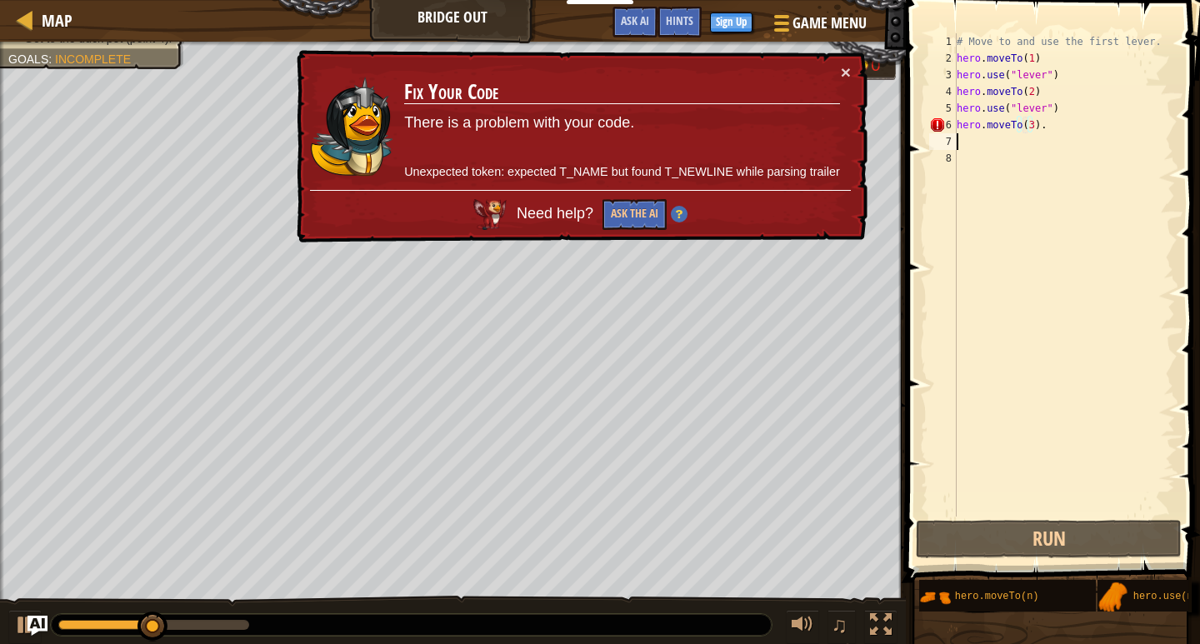
click at [983, 139] on div "# Move to and use the first lever. hero . moveTo ( 1 ) hero . use ( "lever" ) h…" at bounding box center [1064, 291] width 222 height 517
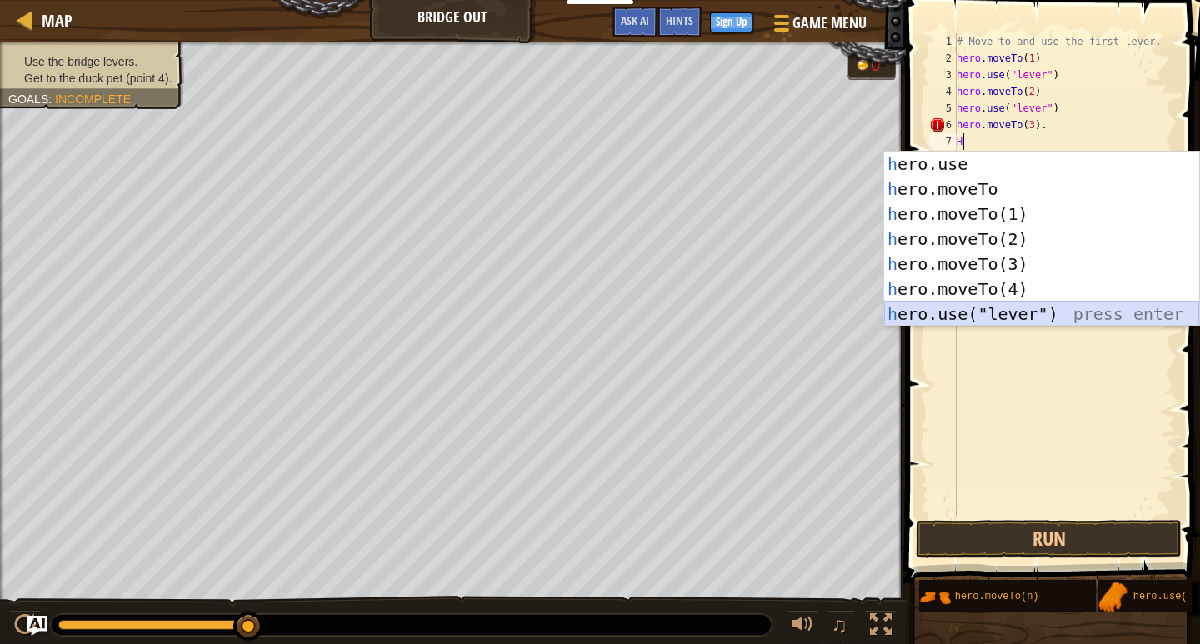
drag, startPoint x: 988, startPoint y: 308, endPoint x: 981, endPoint y: 383, distance: 75.3
click at [986, 320] on div "h ero.use press enter h ero.moveTo press enter h ero.moveTo(1) press enter h er…" at bounding box center [1041, 264] width 315 height 225
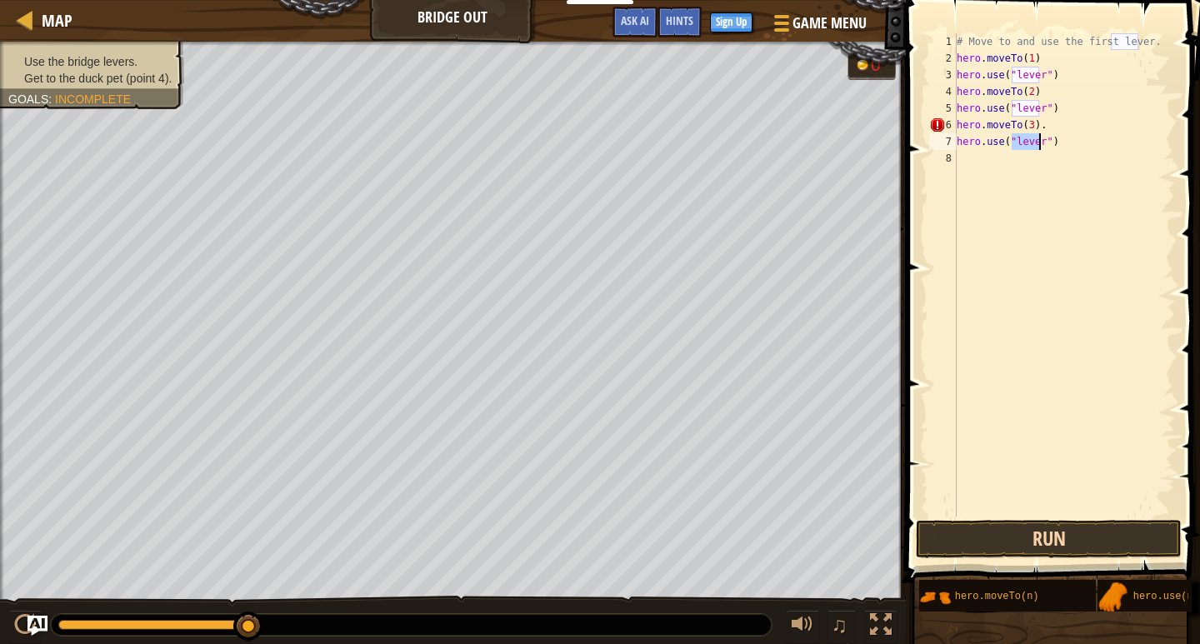
type textarea "hero.use("lever")"
click at [998, 536] on button "Run" at bounding box center [1049, 539] width 266 height 38
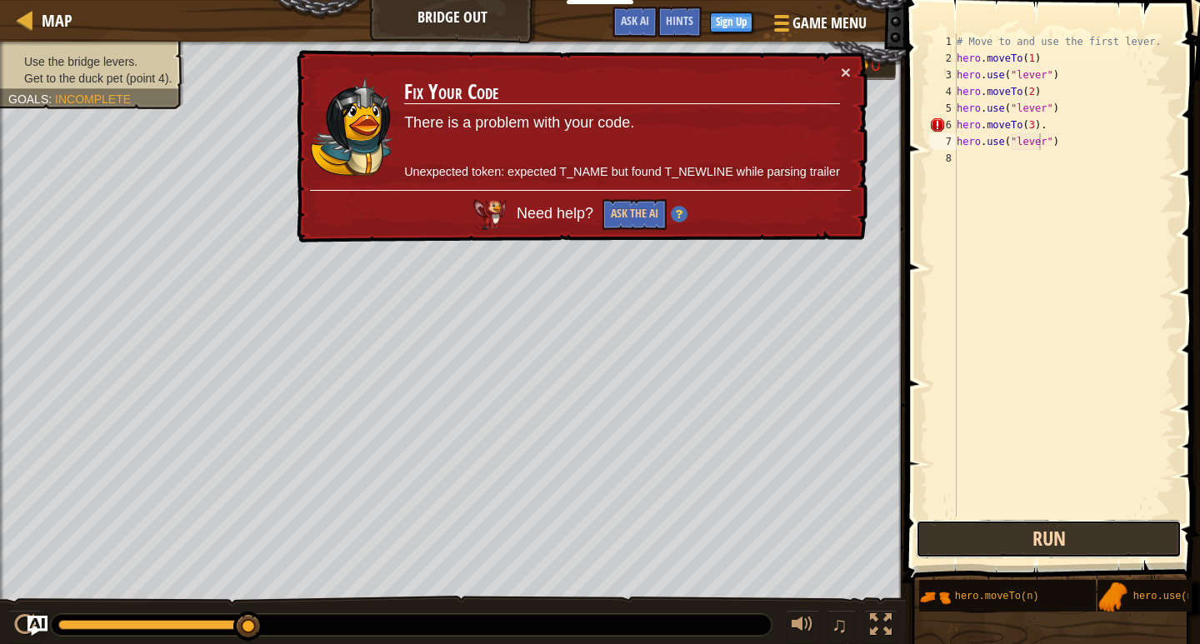
click at [1024, 532] on button "Run" at bounding box center [1049, 539] width 266 height 38
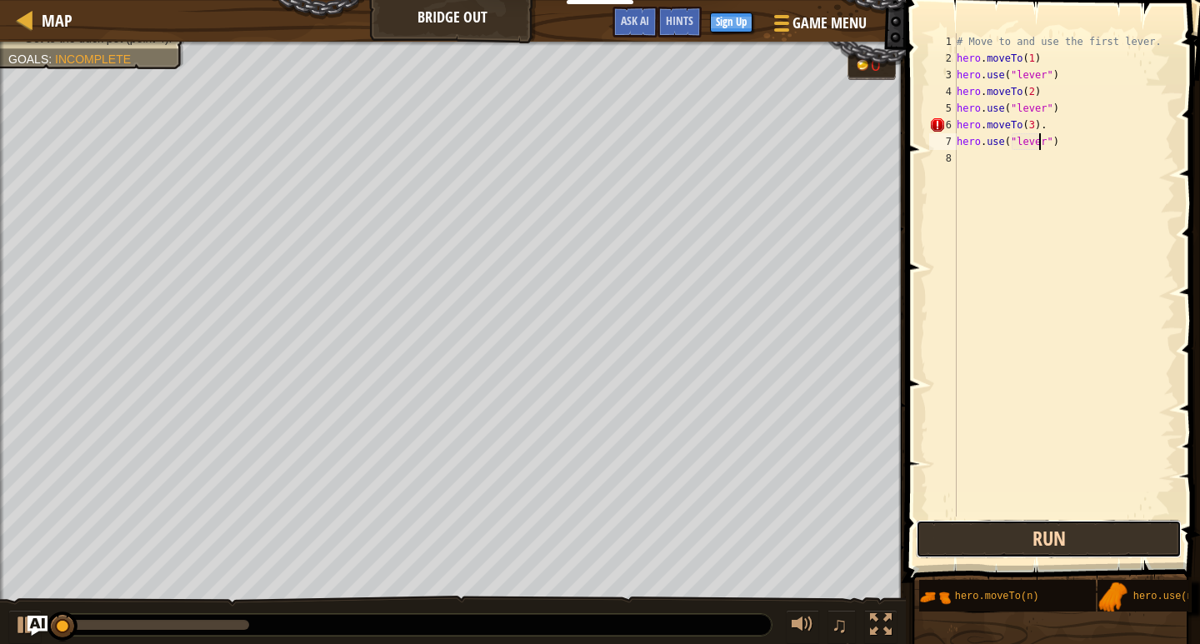
click at [1021, 553] on button "Run" at bounding box center [1049, 539] width 266 height 38
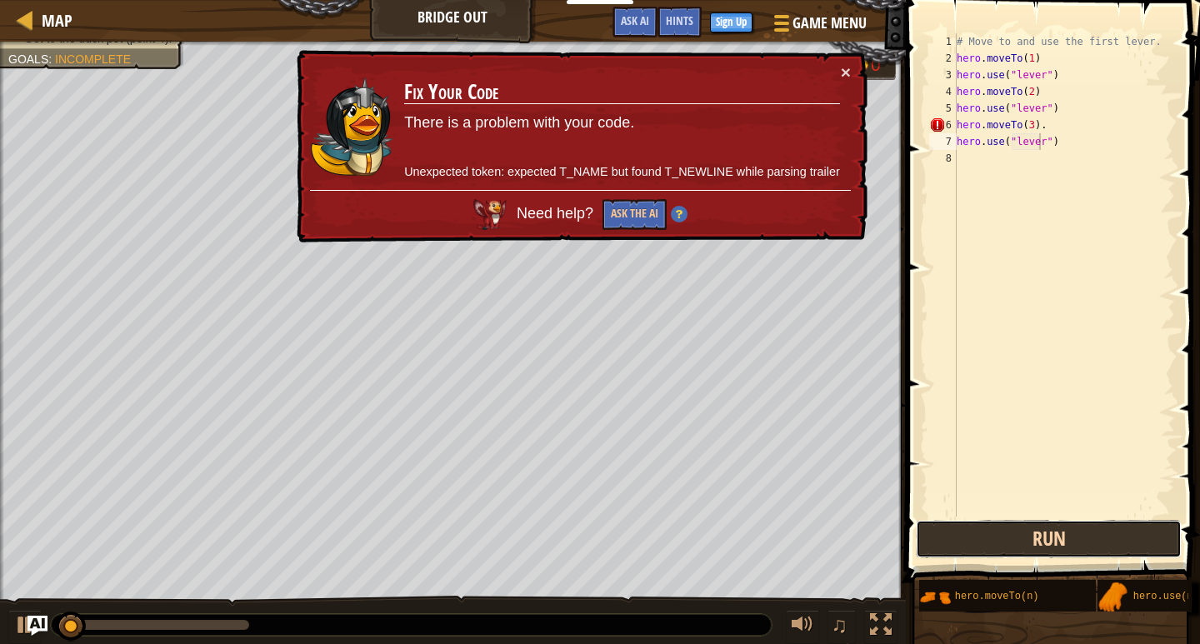
click at [1021, 553] on button "Run" at bounding box center [1049, 539] width 266 height 38
